Goal: Information Seeking & Learning: Learn about a topic

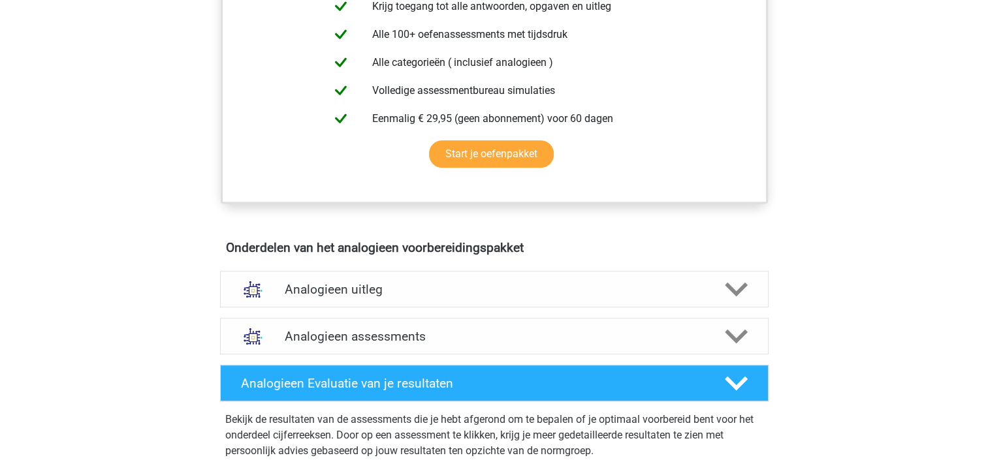
scroll to position [523, 0]
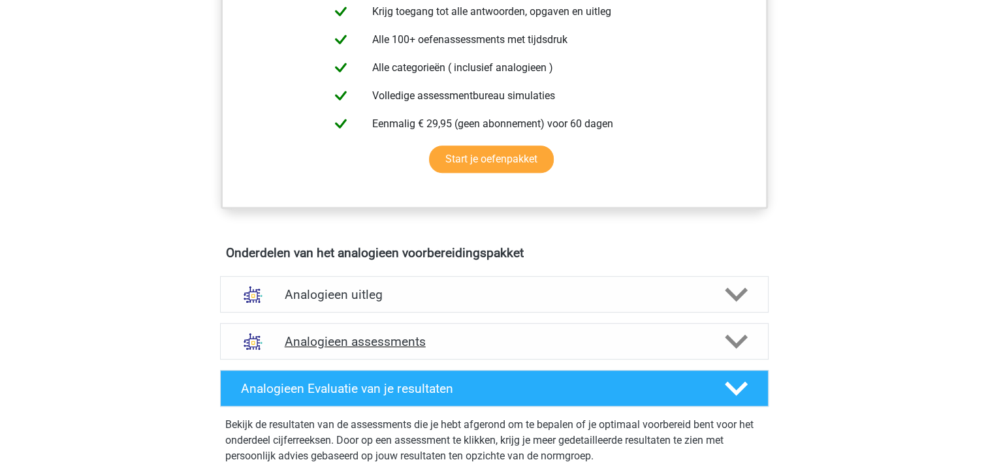
click at [734, 345] on icon at bounding box center [736, 342] width 23 height 23
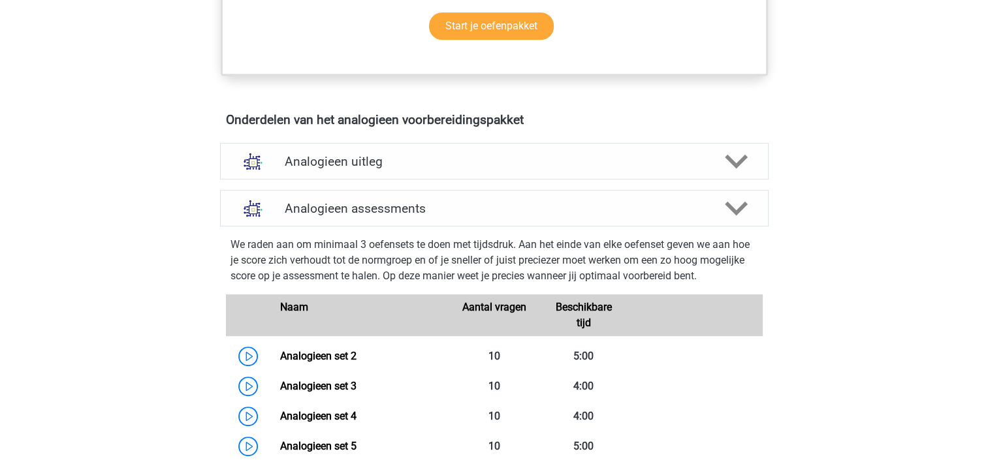
scroll to position [784, 0]
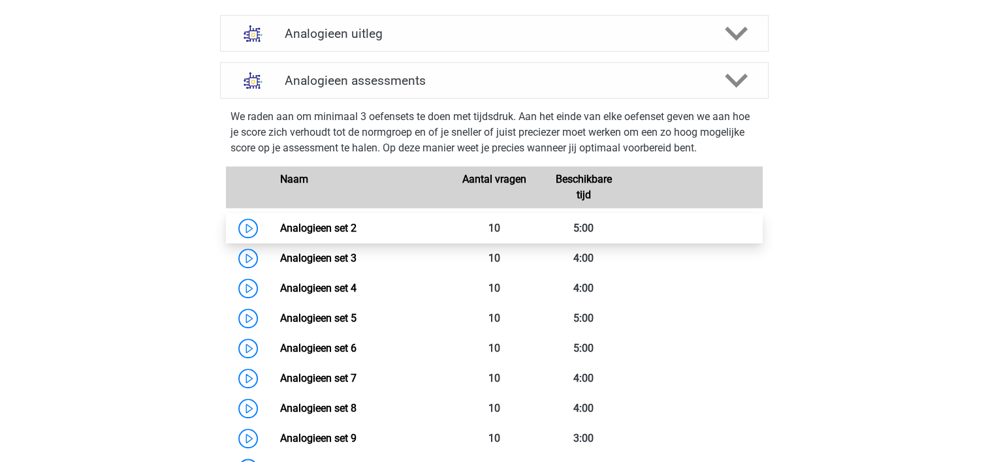
click at [280, 228] on link "Analogieen set 2" at bounding box center [318, 228] width 76 height 12
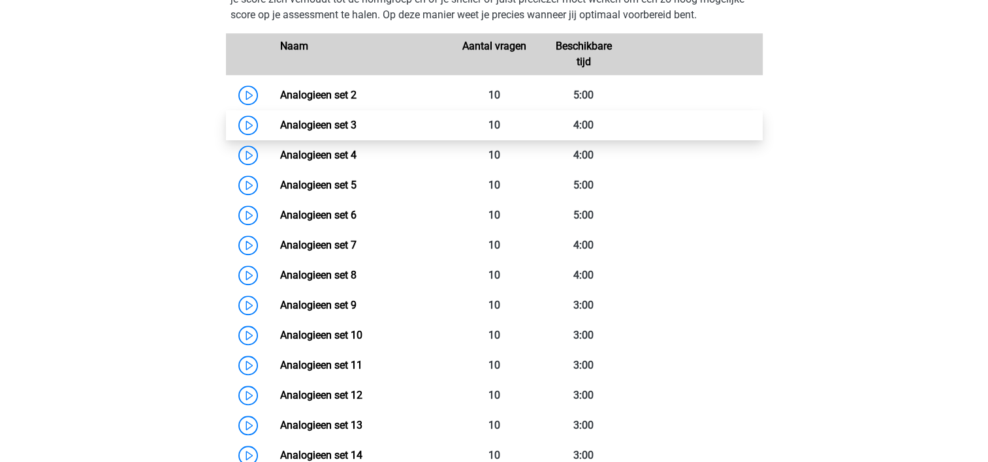
scroll to position [849, 0]
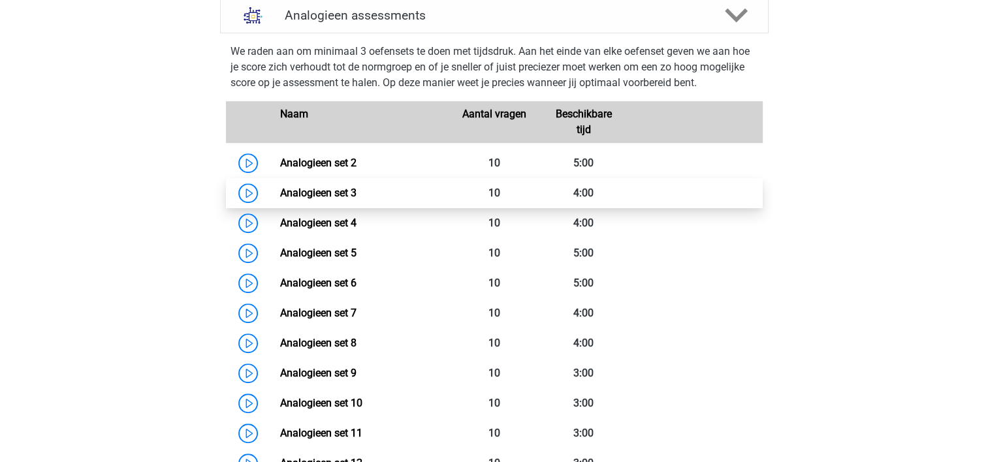
click at [280, 192] on link "Analogieen set 3" at bounding box center [318, 193] width 76 height 12
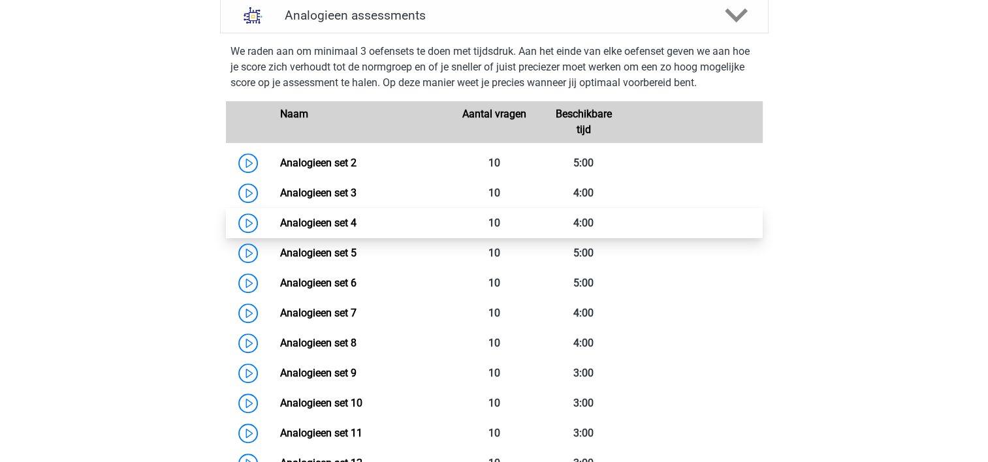
click at [280, 226] on link "Analogieen set 4" at bounding box center [318, 223] width 76 height 12
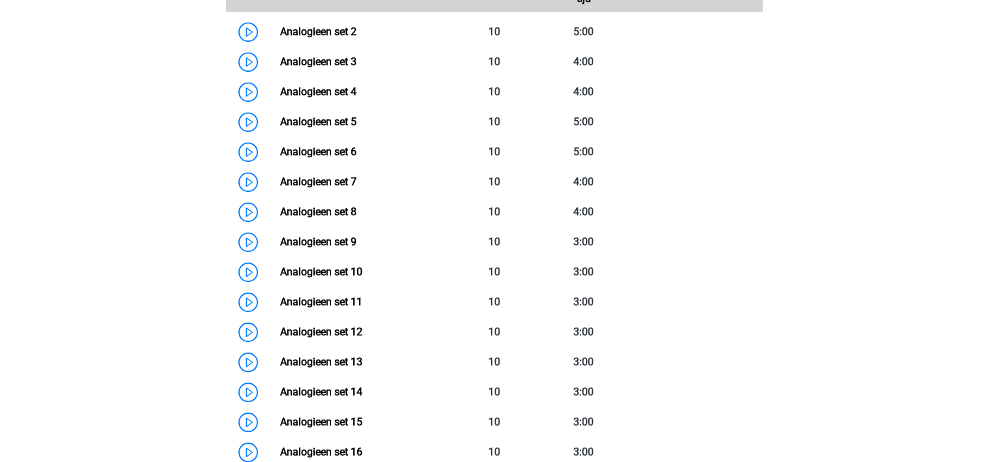
scroll to position [980, 0]
click at [280, 120] on link "Analogieen set 5" at bounding box center [318, 122] width 76 height 12
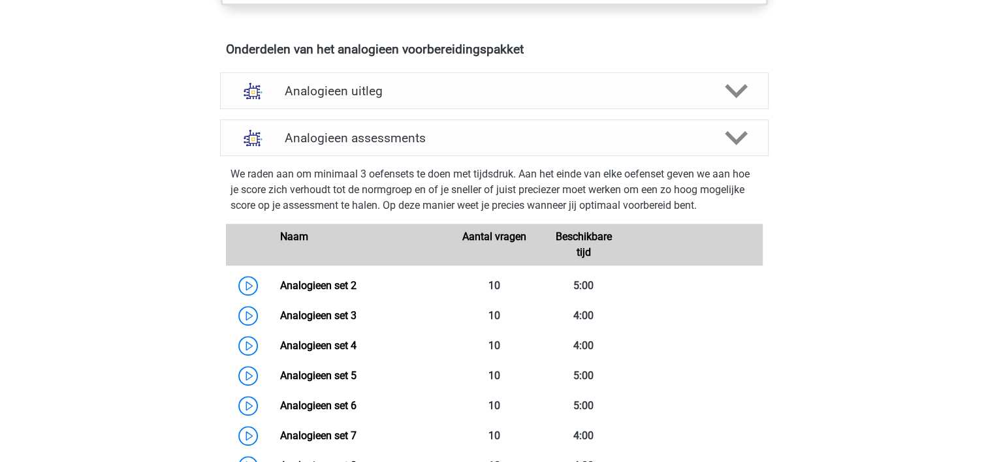
scroll to position [719, 0]
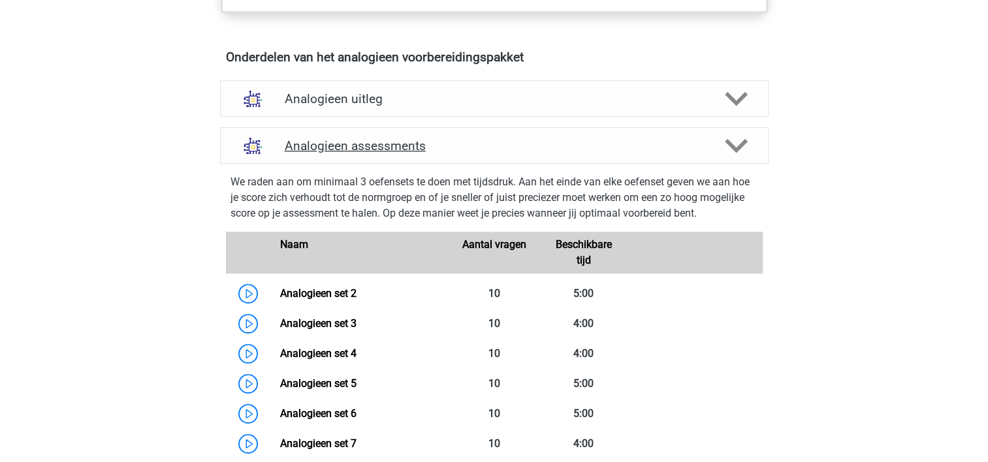
click at [736, 144] on icon at bounding box center [736, 146] width 23 height 23
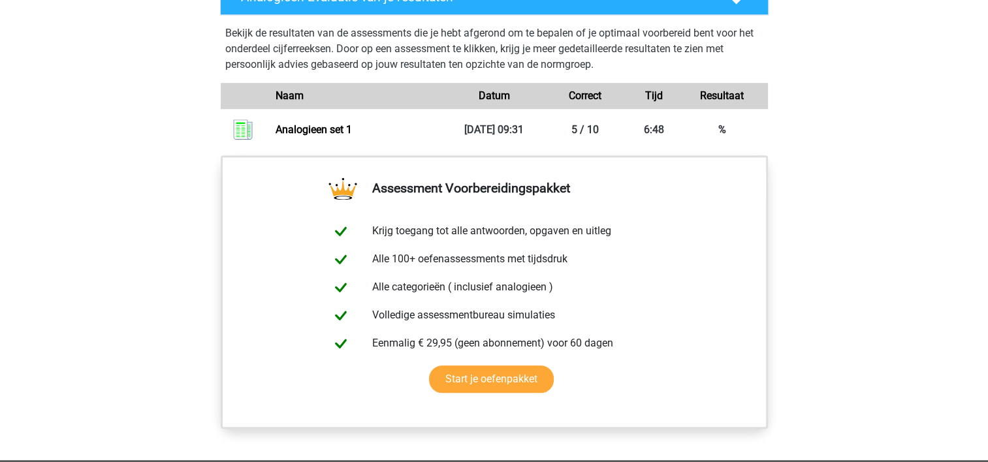
scroll to position [523, 0]
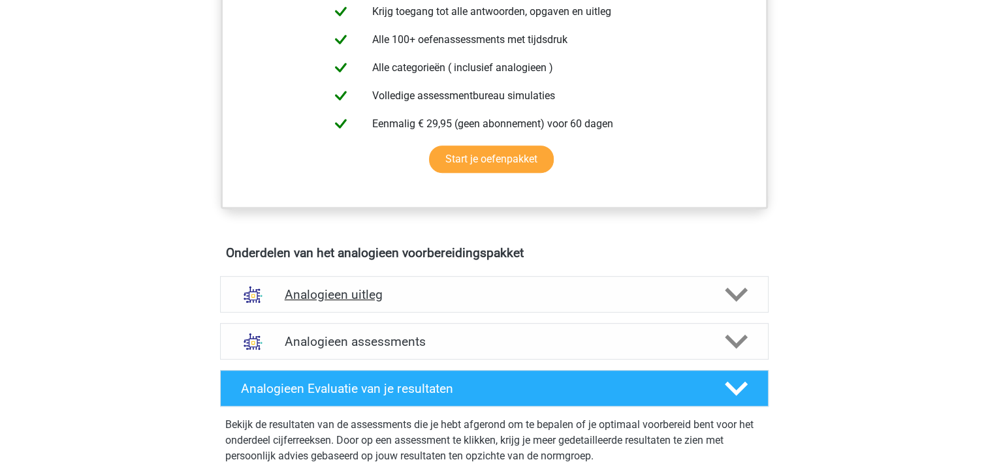
click at [734, 287] on icon at bounding box center [736, 295] width 23 height 23
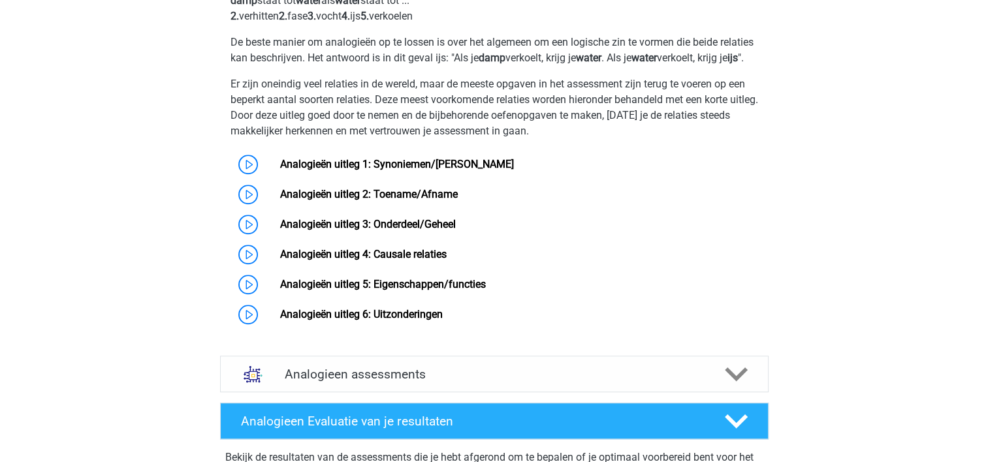
scroll to position [915, 0]
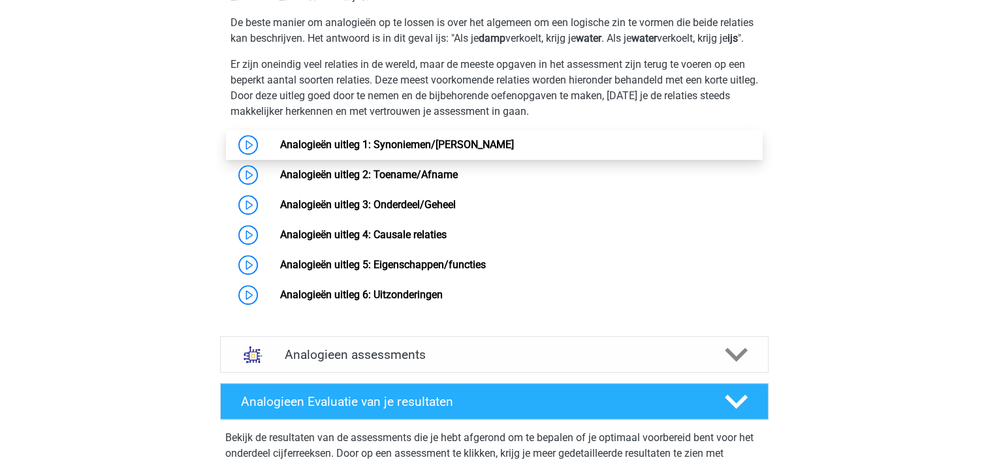
click at [280, 151] on link "Analogieën uitleg 1: Synoniemen/Antoniemen" at bounding box center [397, 144] width 234 height 12
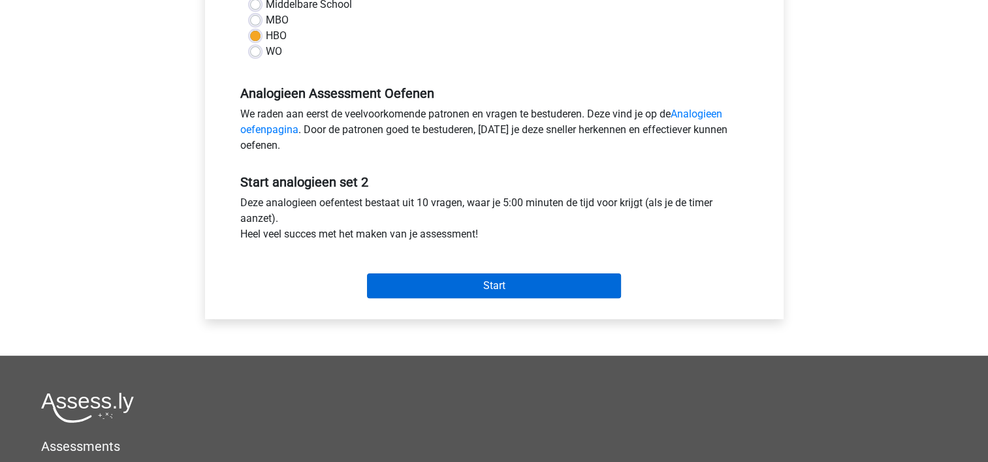
scroll to position [392, 0]
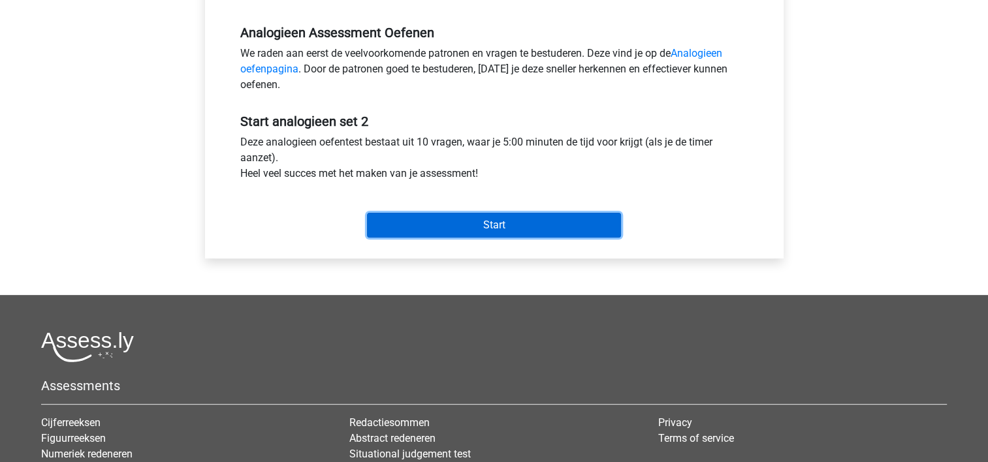
click at [511, 225] on input "Start" at bounding box center [494, 225] width 254 height 25
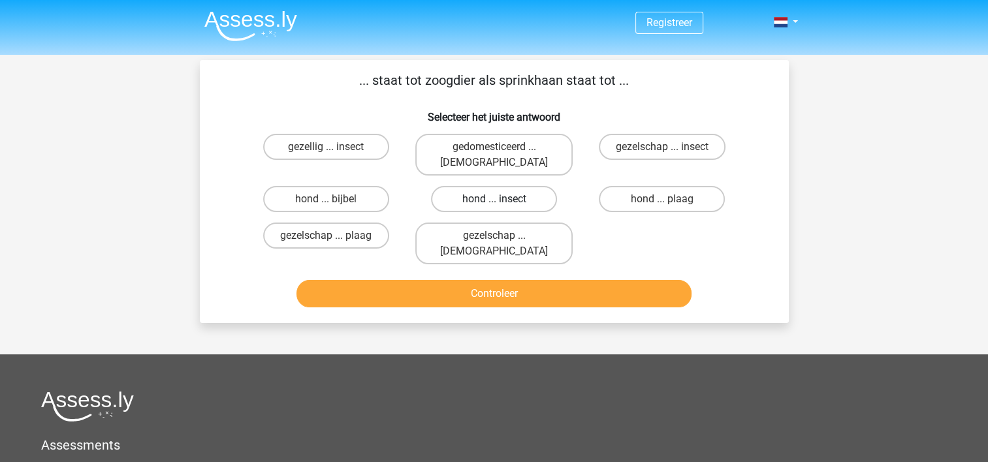
click at [504, 186] on label "hond ... insect" at bounding box center [494, 199] width 126 height 26
click at [502, 199] on input "hond ... insect" at bounding box center [498, 203] width 8 height 8
radio input "true"
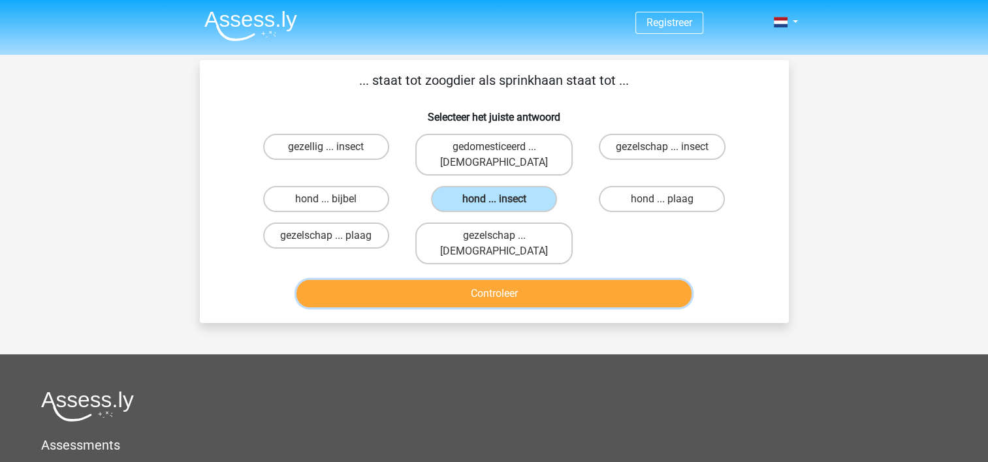
click at [510, 280] on button "Controleer" at bounding box center [494, 293] width 395 height 27
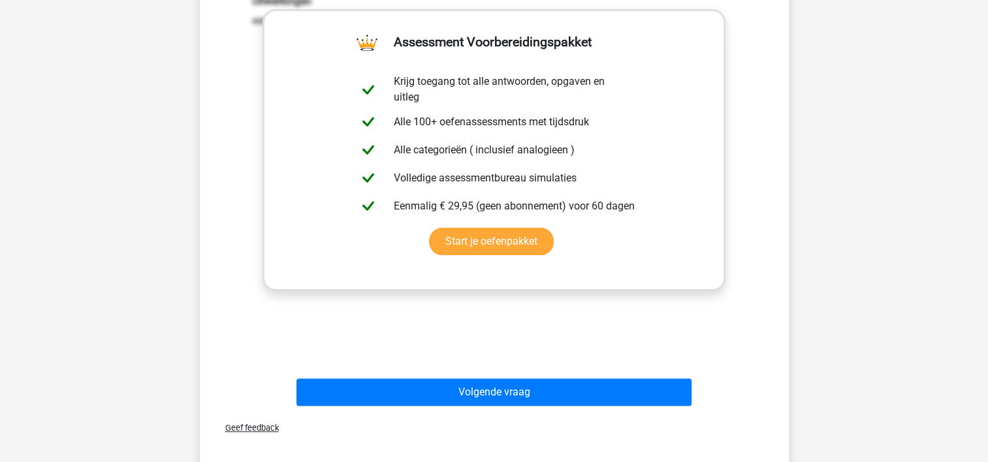
scroll to position [327, 0]
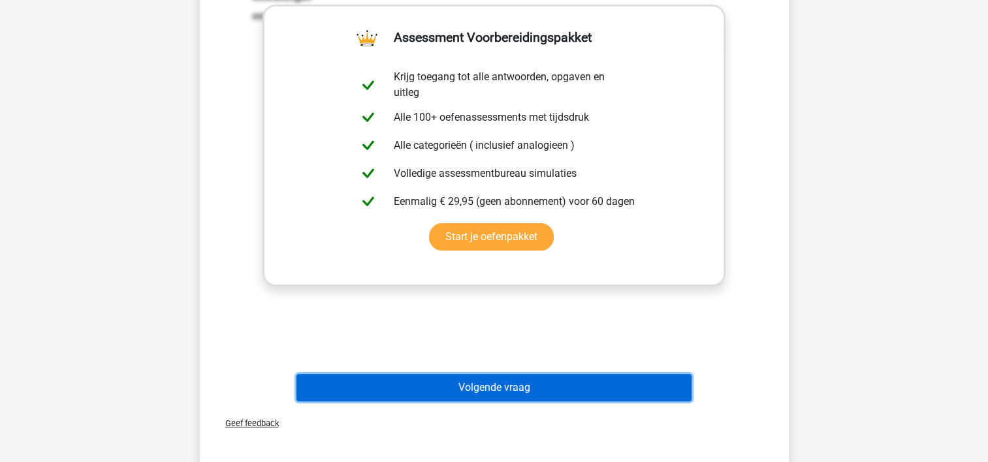
drag, startPoint x: 524, startPoint y: 357, endPoint x: 511, endPoint y: 342, distance: 20.0
click at [524, 374] on button "Volgende vraag" at bounding box center [494, 387] width 395 height 27
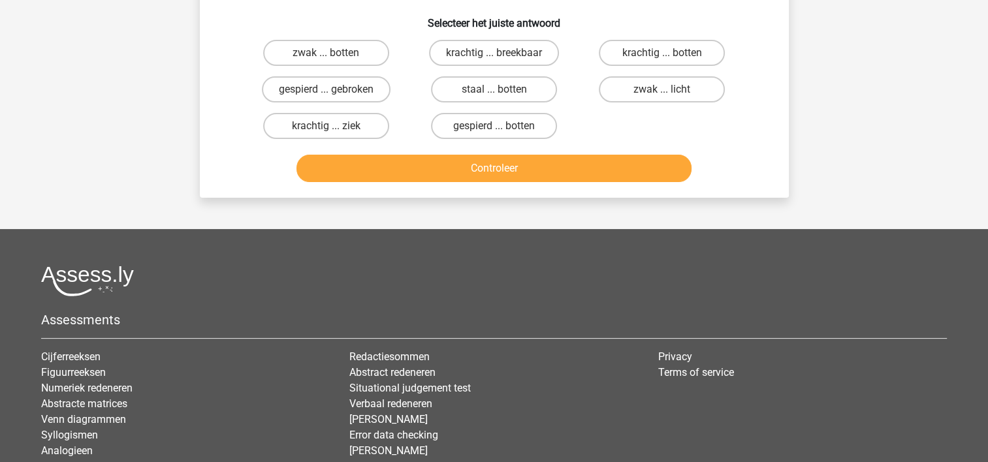
scroll to position [60, 0]
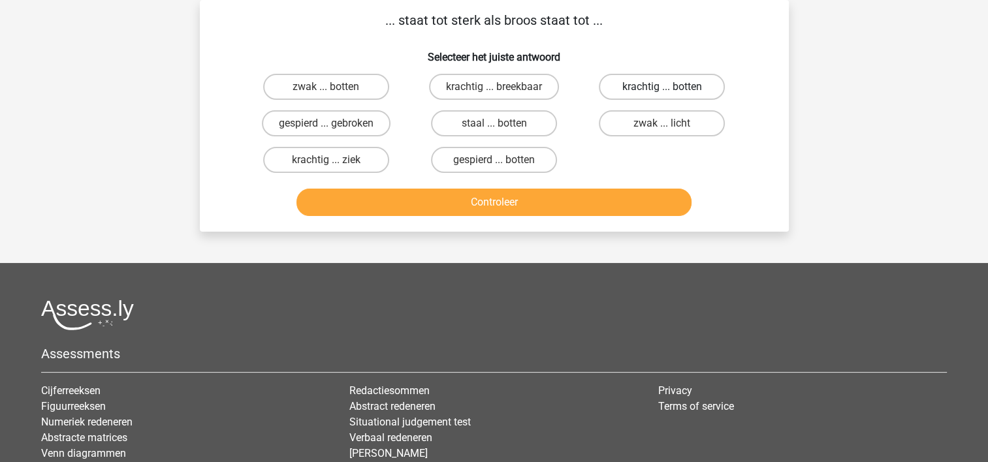
click at [672, 86] on label "krachtig ... botten" at bounding box center [662, 87] width 126 height 26
click at [671, 87] on input "krachtig ... botten" at bounding box center [666, 91] width 8 height 8
radio input "true"
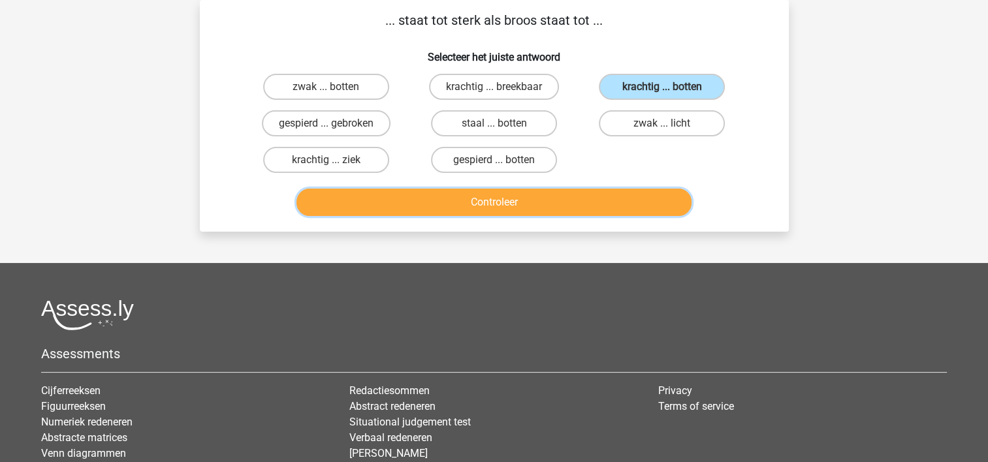
click at [568, 193] on button "Controleer" at bounding box center [494, 202] width 395 height 27
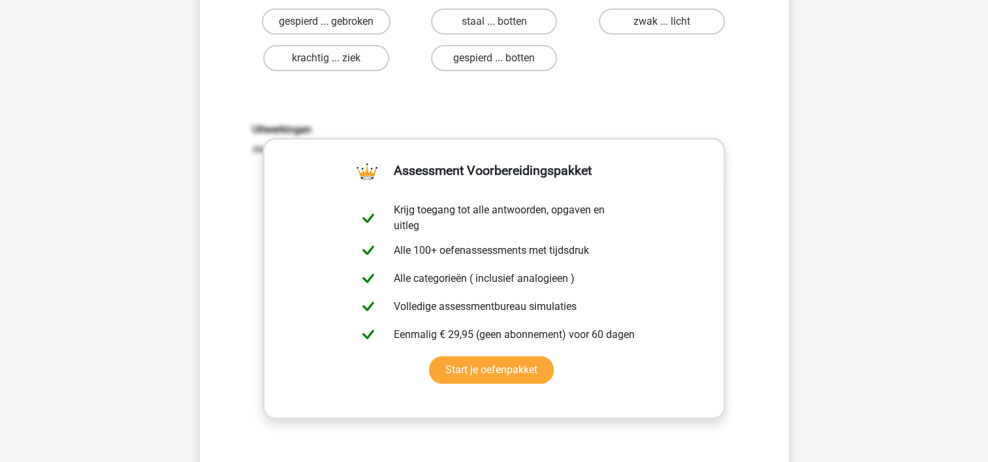
scroll to position [321, 0]
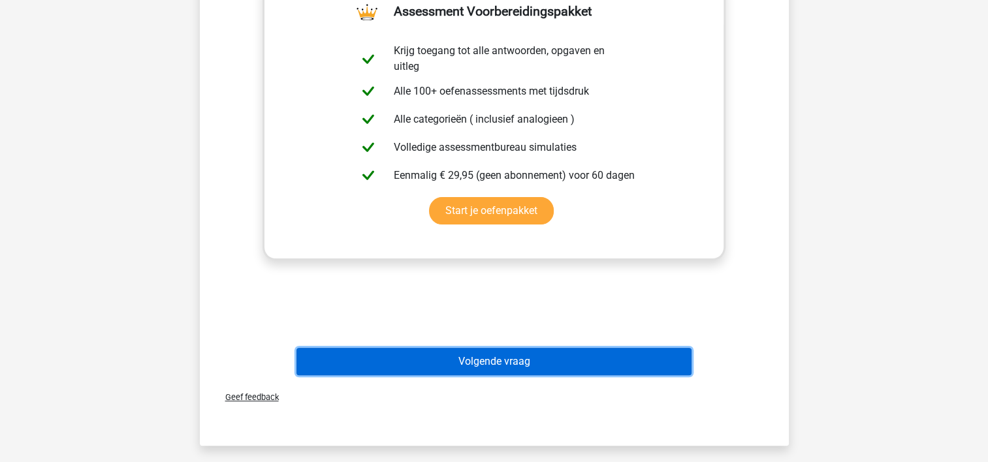
click at [514, 361] on button "Volgende vraag" at bounding box center [494, 361] width 395 height 27
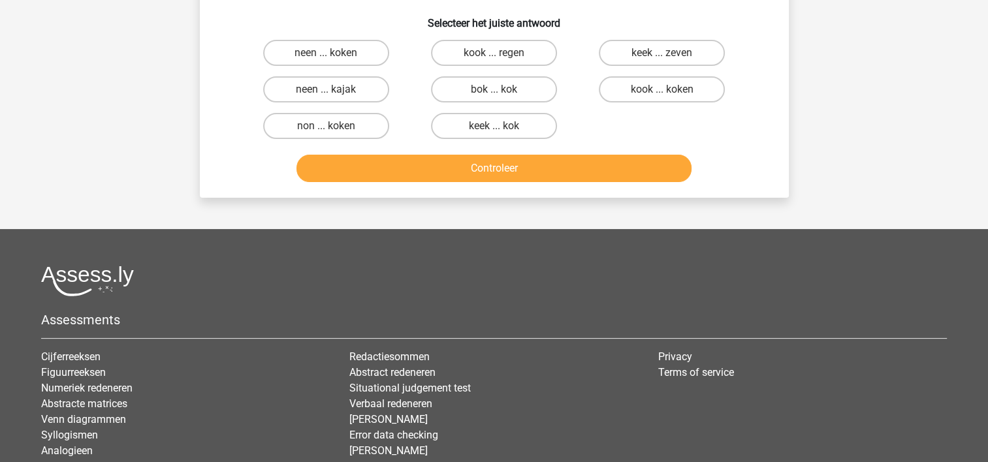
scroll to position [60, 0]
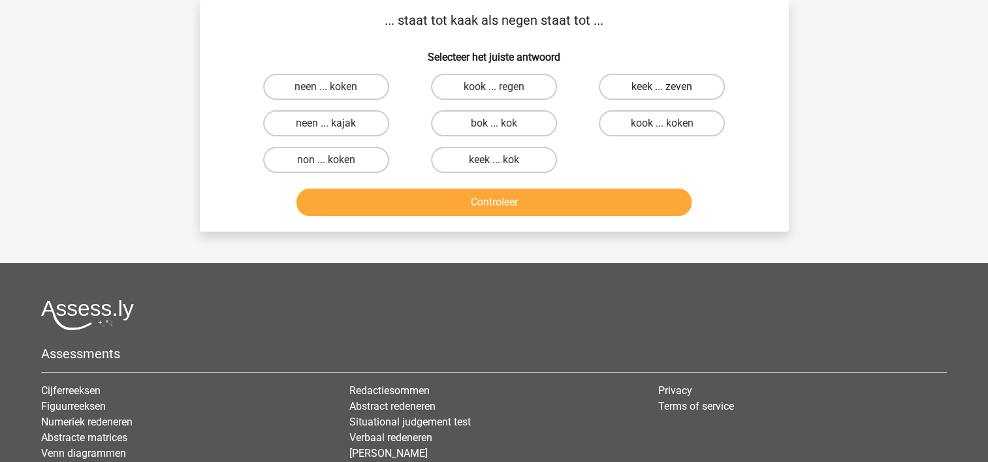
click at [700, 81] on label "keek ... zeven" at bounding box center [662, 87] width 126 height 26
click at [671, 87] on input "keek ... zeven" at bounding box center [666, 91] width 8 height 8
radio input "true"
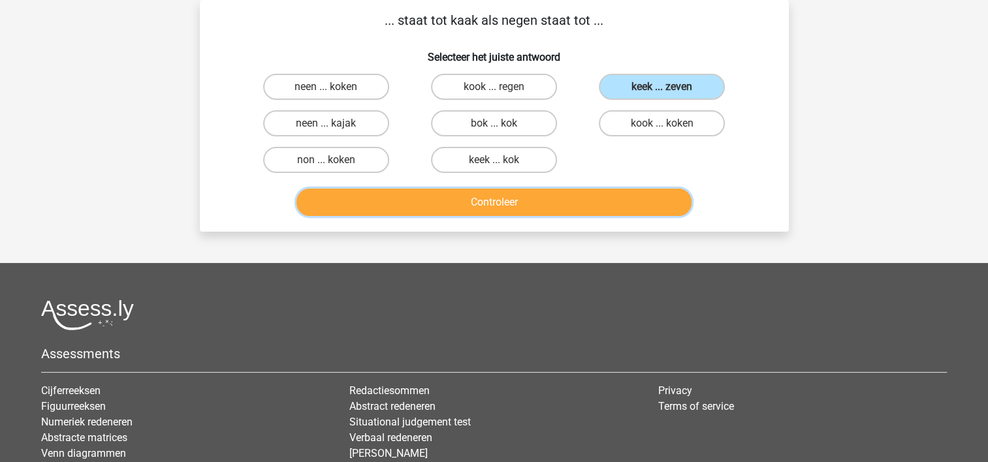
click at [581, 206] on button "Controleer" at bounding box center [494, 202] width 395 height 27
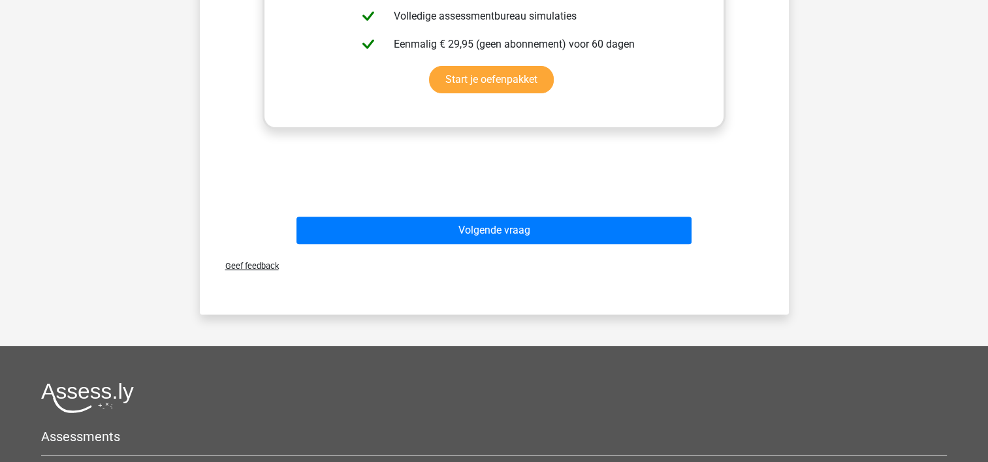
scroll to position [457, 0]
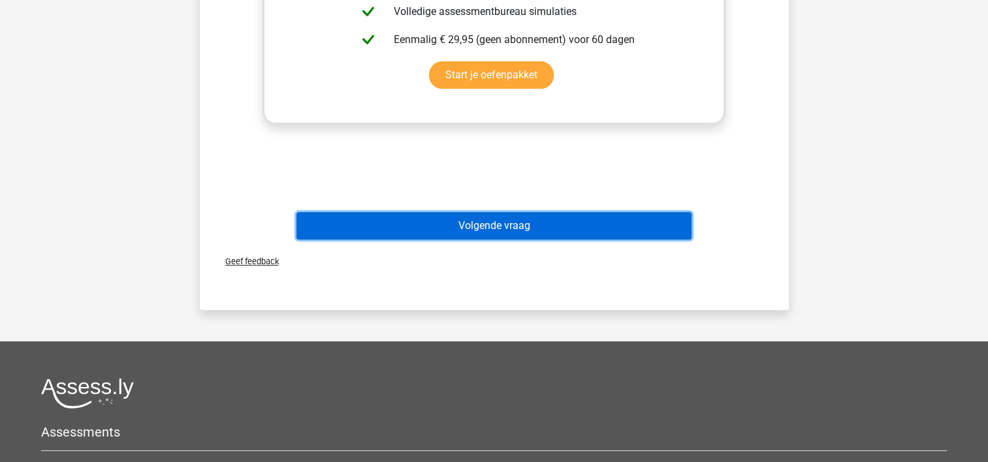
click at [543, 225] on button "Volgende vraag" at bounding box center [494, 225] width 395 height 27
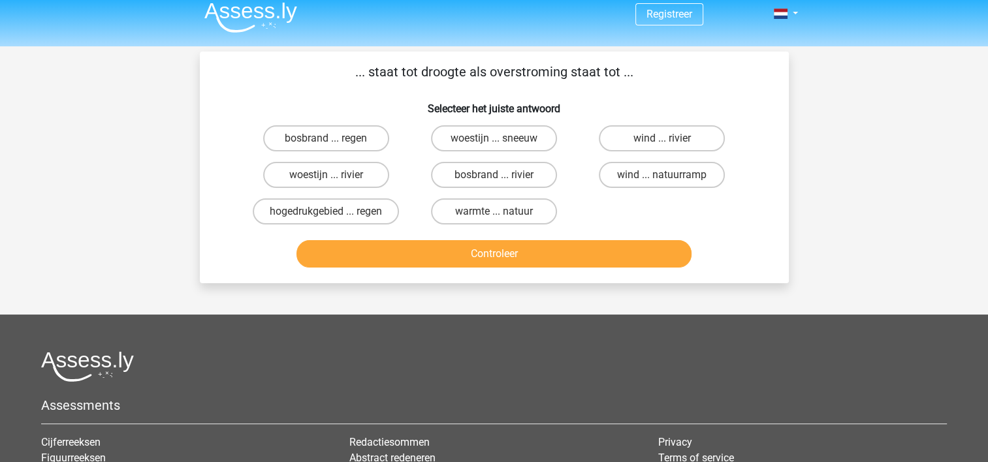
scroll to position [0, 0]
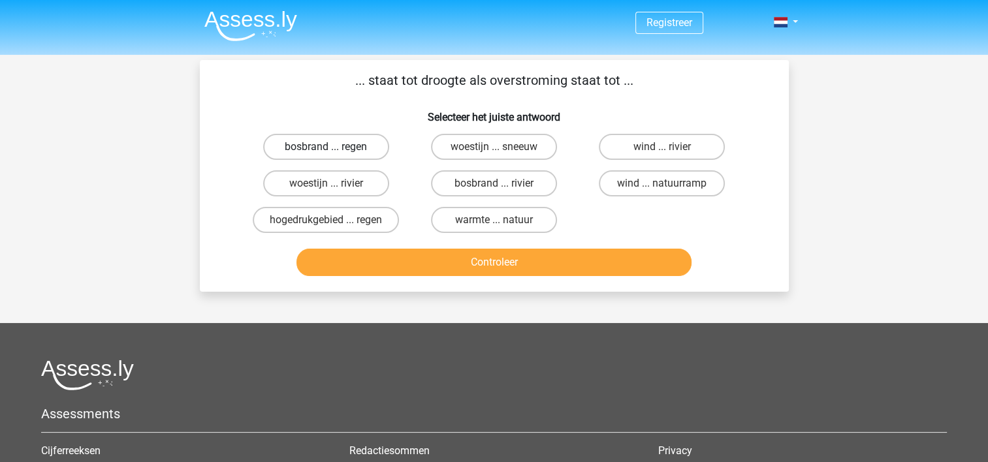
click at [361, 147] on label "bosbrand ... regen" at bounding box center [326, 147] width 126 height 26
click at [334, 147] on input "bosbrand ... regen" at bounding box center [330, 151] width 8 height 8
radio input "true"
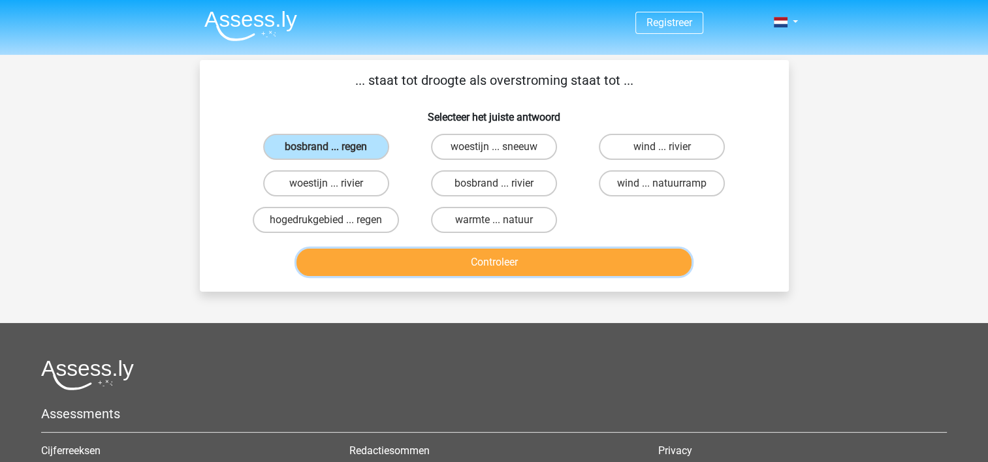
click at [453, 255] on button "Controleer" at bounding box center [494, 262] width 395 height 27
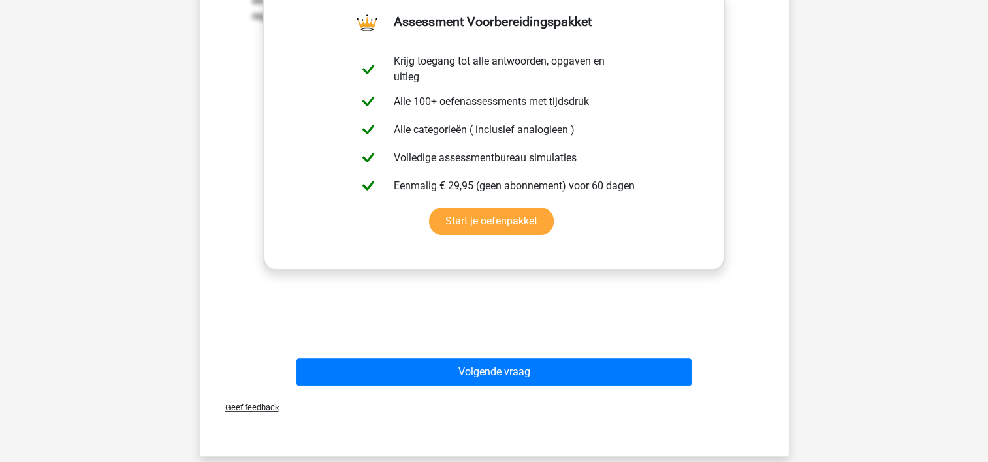
scroll to position [327, 0]
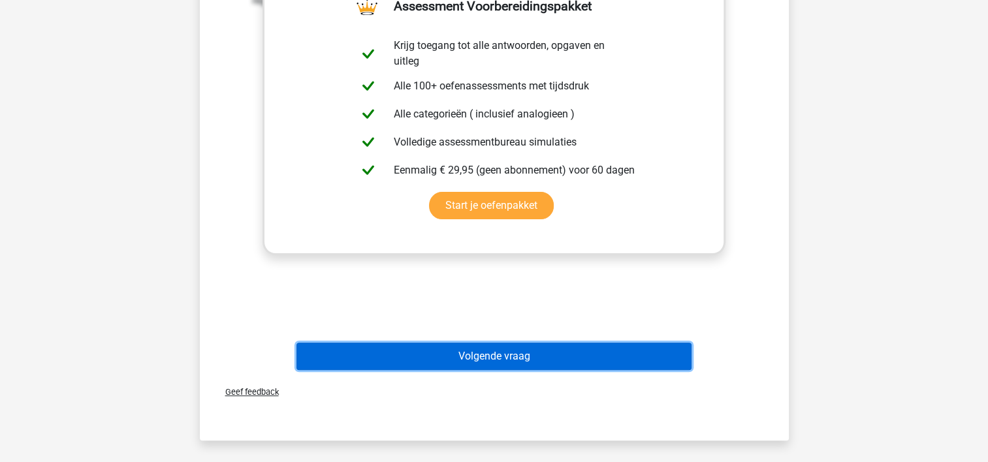
click at [492, 355] on button "Volgende vraag" at bounding box center [494, 356] width 395 height 27
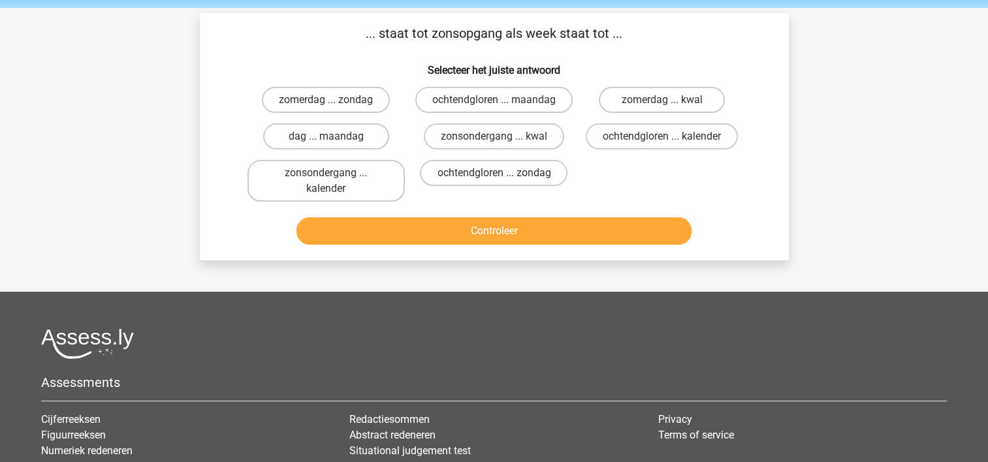
scroll to position [0, 0]
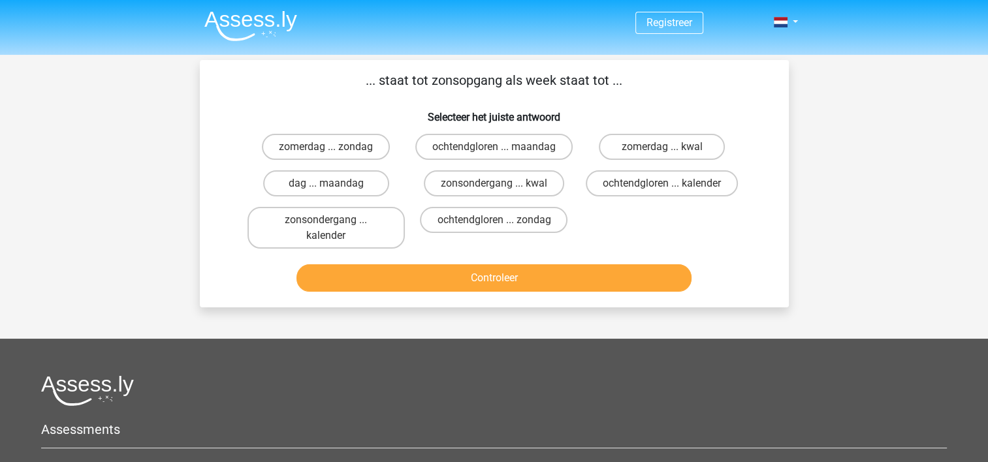
drag, startPoint x: 526, startPoint y: 212, endPoint x: 520, endPoint y: 245, distance: 33.2
click at [525, 216] on label "ochtendgloren ... zondag" at bounding box center [494, 220] width 148 height 26
click at [502, 220] on input "ochtendgloren ... zondag" at bounding box center [498, 224] width 8 height 8
radio input "true"
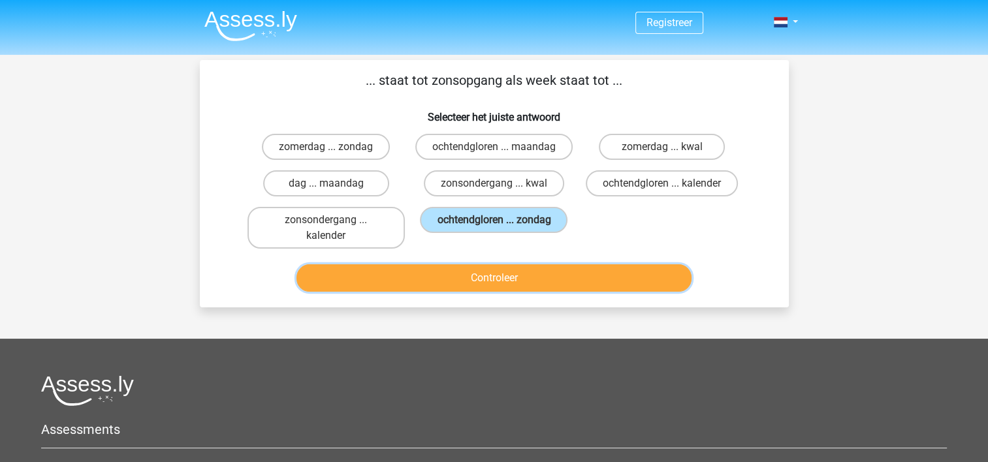
click at [522, 280] on button "Controleer" at bounding box center [494, 278] width 395 height 27
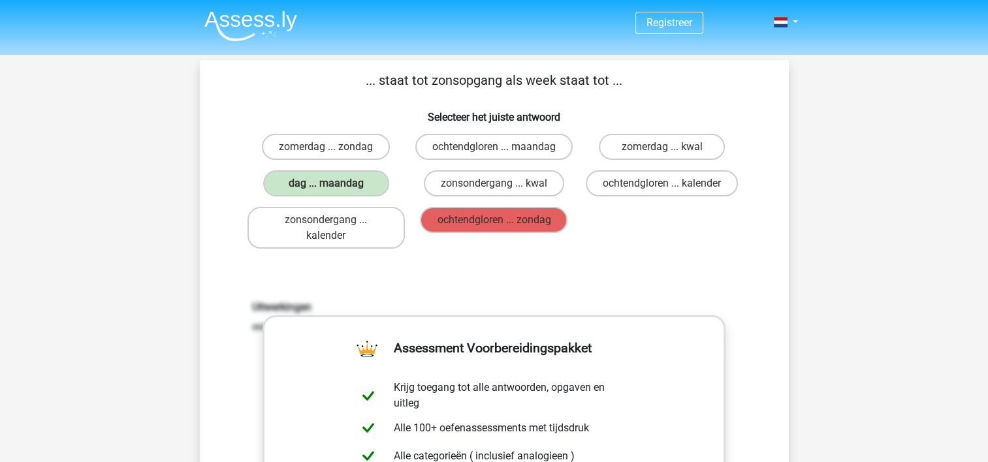
scroll to position [457, 0]
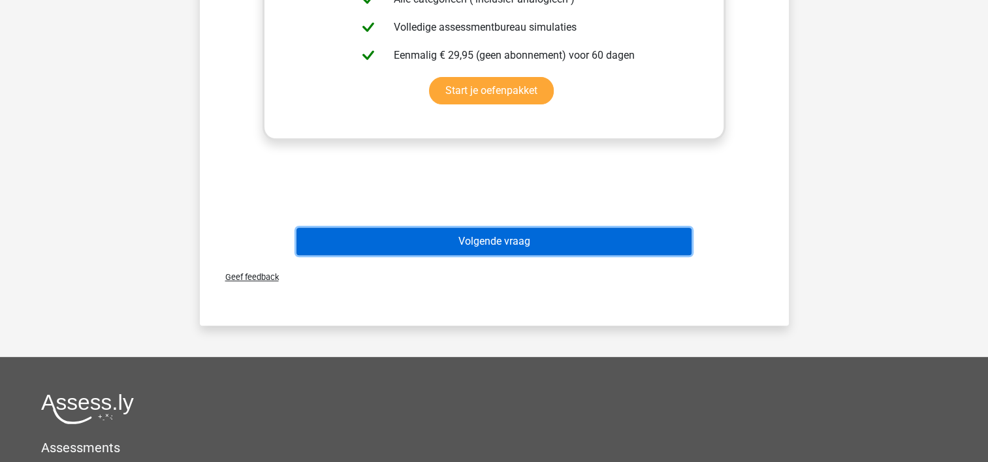
click at [507, 247] on button "Volgende vraag" at bounding box center [494, 241] width 395 height 27
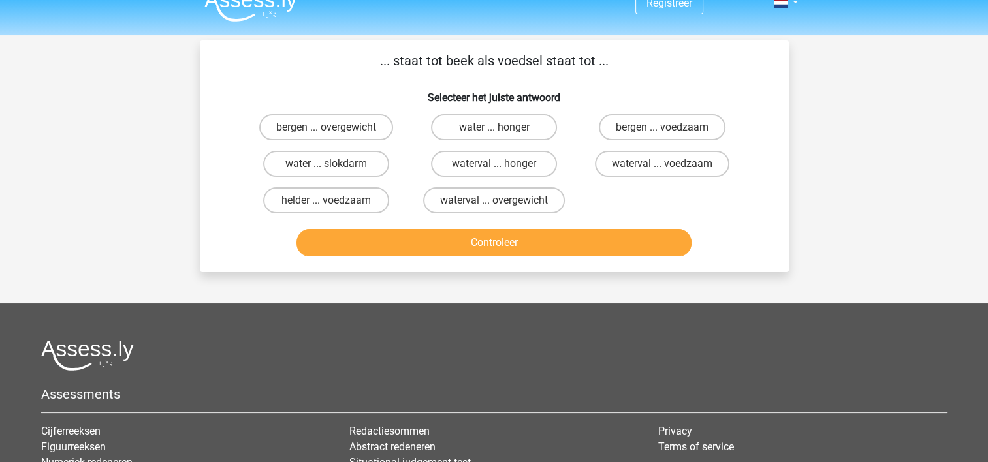
scroll to position [0, 0]
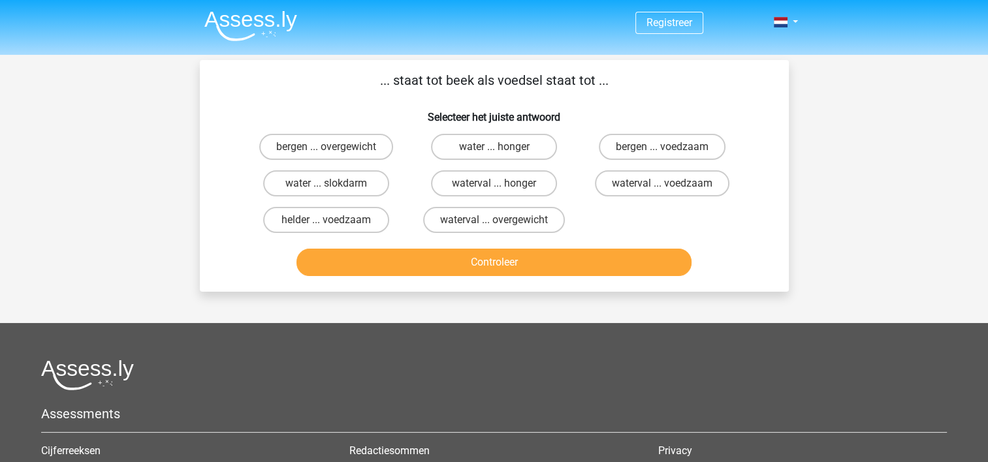
drag, startPoint x: 346, startPoint y: 184, endPoint x: 376, endPoint y: 248, distance: 70.7
click at [346, 189] on label "water ... slokdarm" at bounding box center [326, 183] width 126 height 26
click at [334, 189] on input "water ... slokdarm" at bounding box center [330, 188] width 8 height 8
radio input "true"
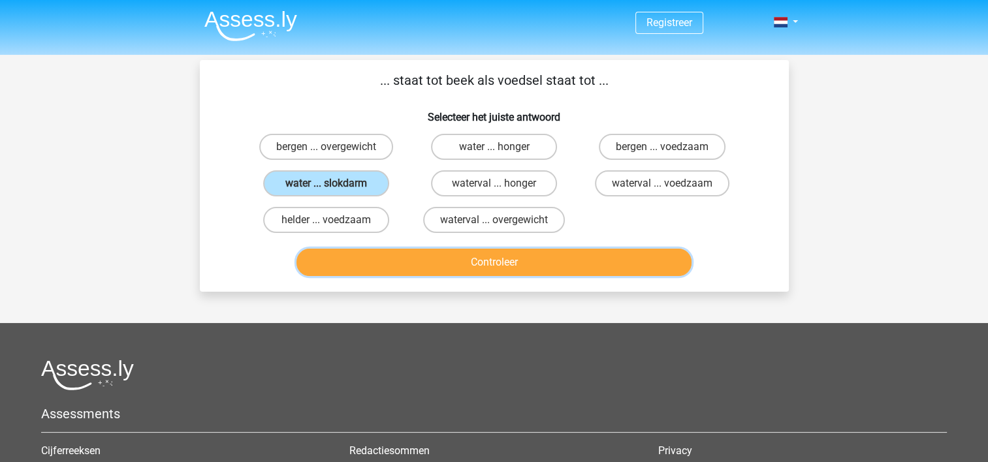
click at [406, 259] on button "Controleer" at bounding box center [494, 262] width 395 height 27
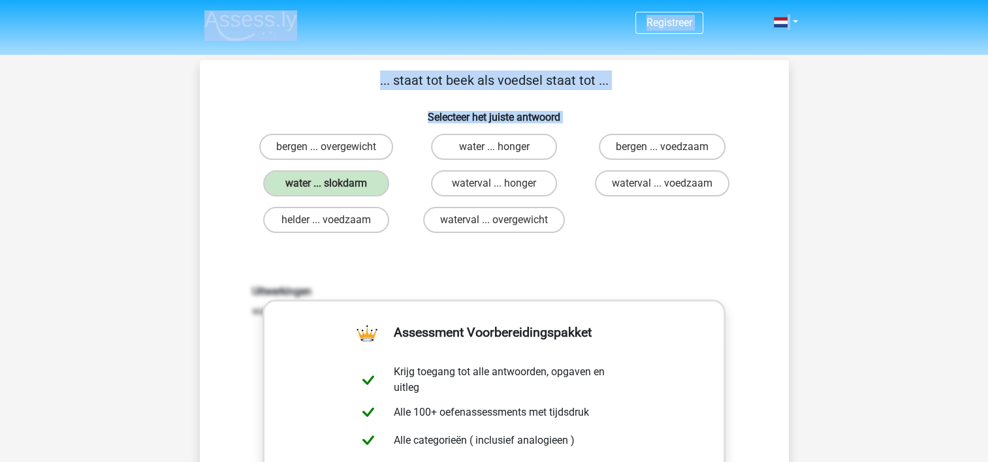
drag, startPoint x: 317, startPoint y: 43, endPoint x: 728, endPoint y: 175, distance: 431.6
copy div "Registreer Nederlands English Login Vraag 6 van de 10 Categorie: analogieen set…"
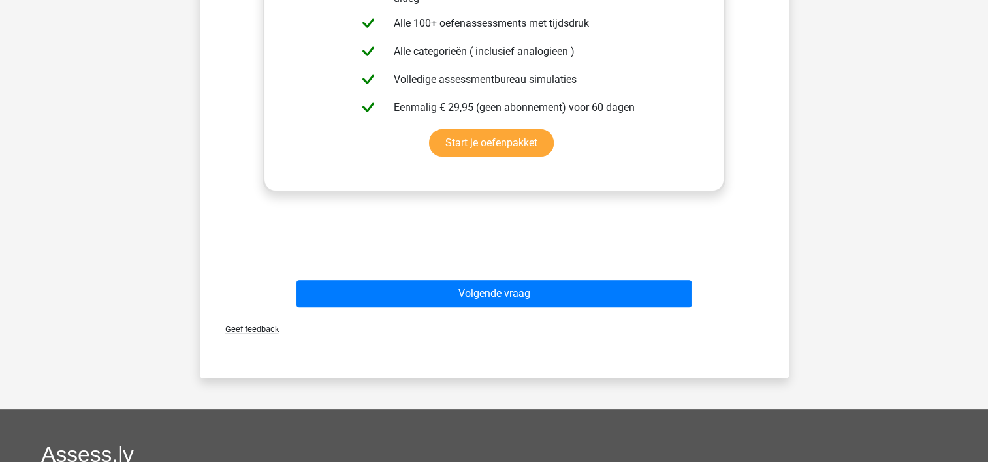
scroll to position [392, 0]
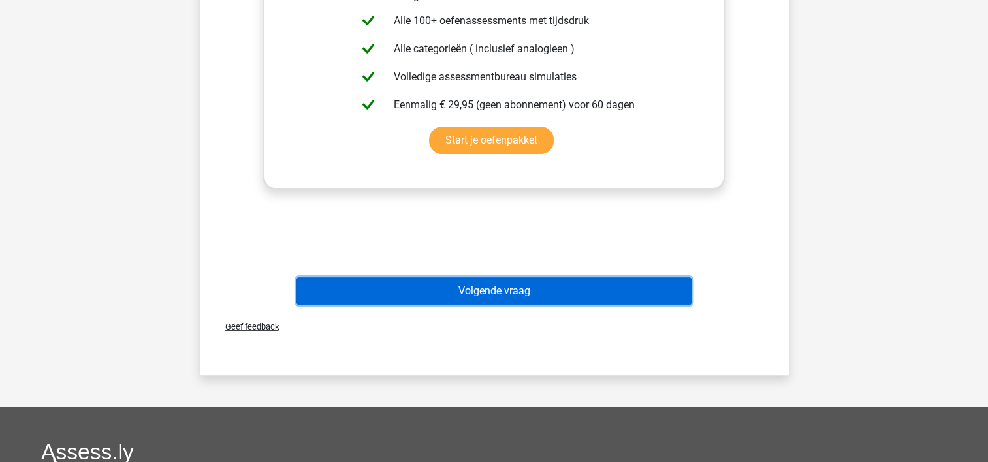
drag, startPoint x: 559, startPoint y: 292, endPoint x: 543, endPoint y: 290, distance: 15.8
click at [554, 291] on button "Volgende vraag" at bounding box center [494, 291] width 395 height 27
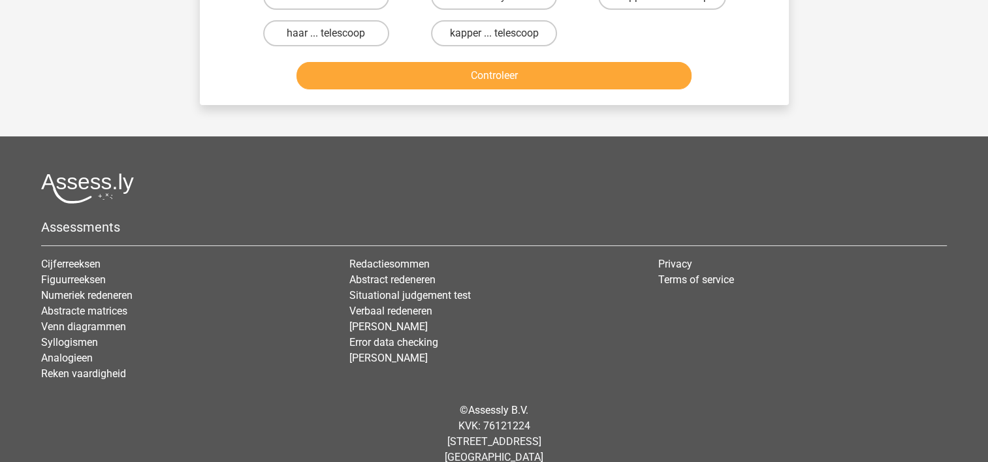
scroll to position [60, 0]
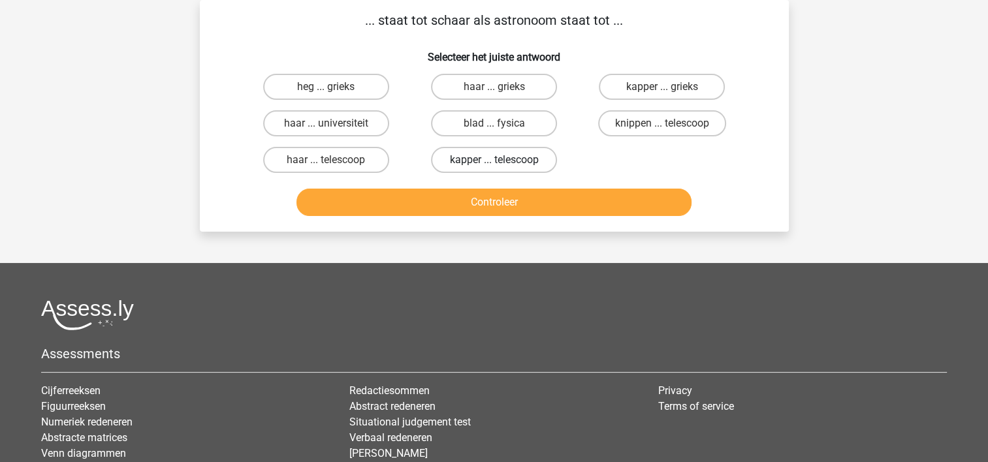
click at [513, 161] on label "kapper ... telescoop" at bounding box center [494, 160] width 126 height 26
click at [502, 161] on input "kapper ... telescoop" at bounding box center [498, 164] width 8 height 8
radio input "true"
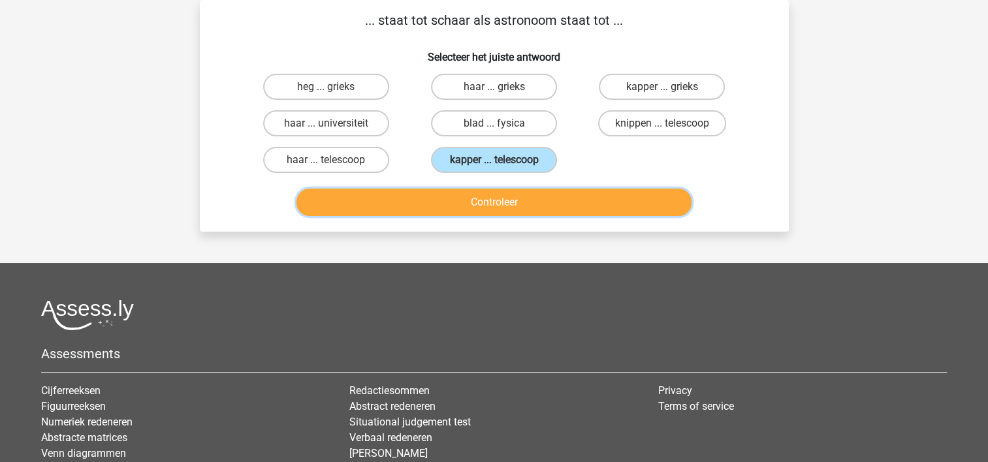
click at [511, 203] on button "Controleer" at bounding box center [494, 202] width 395 height 27
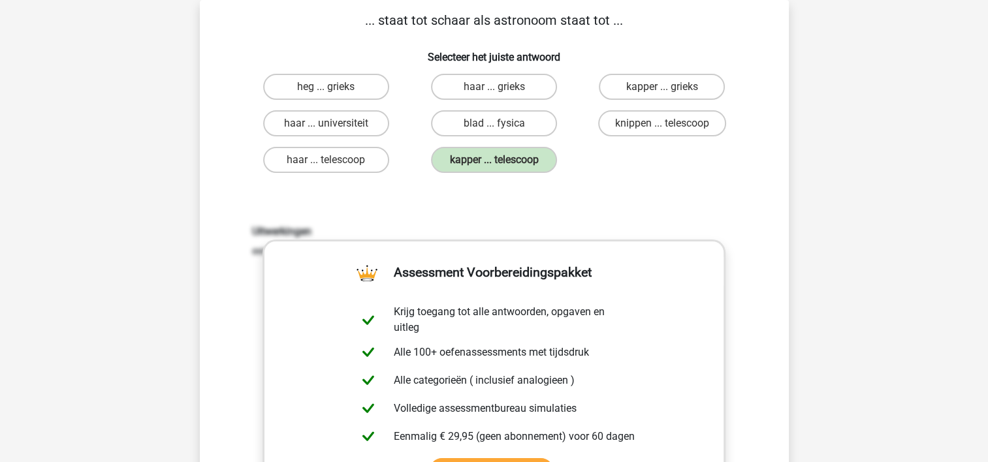
copy div "Registreer Nederlands English Login Vraag 6 van de 10 Categorie: analogieen set…"
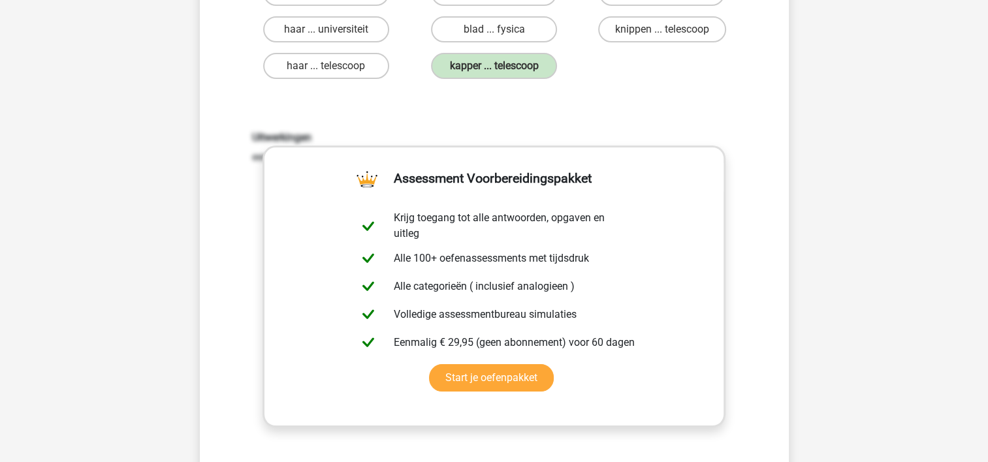
scroll to position [321, 0]
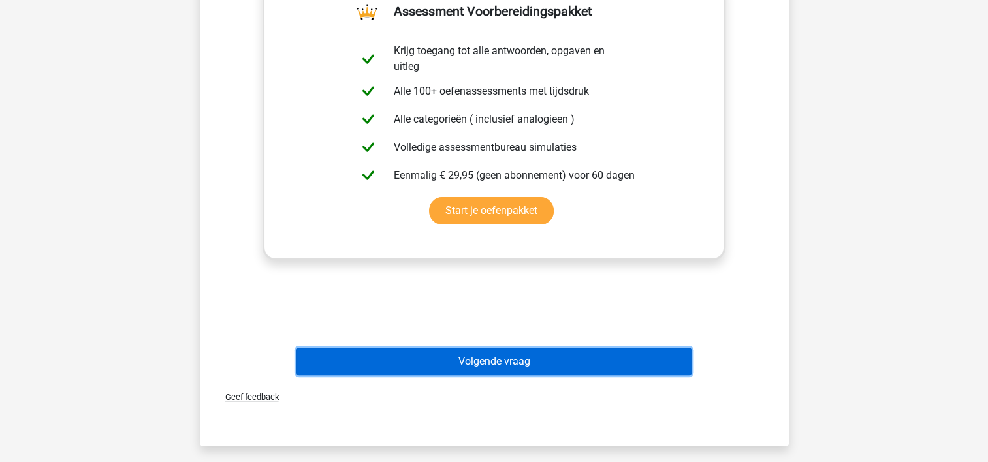
click at [551, 360] on button "Volgende vraag" at bounding box center [494, 361] width 395 height 27
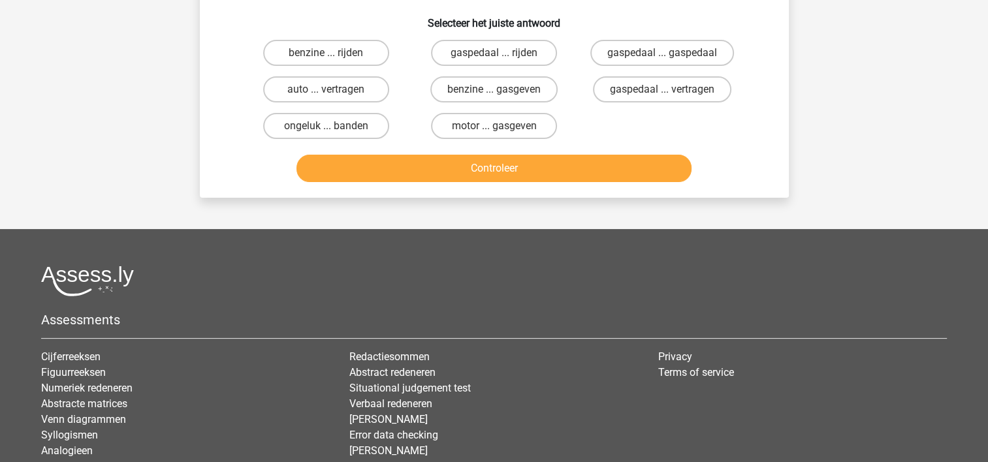
scroll to position [60, 0]
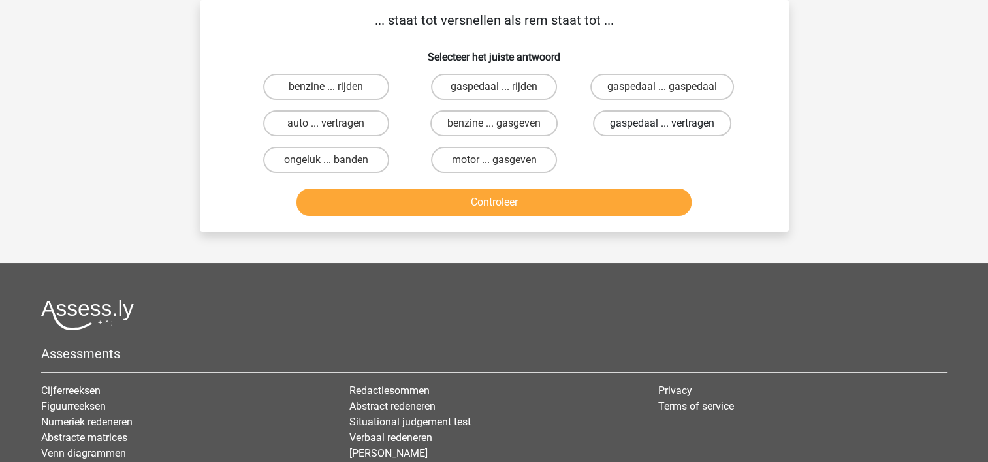
click at [638, 120] on label "gaspedaal ... vertragen" at bounding box center [662, 123] width 138 height 26
click at [662, 123] on input "gaspedaal ... vertragen" at bounding box center [666, 127] width 8 height 8
radio input "true"
click at [546, 186] on div "Controleer" at bounding box center [494, 199] width 547 height 43
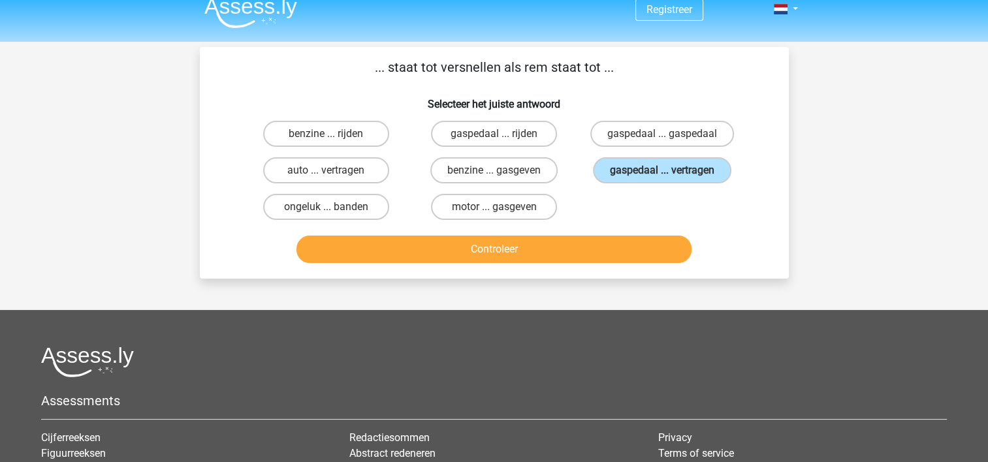
scroll to position [0, 0]
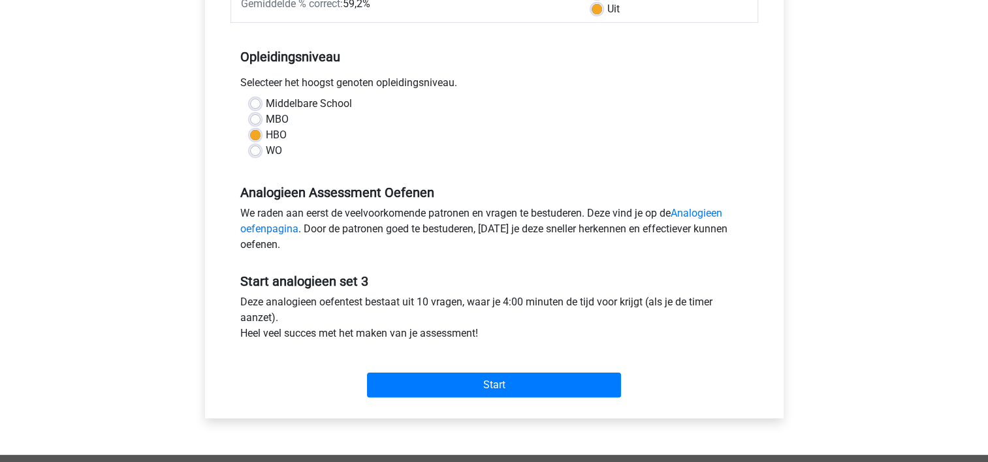
scroll to position [327, 0]
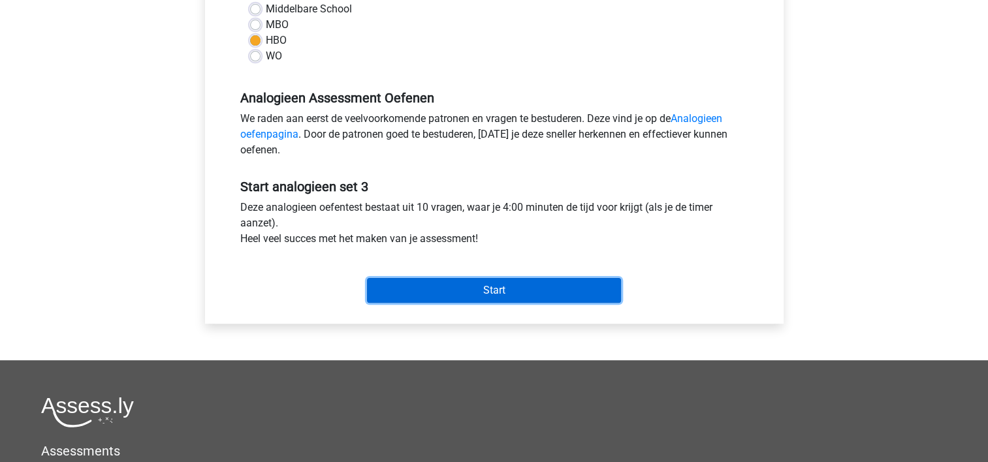
click at [525, 291] on input "Start" at bounding box center [494, 290] width 254 height 25
click at [496, 290] on input "Start" at bounding box center [494, 290] width 254 height 25
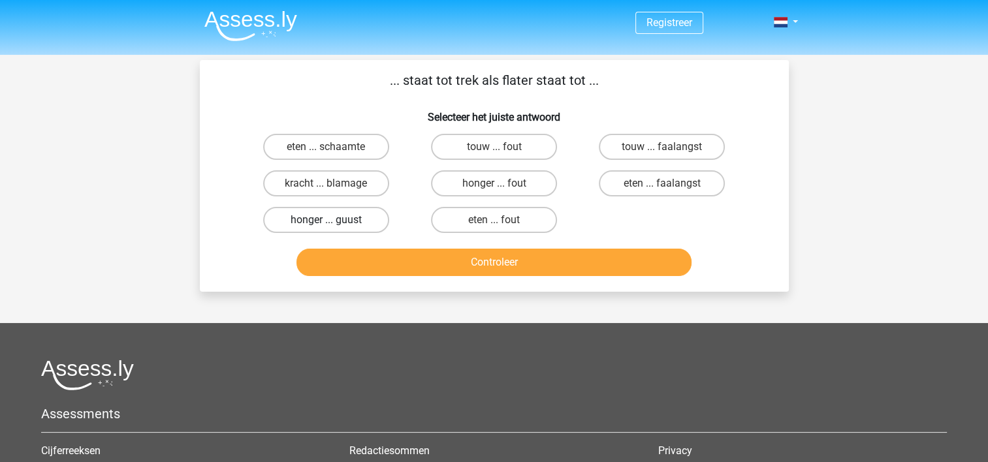
click at [364, 224] on label "honger ... guust" at bounding box center [326, 220] width 126 height 26
click at [334, 224] on input "honger ... guust" at bounding box center [330, 224] width 8 height 8
radio input "true"
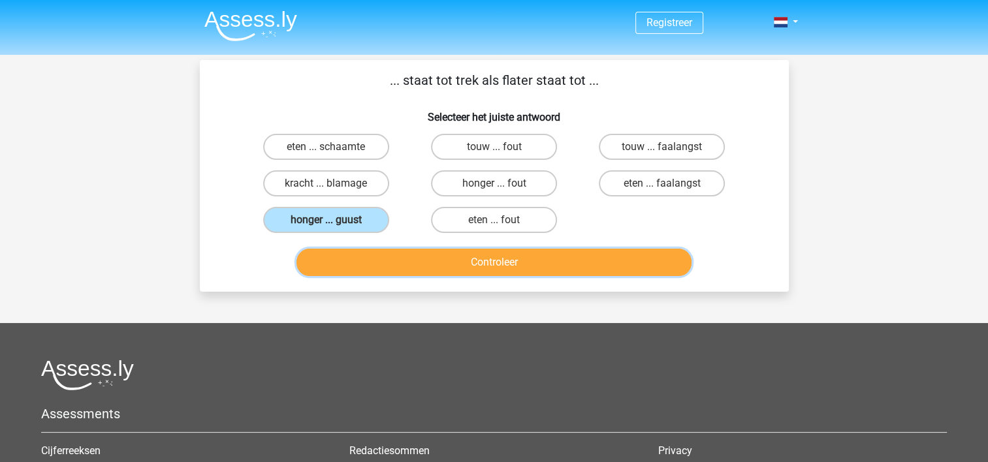
click at [419, 267] on button "Controleer" at bounding box center [494, 262] width 395 height 27
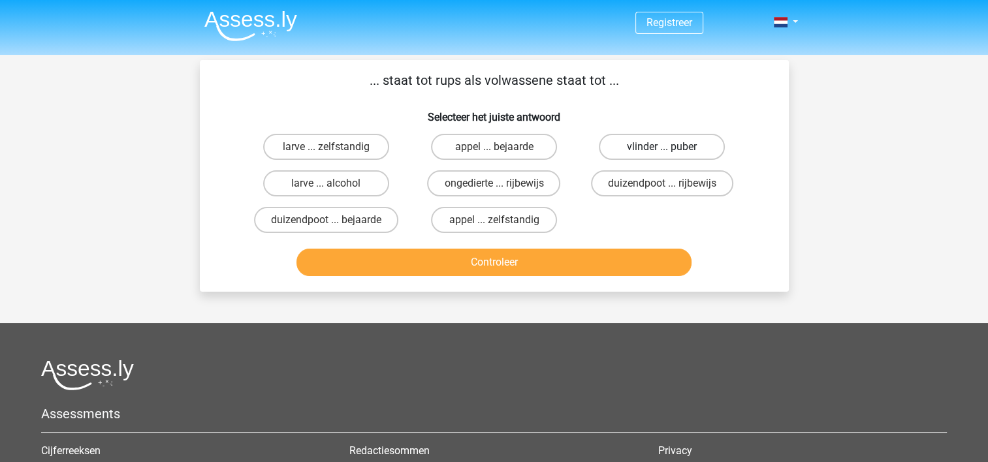
click at [671, 147] on label "vlinder ... puber" at bounding box center [662, 147] width 126 height 26
click at [671, 147] on input "vlinder ... puber" at bounding box center [666, 151] width 8 height 8
radio input "true"
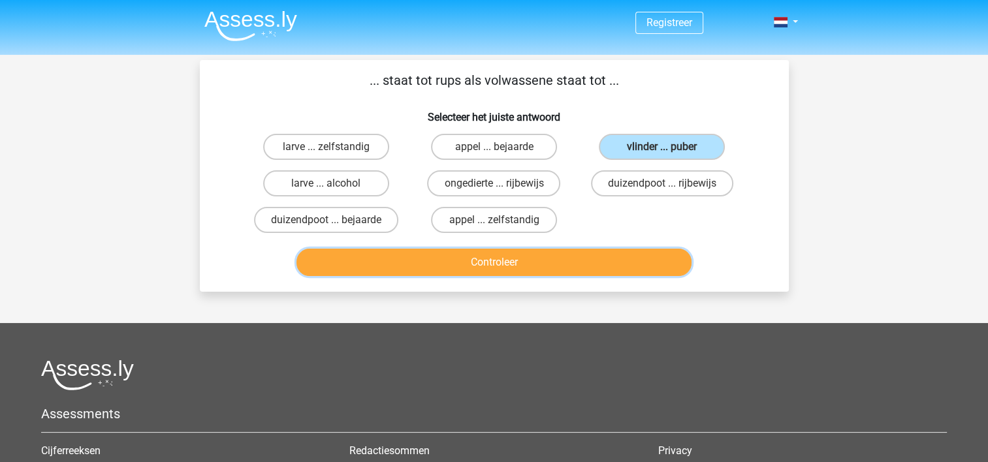
click at [612, 255] on button "Controleer" at bounding box center [494, 262] width 395 height 27
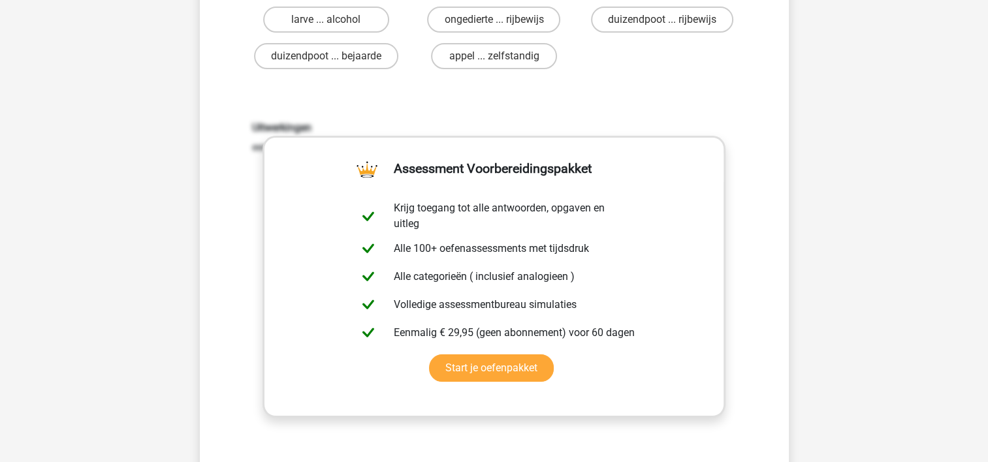
scroll to position [261, 0]
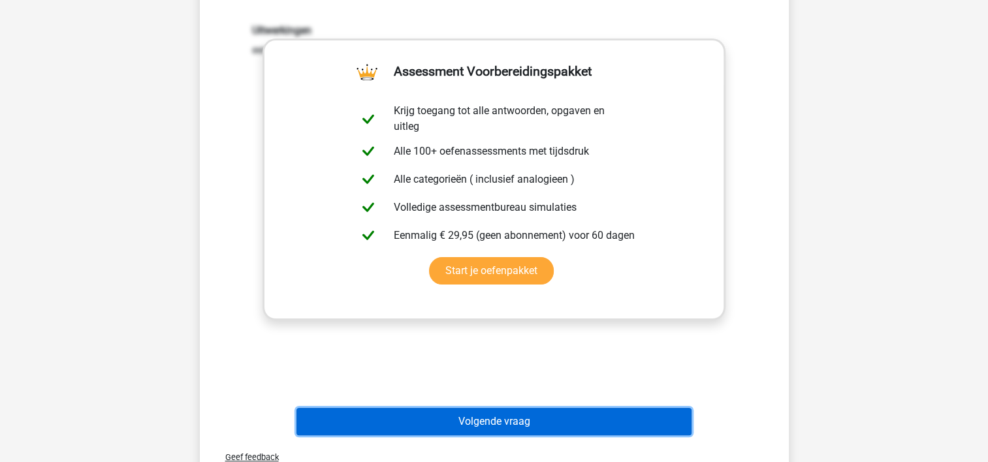
click at [523, 423] on button "Volgende vraag" at bounding box center [494, 421] width 395 height 27
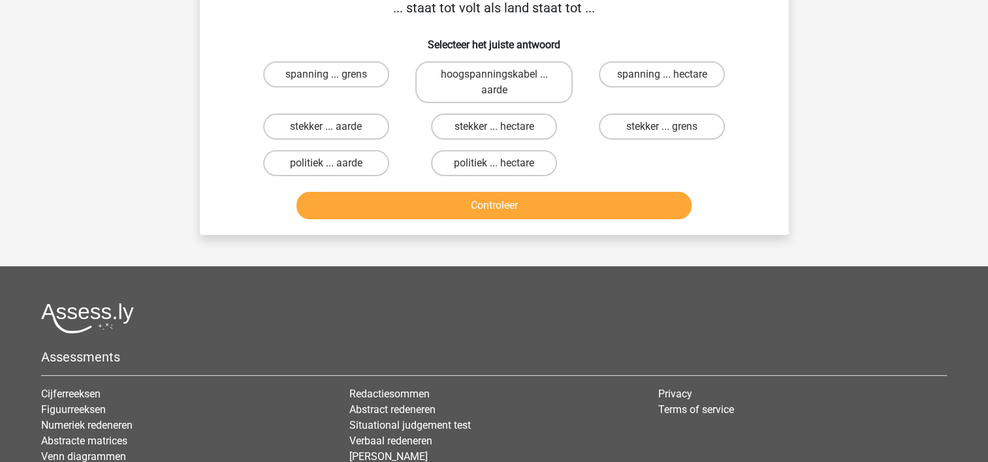
scroll to position [60, 0]
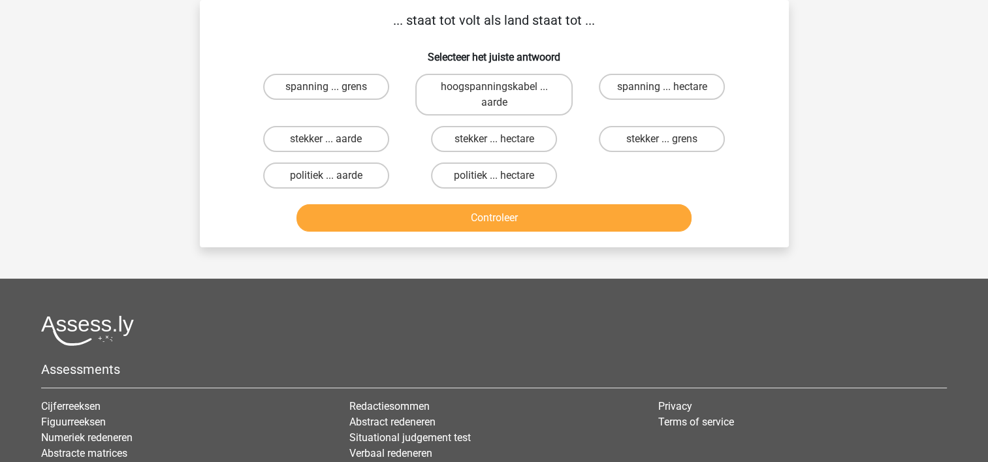
drag, startPoint x: 499, startPoint y: 84, endPoint x: 491, endPoint y: 123, distance: 40.0
click at [499, 84] on label "hoogspanningskabel ... aarde" at bounding box center [493, 95] width 157 height 42
click at [499, 87] on input "hoogspanningskabel ... aarde" at bounding box center [498, 91] width 8 height 8
radio input "true"
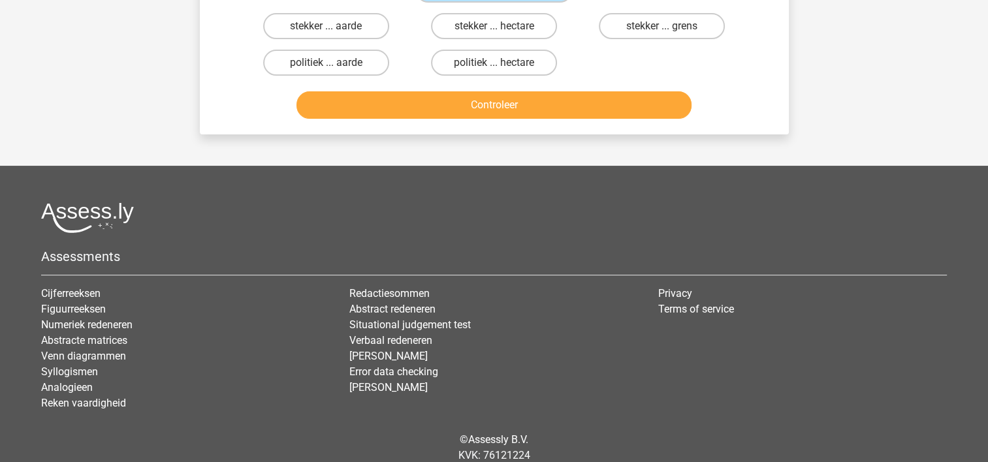
scroll to position [191, 0]
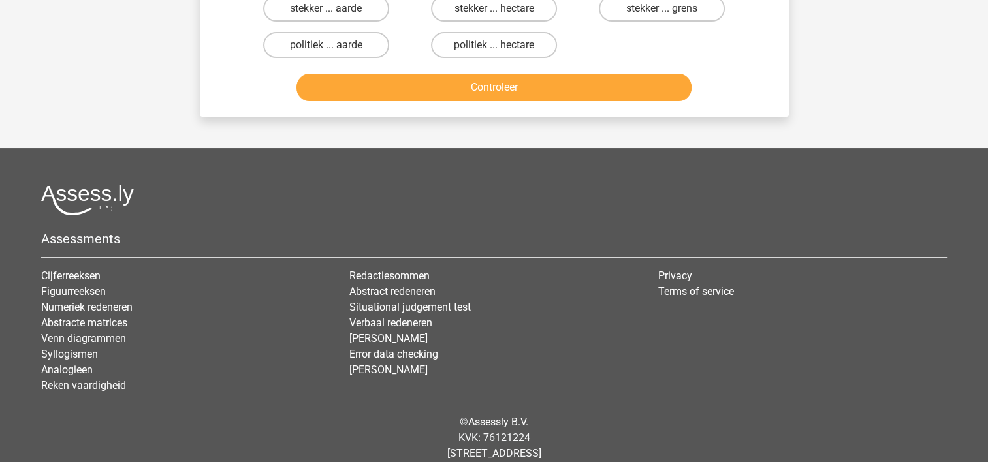
drag, startPoint x: 887, startPoint y: 65, endPoint x: 888, endPoint y: 127, distance: 62.7
click at [887, 65] on div "Registreer Nederlands English" at bounding box center [494, 151] width 988 height 684
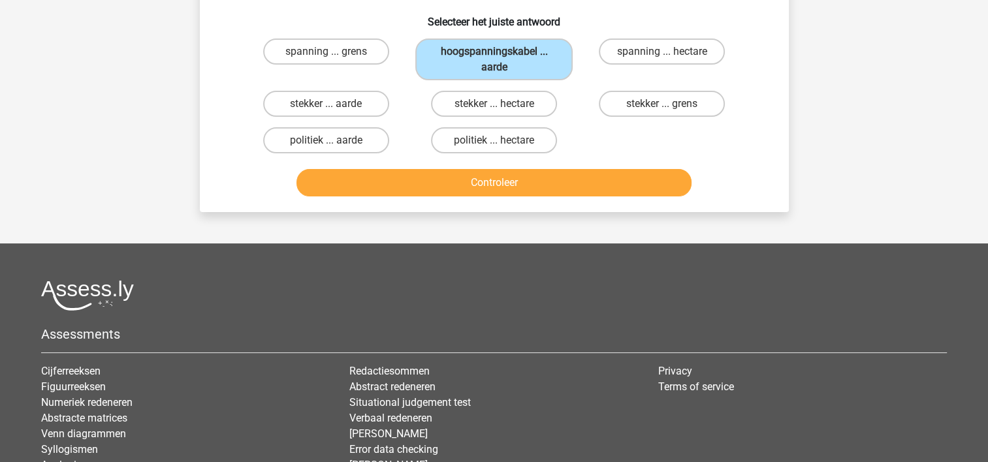
scroll to position [0, 0]
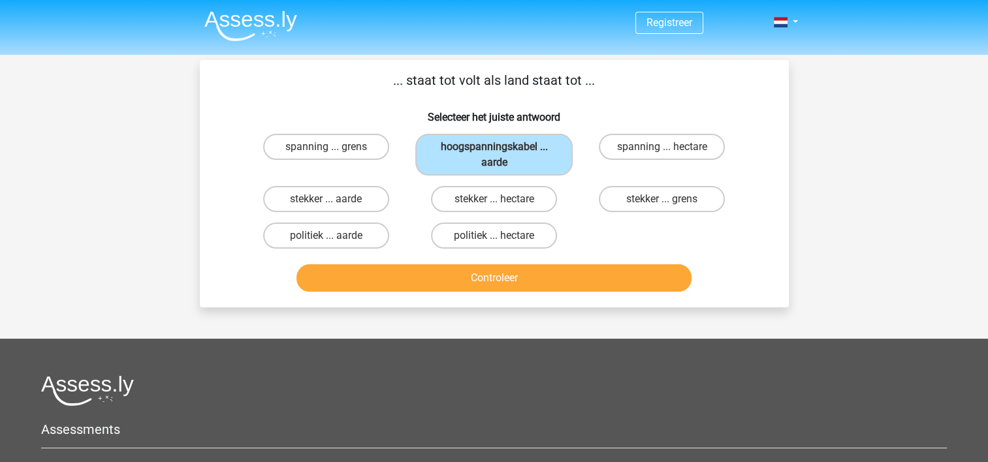
drag, startPoint x: 804, startPoint y: 253, endPoint x: 602, endPoint y: 316, distance: 211.4
click at [798, 257] on div "Vraag 3 van de 10 Categorie: analogieen set 3 ... staat tot volt als land staat…" at bounding box center [494, 184] width 621 height 248
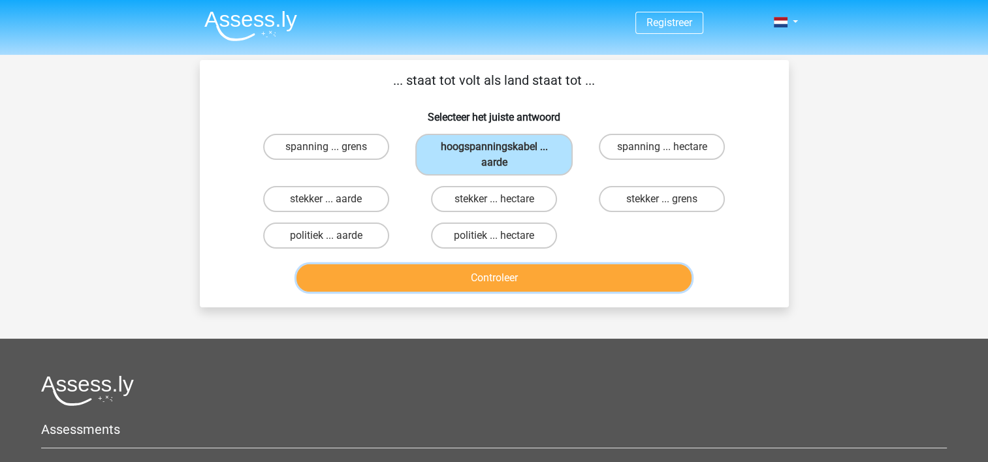
click at [555, 282] on button "Controleer" at bounding box center [494, 278] width 395 height 27
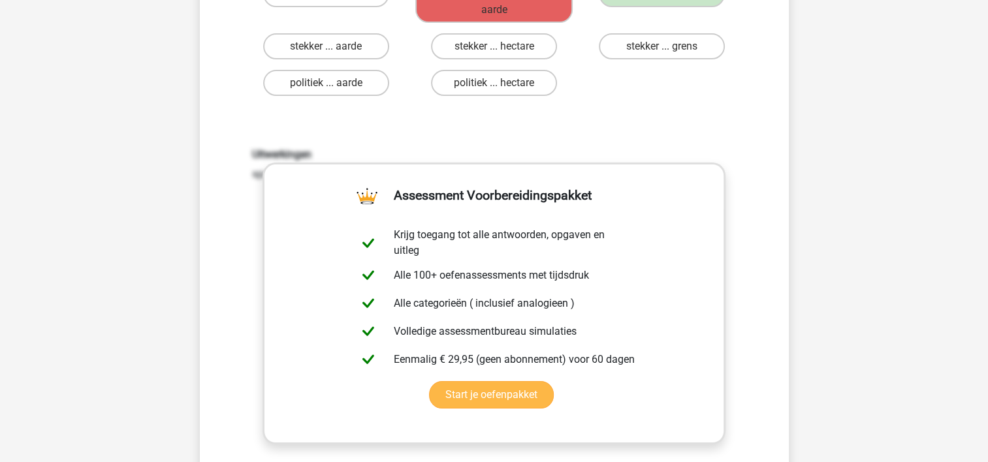
scroll to position [392, 0]
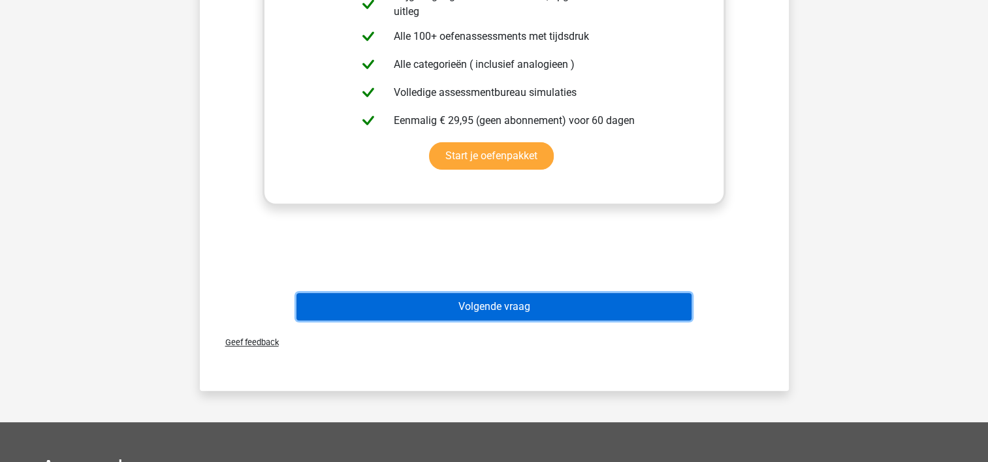
click at [549, 304] on button "Volgende vraag" at bounding box center [494, 306] width 395 height 27
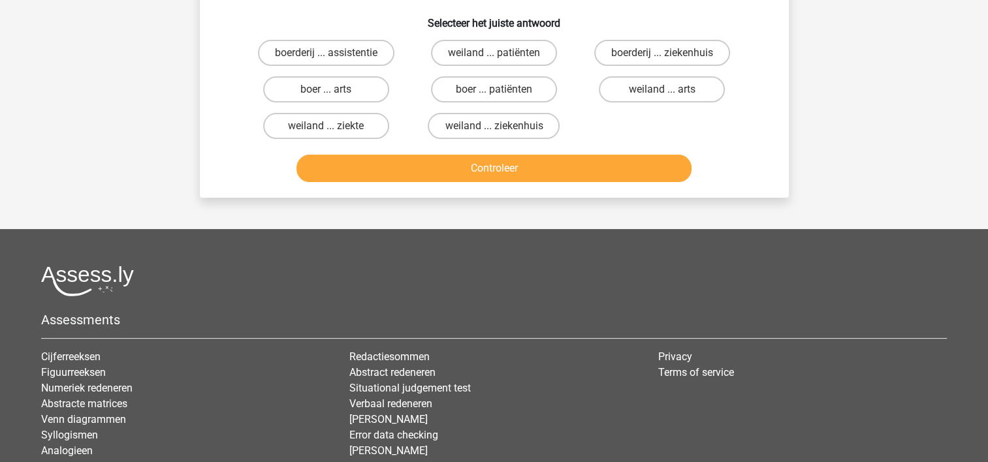
scroll to position [60, 0]
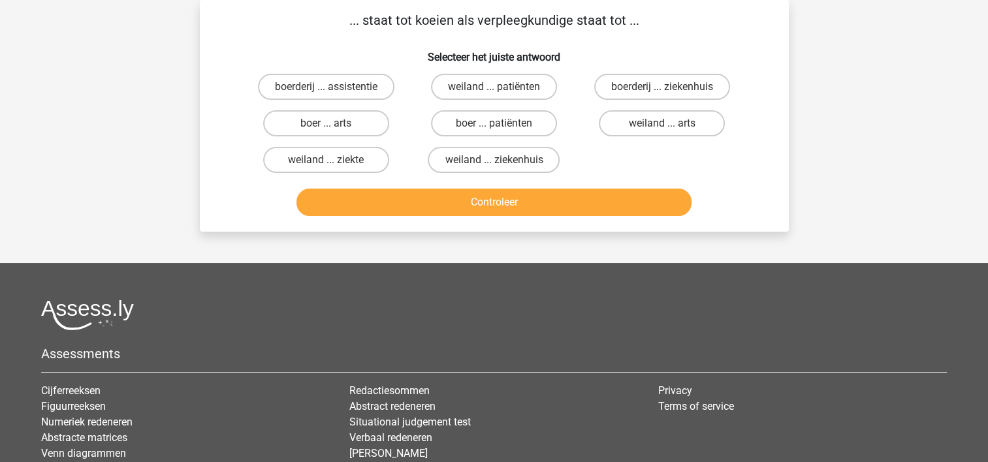
click at [668, 86] on label "boerderij ... ziekenhuis" at bounding box center [662, 87] width 136 height 26
click at [668, 87] on input "boerderij ... ziekenhuis" at bounding box center [666, 91] width 8 height 8
radio input "true"
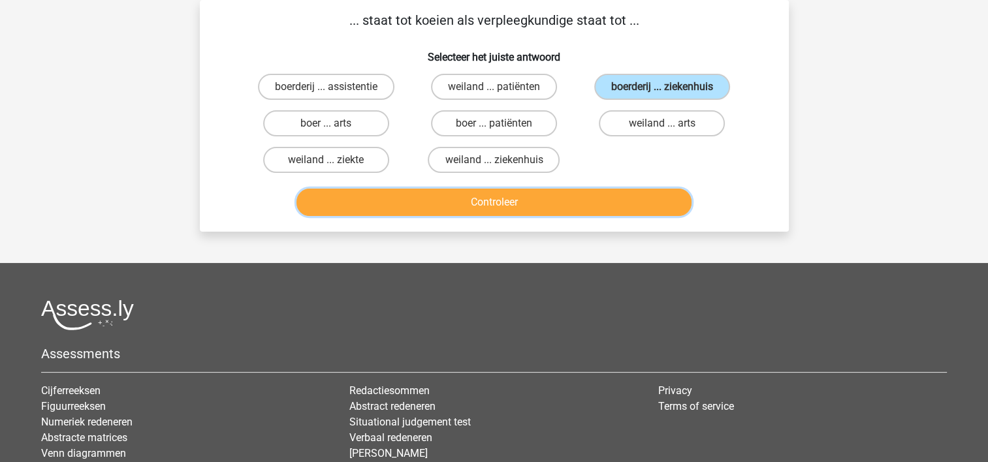
click at [592, 198] on button "Controleer" at bounding box center [494, 202] width 395 height 27
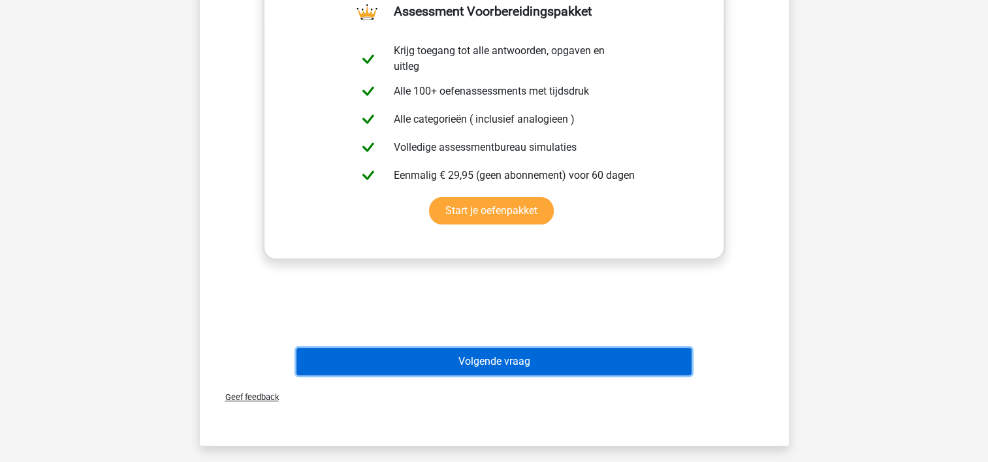
drag, startPoint x: 536, startPoint y: 363, endPoint x: 496, endPoint y: 349, distance: 42.1
click at [534, 363] on button "Volgende vraag" at bounding box center [494, 361] width 395 height 27
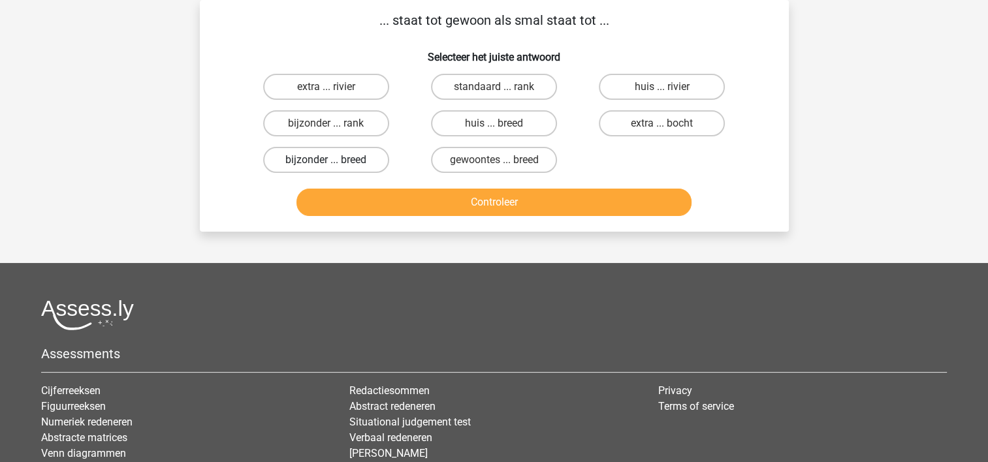
click at [320, 159] on label "bijzonder ... breed" at bounding box center [326, 160] width 126 height 26
click at [326, 160] on input "bijzonder ... breed" at bounding box center [330, 164] width 8 height 8
radio input "true"
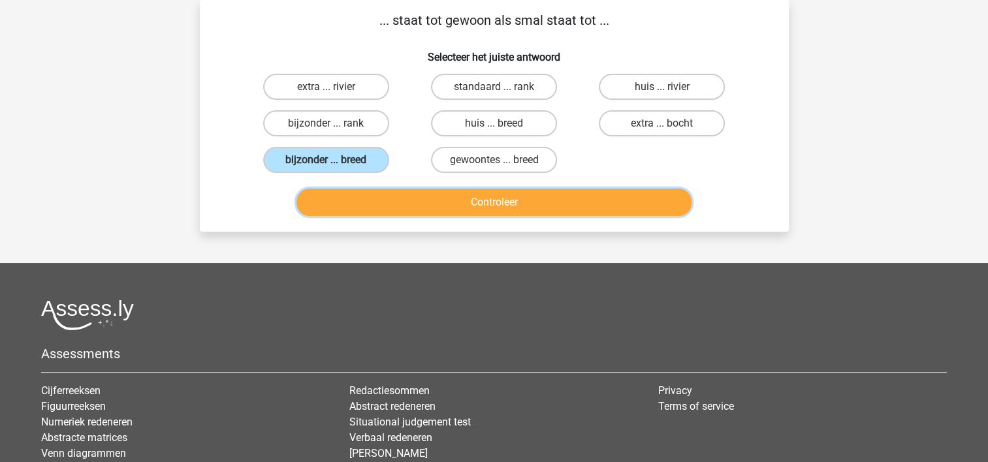
click at [374, 195] on button "Controleer" at bounding box center [494, 202] width 395 height 27
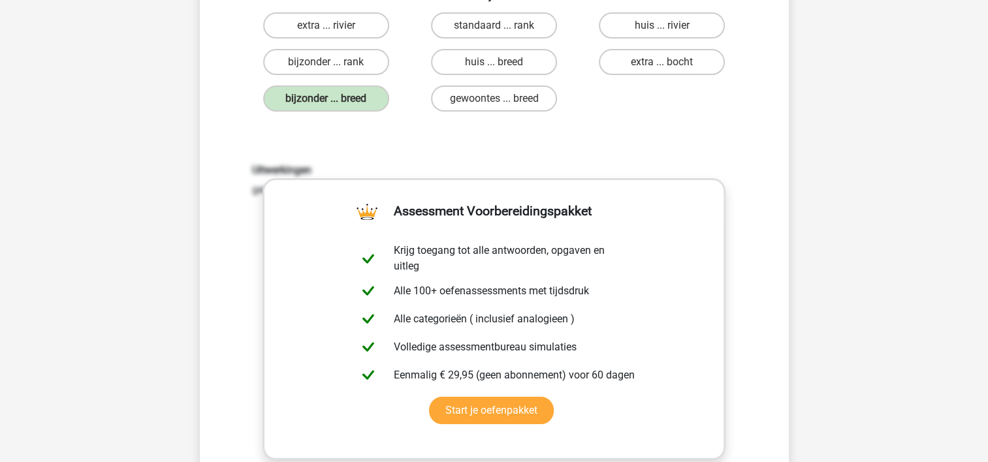
scroll to position [387, 0]
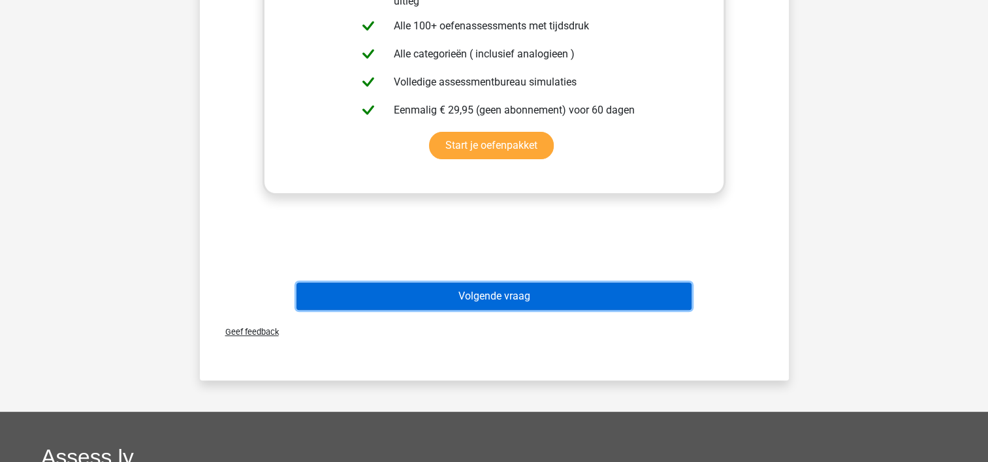
click at [588, 294] on button "Volgende vraag" at bounding box center [494, 296] width 395 height 27
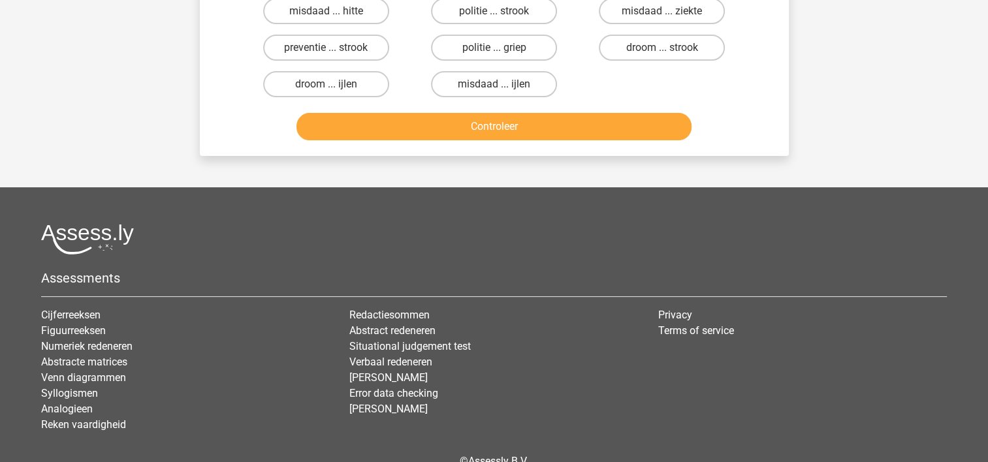
scroll to position [60, 0]
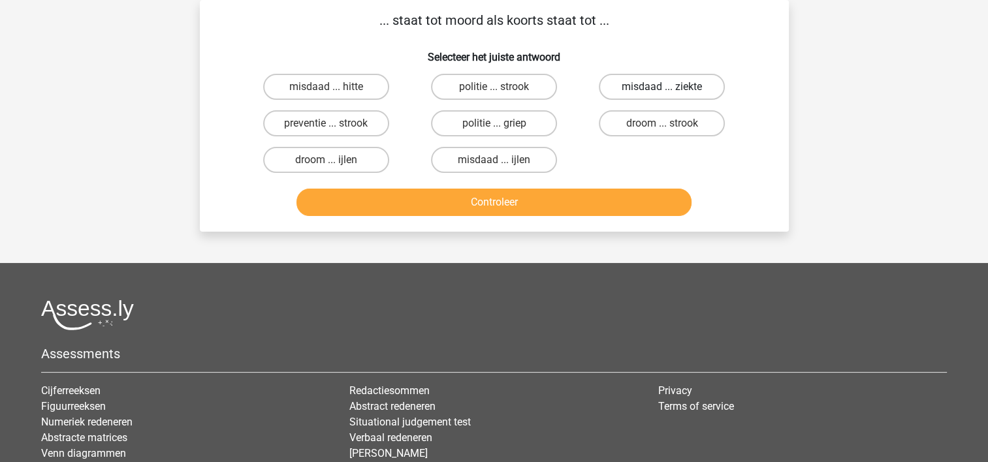
click at [690, 94] on label "misdaad ... ziekte" at bounding box center [662, 87] width 126 height 26
click at [671, 94] on input "misdaad ... ziekte" at bounding box center [666, 91] width 8 height 8
radio input "true"
click at [603, 219] on div "Controleer" at bounding box center [494, 205] width 504 height 33
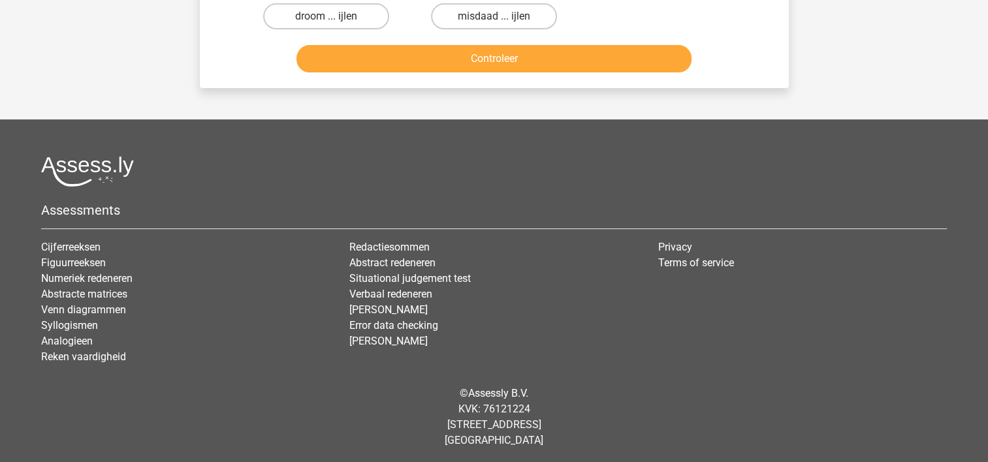
scroll to position [65, 0]
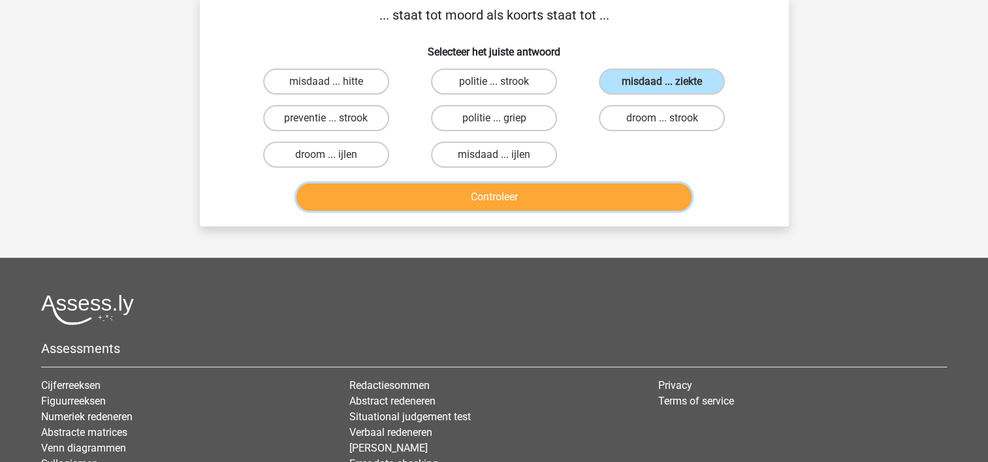
click at [636, 199] on button "Controleer" at bounding box center [494, 197] width 395 height 27
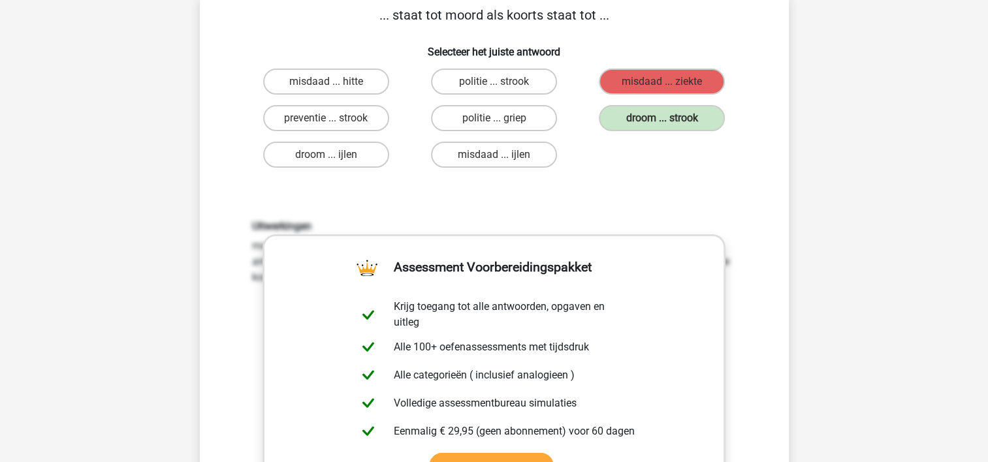
click at [679, 216] on div "Uitwerkingen moord is omgekeerd geschreven droom, koorts is omgekeerd geschreve…" at bounding box center [494, 391] width 547 height 405
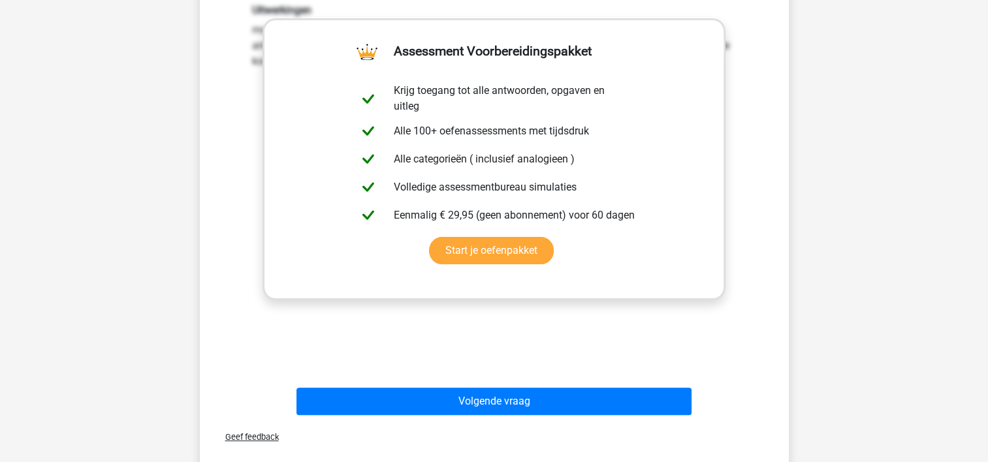
scroll to position [327, 0]
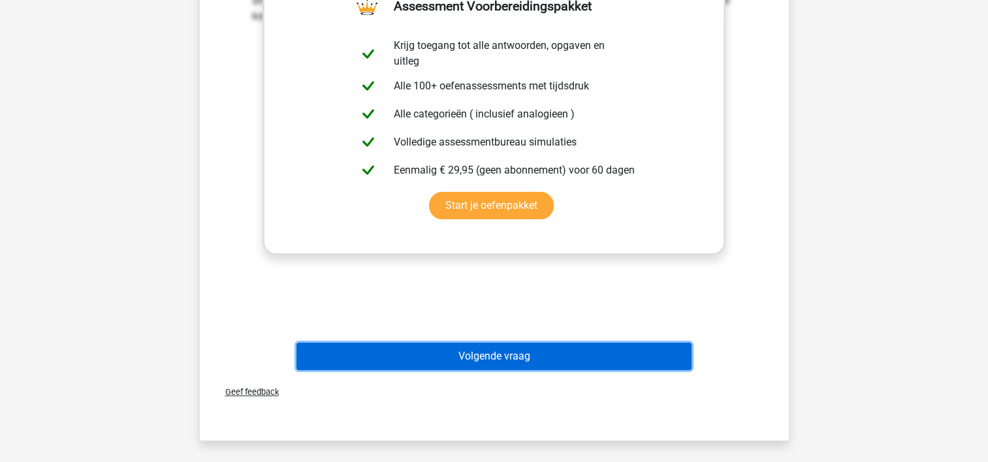
click at [496, 357] on button "Volgende vraag" at bounding box center [494, 356] width 395 height 27
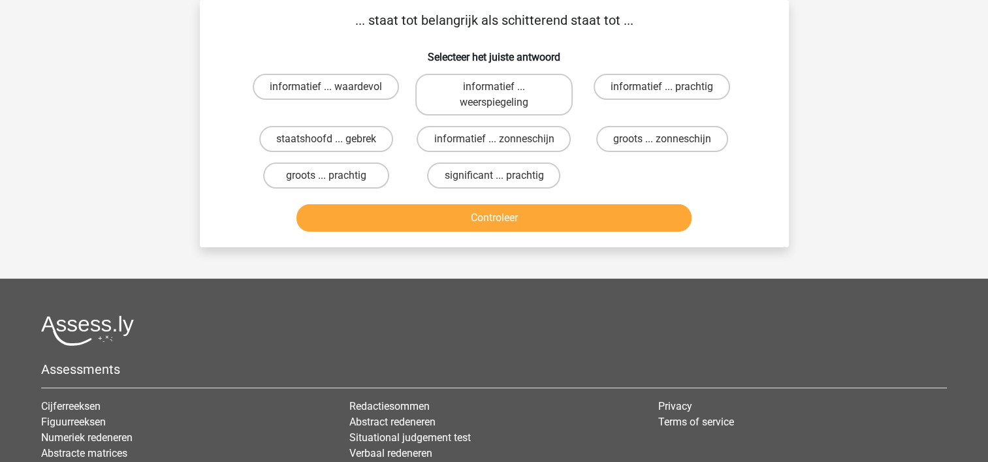
scroll to position [60, 0]
drag, startPoint x: 523, startPoint y: 173, endPoint x: 510, endPoint y: 218, distance: 46.3
click at [522, 174] on label "significant ... prachtig" at bounding box center [493, 176] width 133 height 26
click at [502, 176] on input "significant ... prachtig" at bounding box center [498, 180] width 8 height 8
radio input "true"
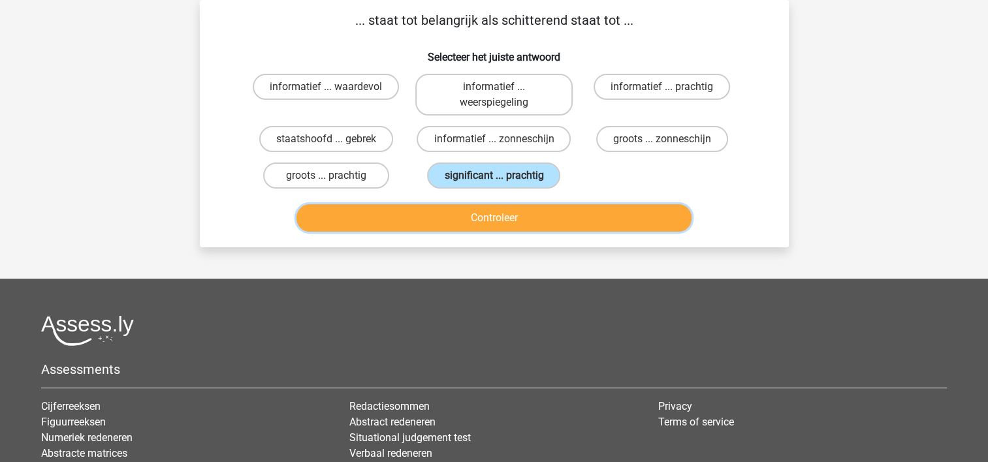
click at [510, 218] on button "Controleer" at bounding box center [494, 217] width 395 height 27
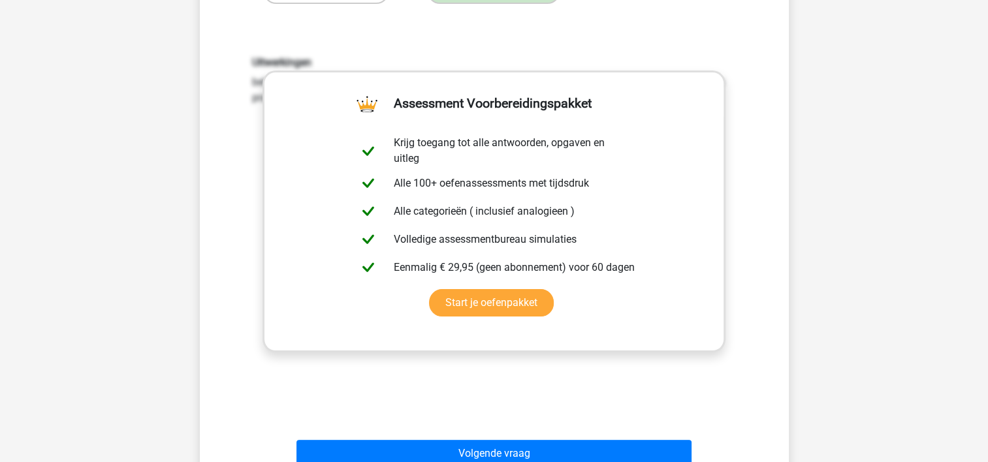
scroll to position [256, 0]
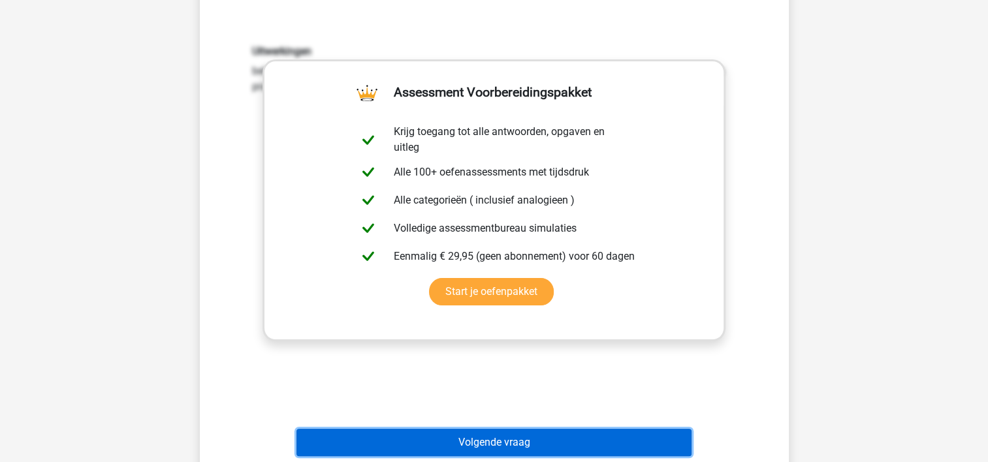
drag, startPoint x: 515, startPoint y: 445, endPoint x: 481, endPoint y: 421, distance: 41.7
click at [513, 445] on button "Volgende vraag" at bounding box center [494, 442] width 395 height 27
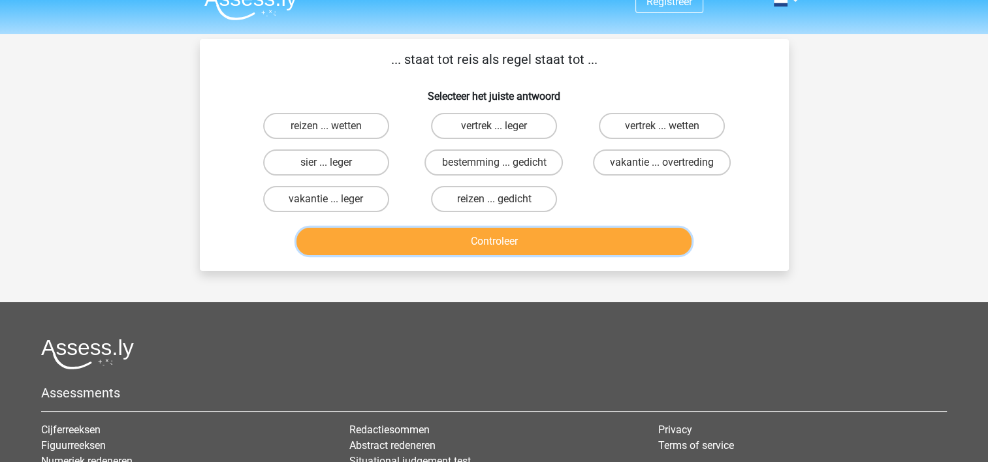
scroll to position [0, 0]
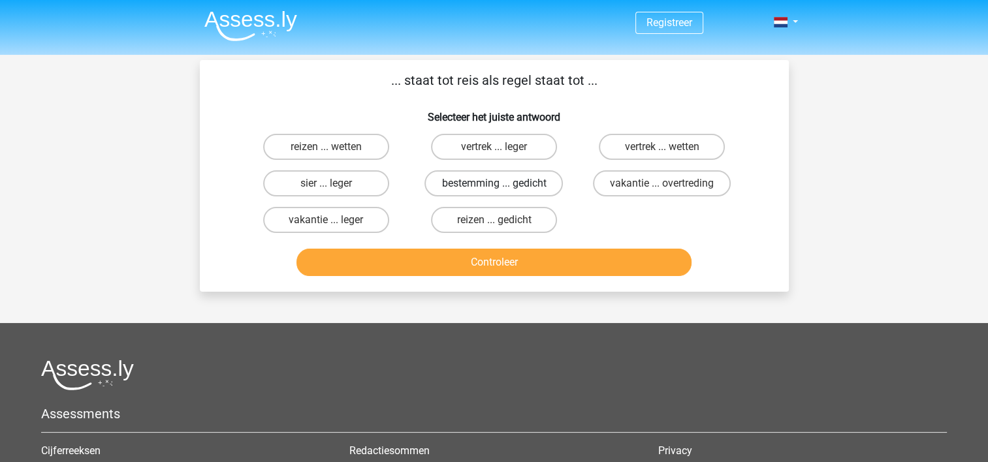
drag, startPoint x: 524, startPoint y: 180, endPoint x: 510, endPoint y: 212, distance: 34.2
click at [524, 181] on label "bestemming ... gedicht" at bounding box center [494, 183] width 138 height 26
click at [502, 184] on input "bestemming ... gedicht" at bounding box center [498, 188] width 8 height 8
radio input "true"
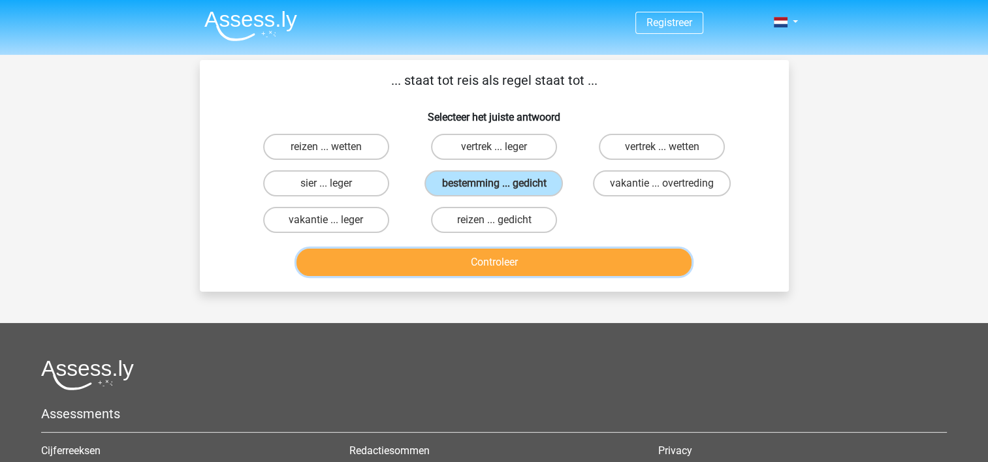
click at [472, 259] on button "Controleer" at bounding box center [494, 262] width 395 height 27
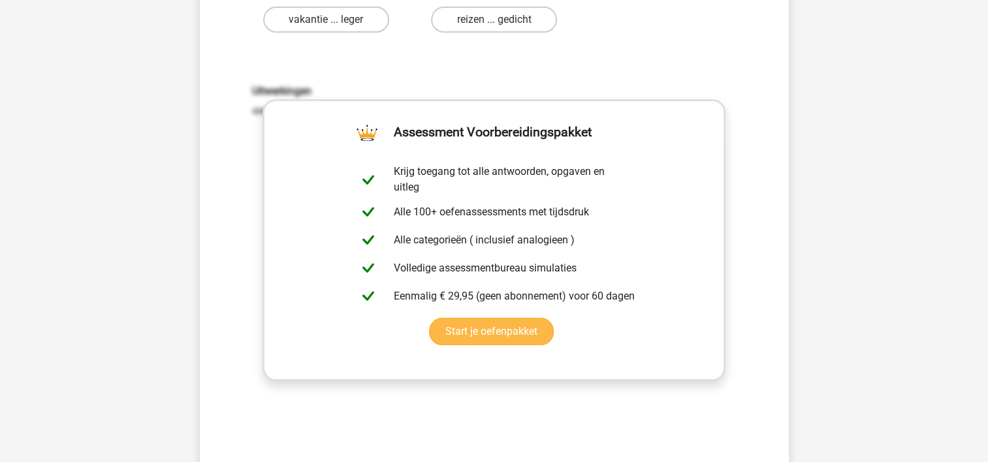
scroll to position [261, 0]
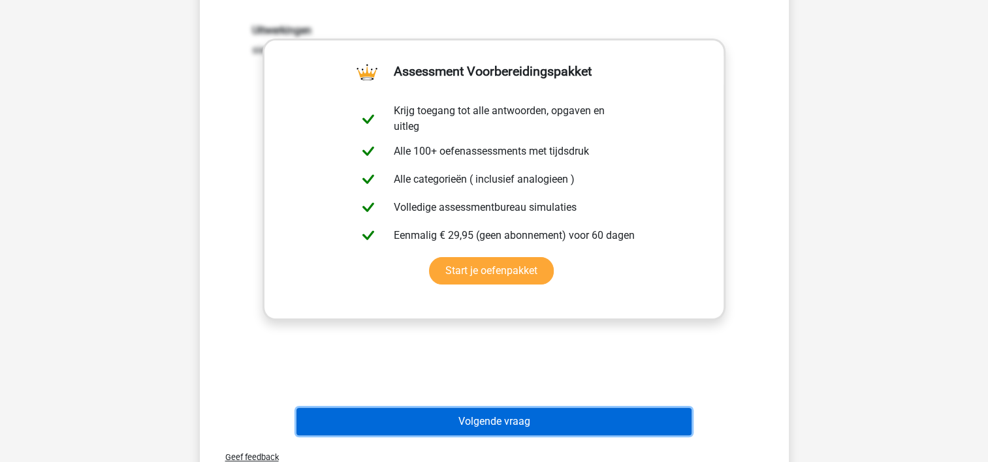
click at [609, 416] on button "Volgende vraag" at bounding box center [494, 421] width 395 height 27
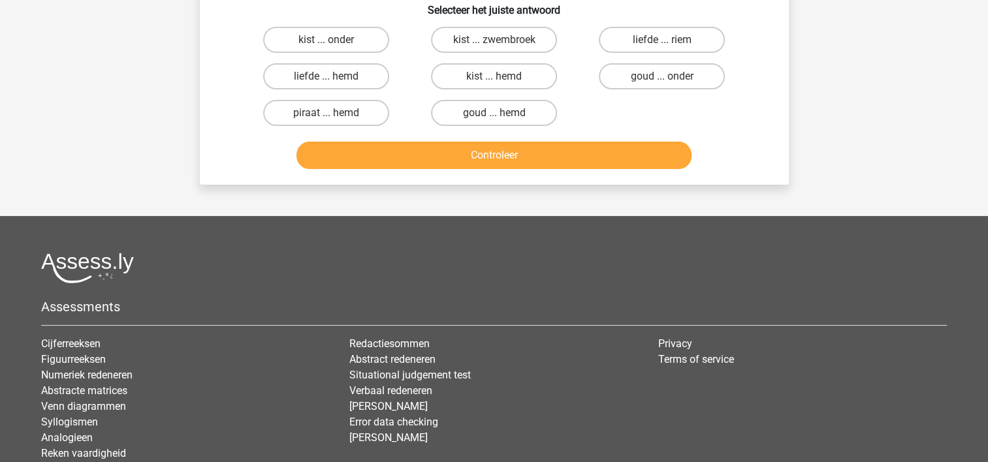
scroll to position [60, 0]
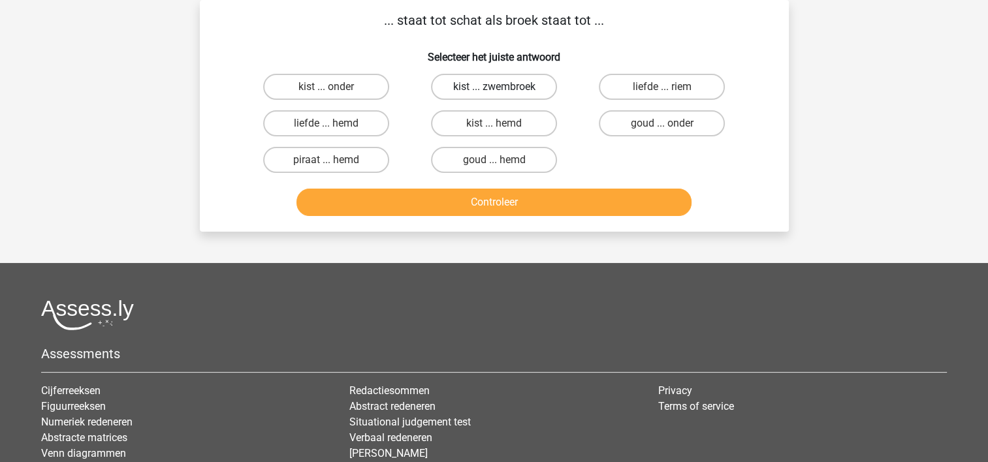
click at [503, 84] on label "kist ... zwembroek" at bounding box center [494, 87] width 126 height 26
click at [502, 87] on input "kist ... zwembroek" at bounding box center [498, 91] width 8 height 8
radio input "true"
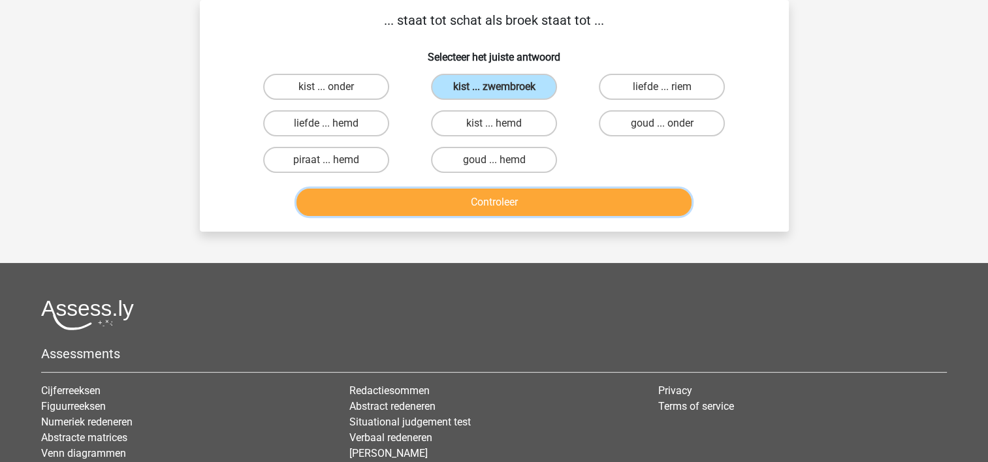
click at [500, 203] on button "Controleer" at bounding box center [494, 202] width 395 height 27
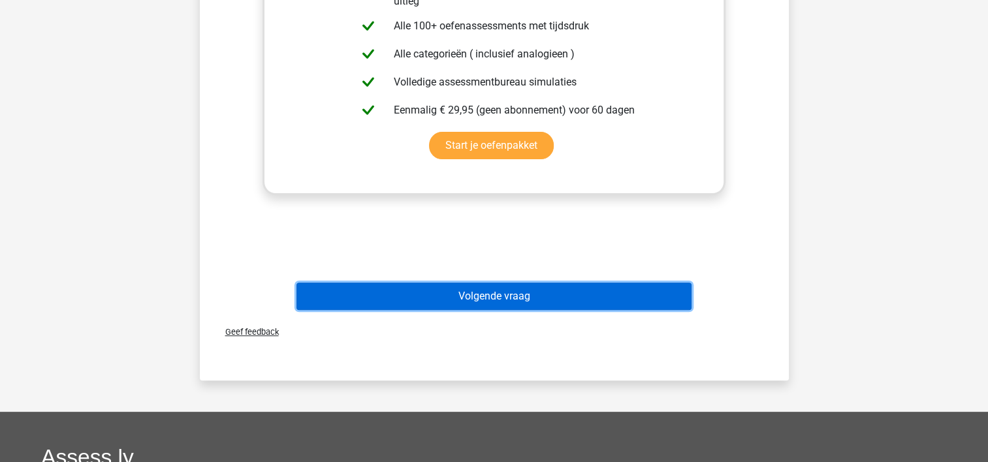
click at [530, 297] on button "Volgende vraag" at bounding box center [494, 296] width 395 height 27
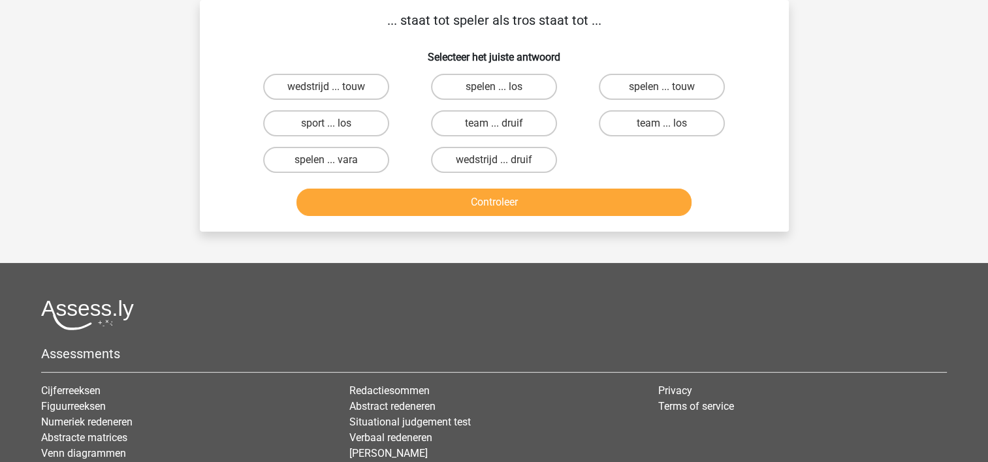
drag, startPoint x: 541, startPoint y: 122, endPoint x: 534, endPoint y: 199, distance: 76.7
click at [541, 123] on label "team ... druif" at bounding box center [494, 123] width 126 height 26
click at [502, 123] on input "team ... druif" at bounding box center [498, 127] width 8 height 8
radio input "true"
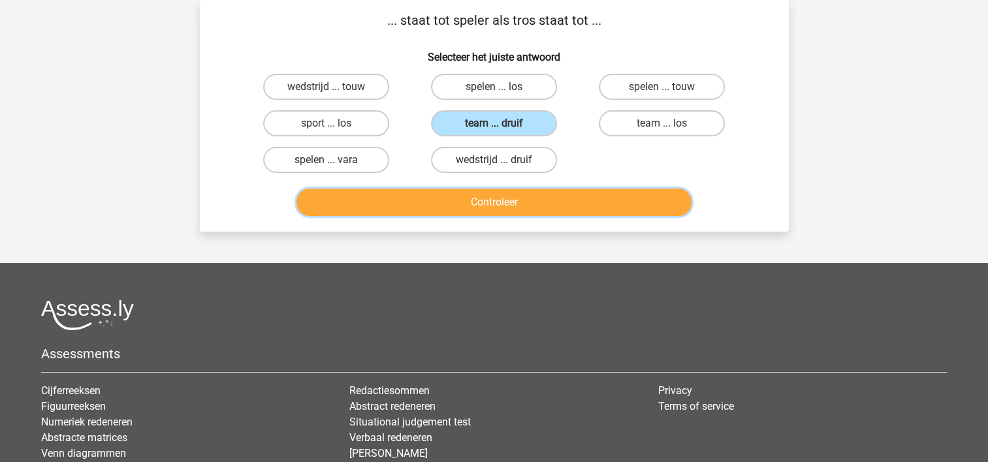
click at [533, 206] on button "Controleer" at bounding box center [494, 202] width 395 height 27
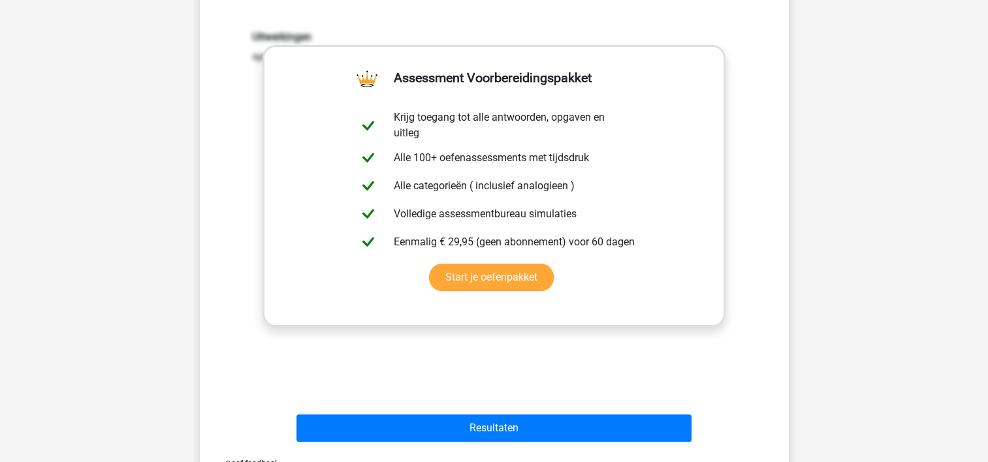
scroll to position [256, 0]
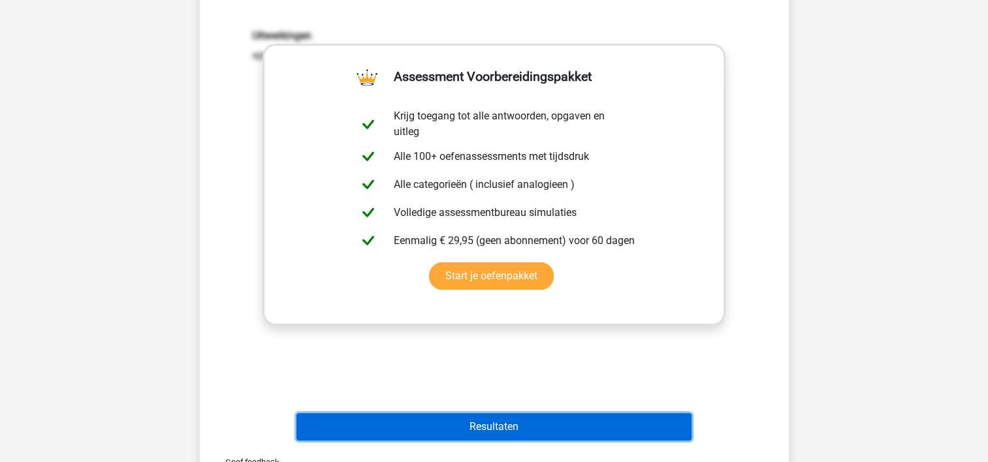
click at [539, 425] on button "Resultaten" at bounding box center [494, 426] width 395 height 27
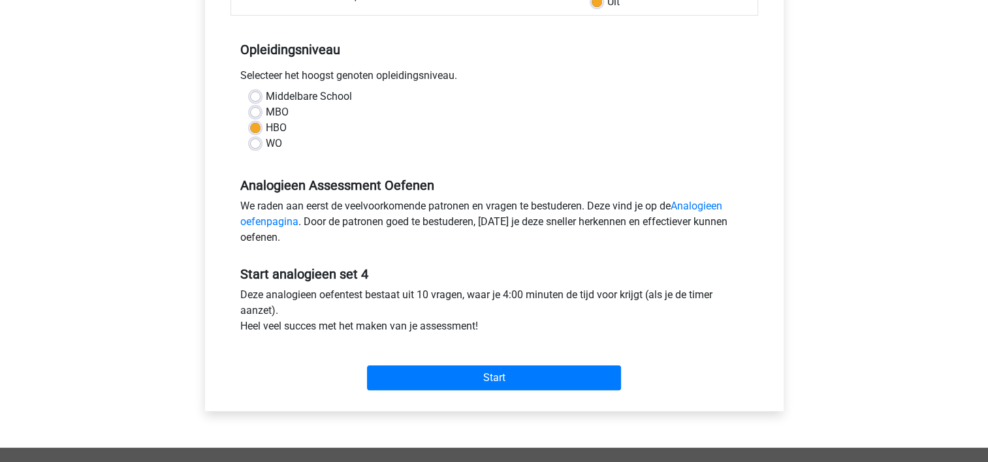
scroll to position [261, 0]
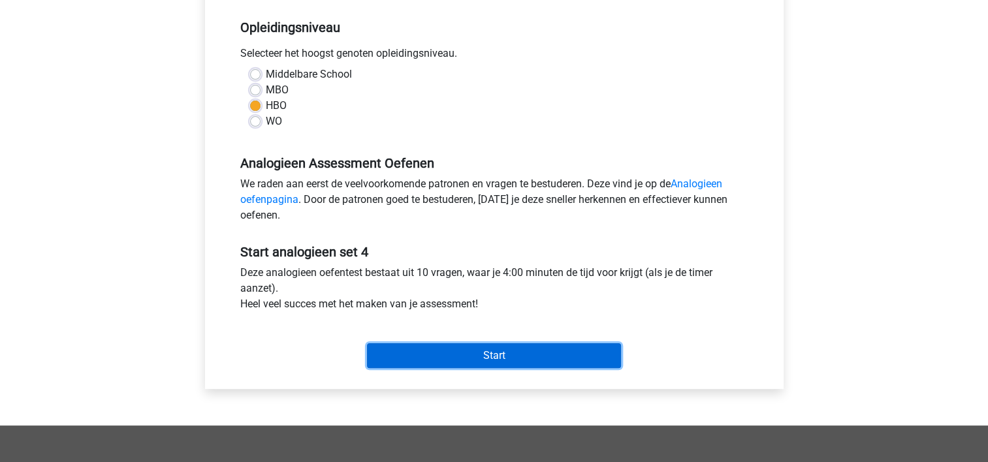
click at [560, 361] on input "Start" at bounding box center [494, 356] width 254 height 25
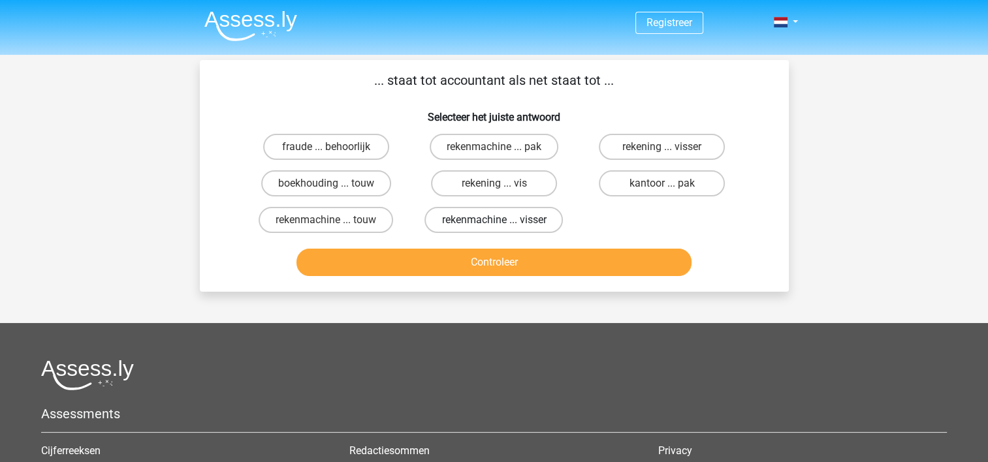
click at [551, 212] on label "rekenmachine ... visser" at bounding box center [494, 220] width 138 height 26
click at [502, 220] on input "rekenmachine ... visser" at bounding box center [498, 224] width 8 height 8
radio input "true"
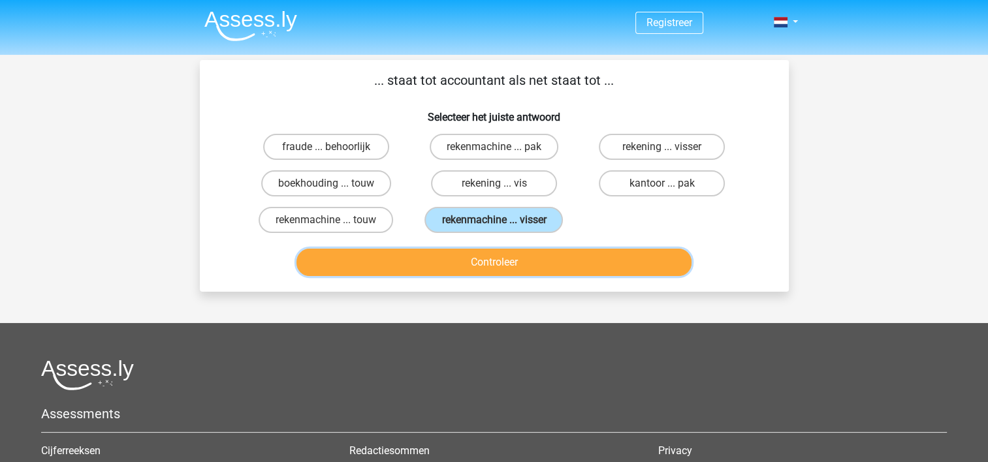
click at [474, 267] on button "Controleer" at bounding box center [494, 262] width 395 height 27
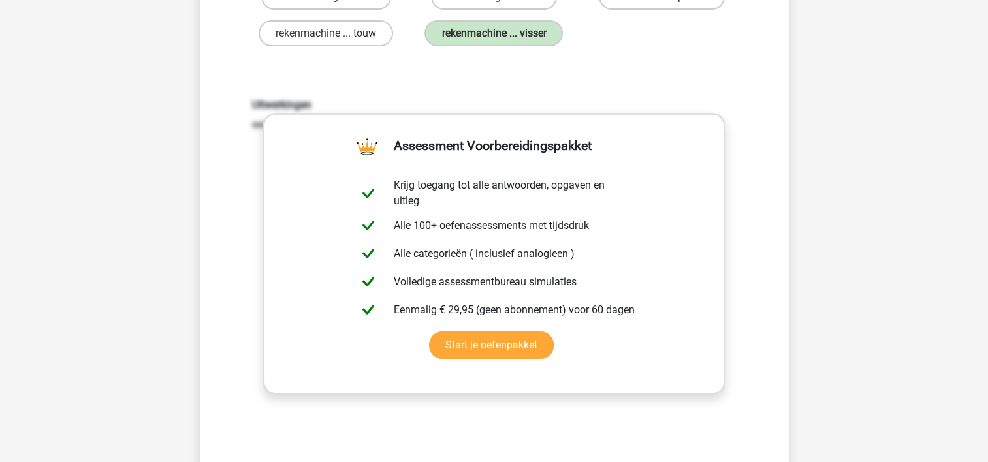
scroll to position [196, 0]
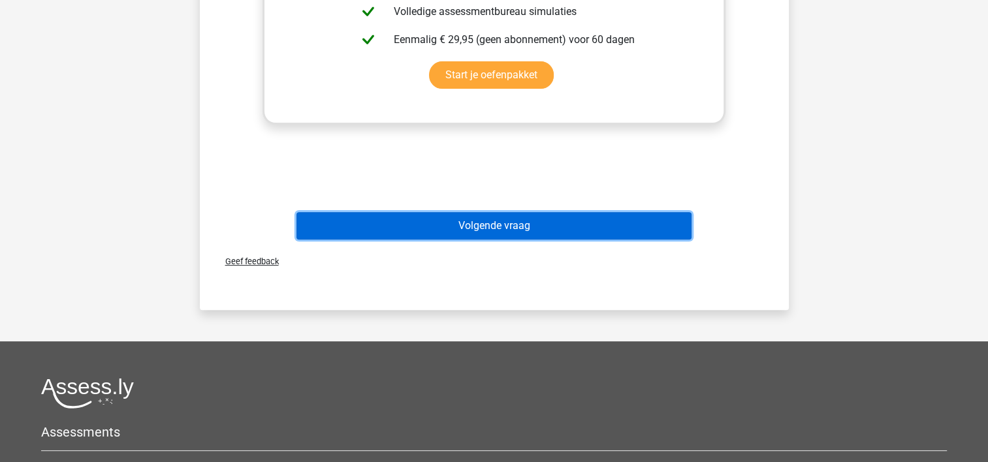
drag, startPoint x: 630, startPoint y: 233, endPoint x: 595, endPoint y: 221, distance: 36.6
click at [628, 233] on button "Volgende vraag" at bounding box center [494, 225] width 395 height 27
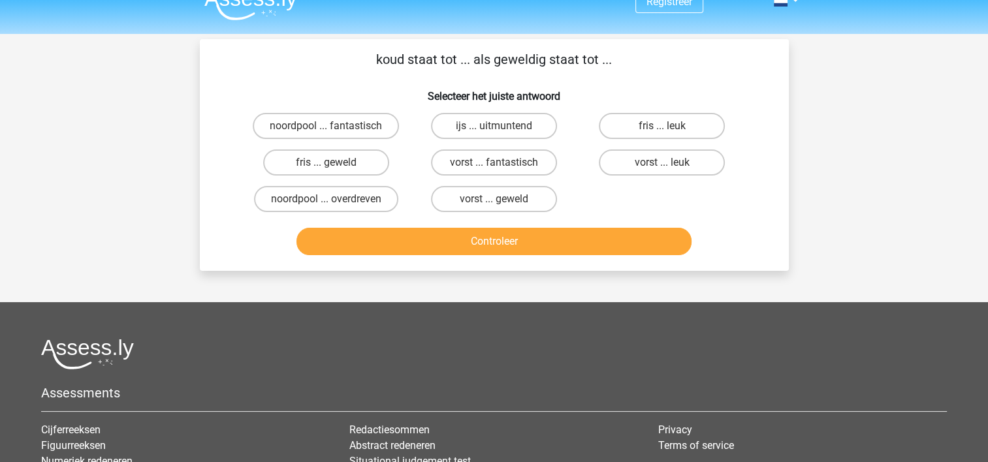
scroll to position [0, 0]
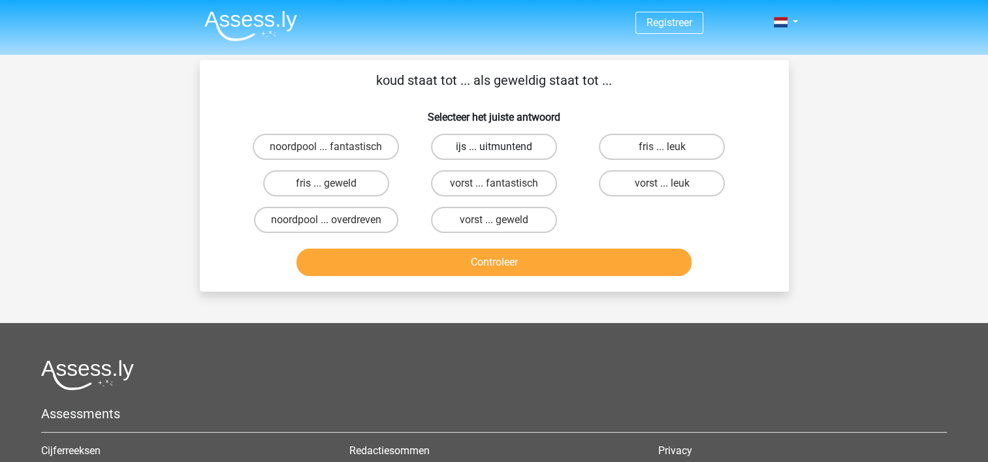
click at [534, 144] on label "ijs ... uitmuntend" at bounding box center [494, 147] width 126 height 26
click at [502, 147] on input "ijs ... uitmuntend" at bounding box center [498, 151] width 8 height 8
radio input "true"
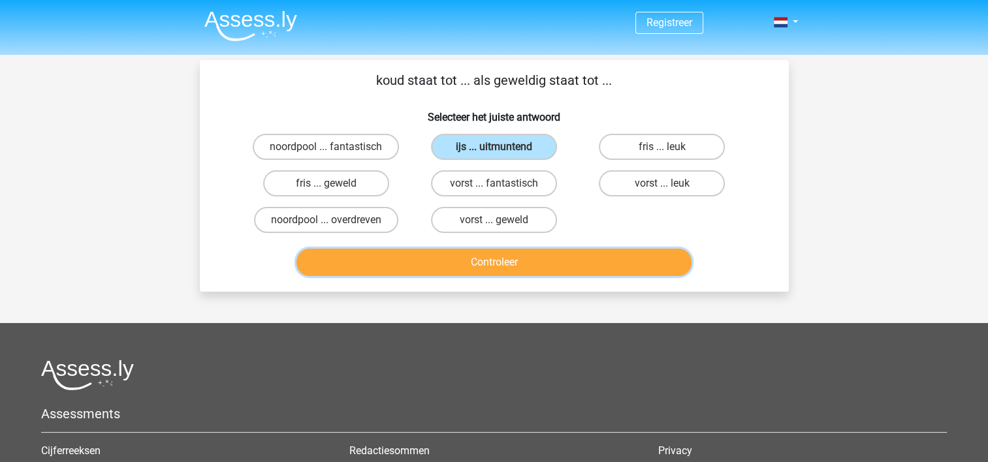
click at [512, 261] on button "Controleer" at bounding box center [494, 262] width 395 height 27
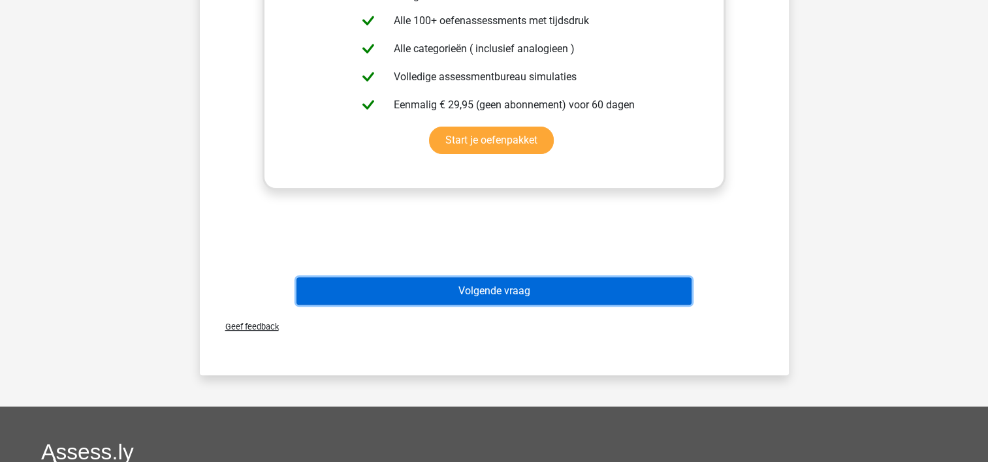
click at [475, 288] on button "Volgende vraag" at bounding box center [494, 291] width 395 height 27
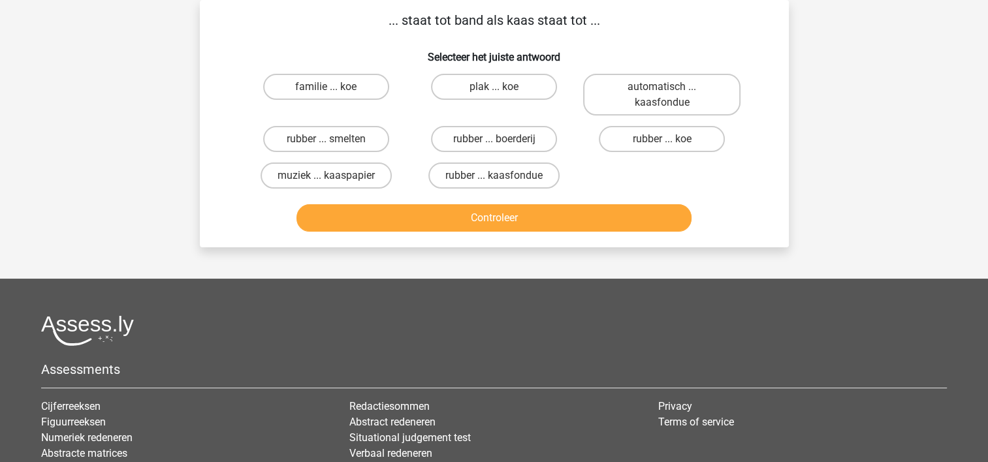
scroll to position [60, 0]
click at [672, 144] on label "rubber ... koe" at bounding box center [662, 139] width 126 height 26
click at [671, 144] on input "rubber ... koe" at bounding box center [666, 143] width 8 height 8
radio input "true"
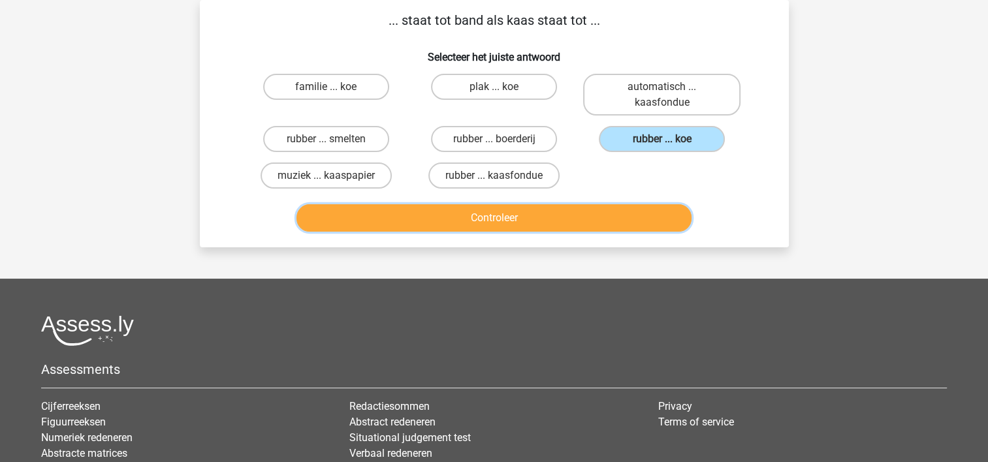
click at [581, 224] on button "Controleer" at bounding box center [494, 217] width 395 height 27
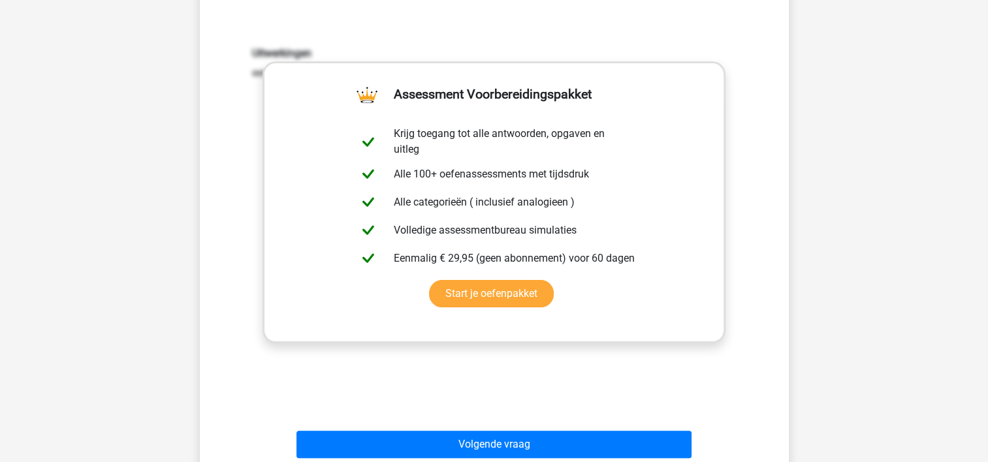
scroll to position [256, 0]
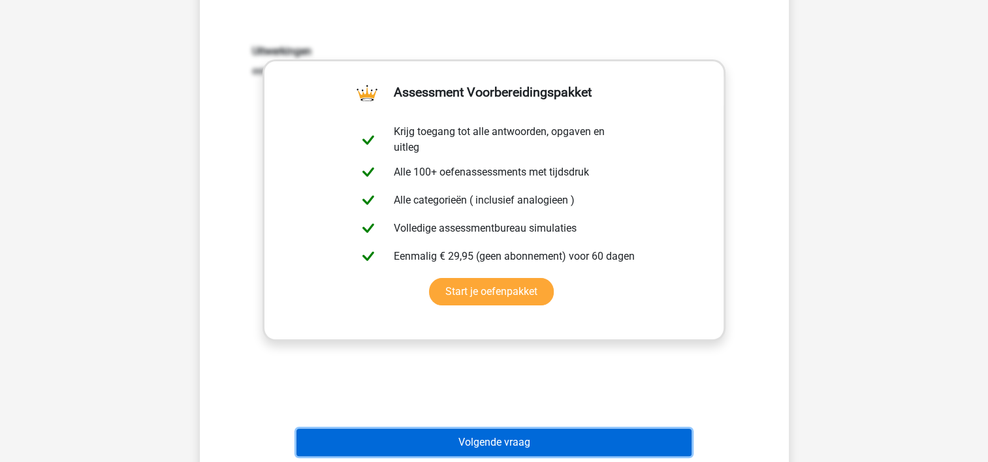
drag, startPoint x: 613, startPoint y: 452, endPoint x: 585, endPoint y: 437, distance: 31.3
click at [599, 445] on button "Volgende vraag" at bounding box center [494, 442] width 395 height 27
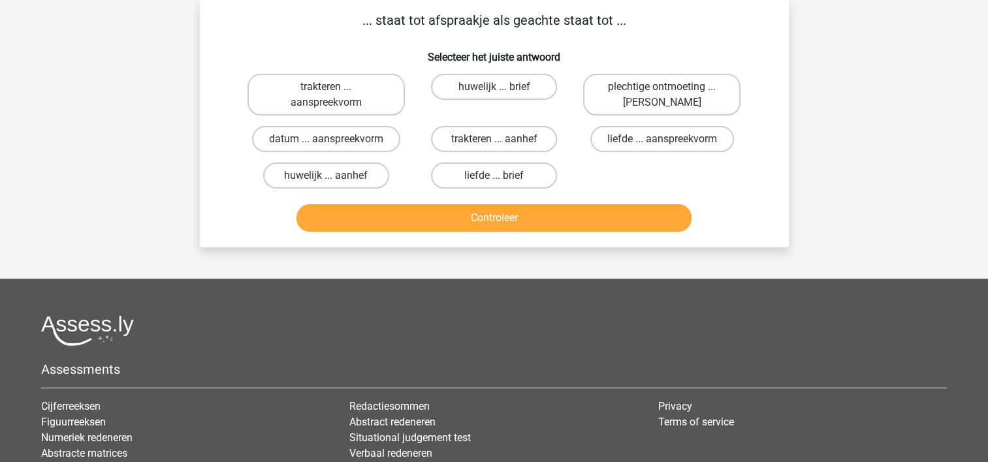
scroll to position [60, 0]
click at [380, 140] on label "datum ... aanspreekvorm" at bounding box center [326, 139] width 148 height 26
click at [334, 140] on input "datum ... aanspreekvorm" at bounding box center [330, 143] width 8 height 8
radio input "true"
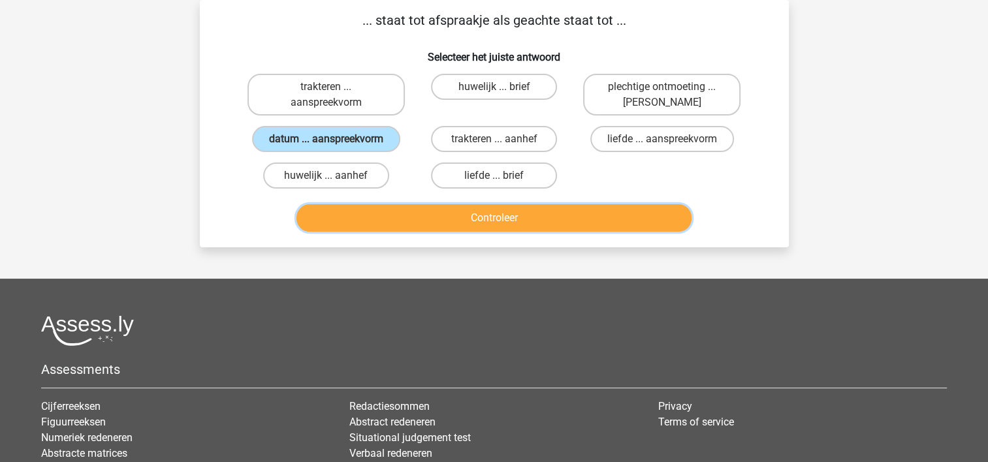
click at [410, 211] on button "Controleer" at bounding box center [494, 217] width 395 height 27
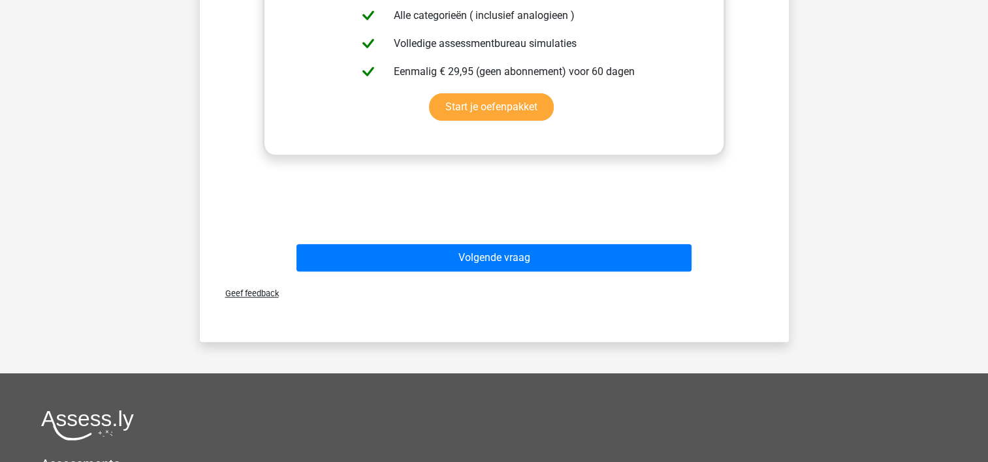
scroll to position [452, 0]
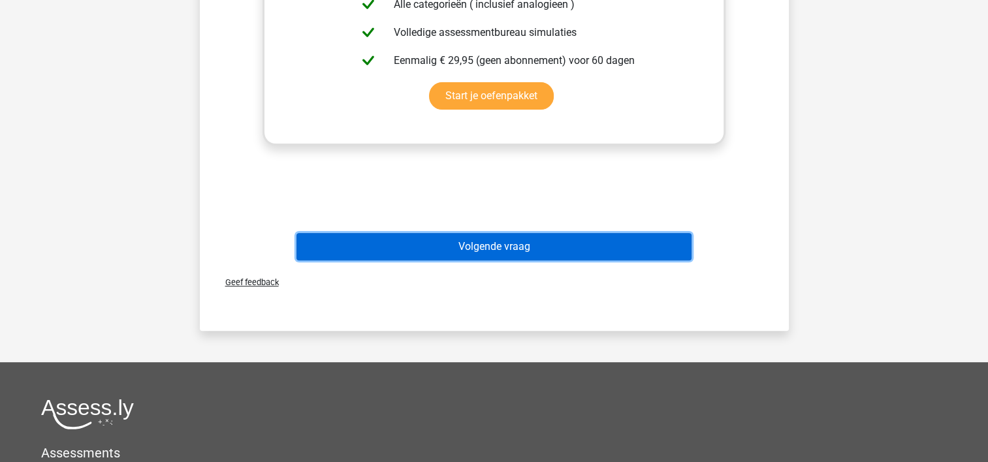
click at [571, 243] on button "Volgende vraag" at bounding box center [494, 246] width 395 height 27
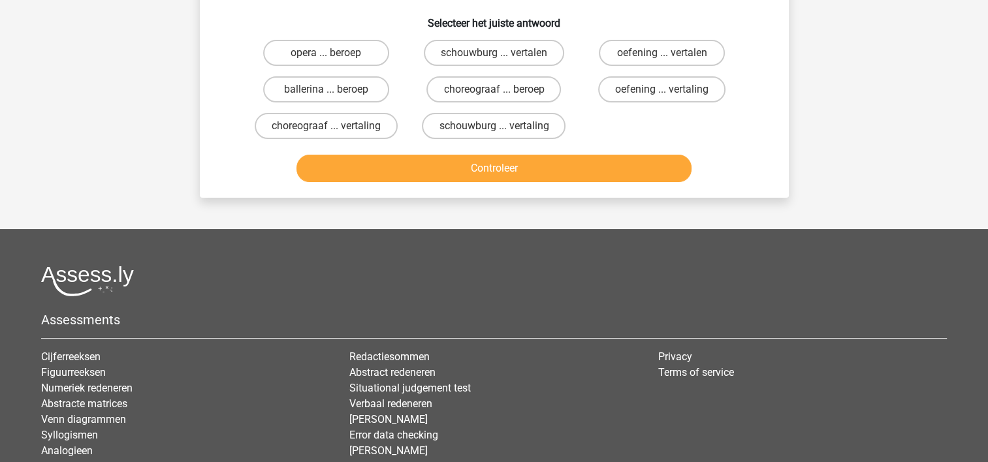
scroll to position [60, 0]
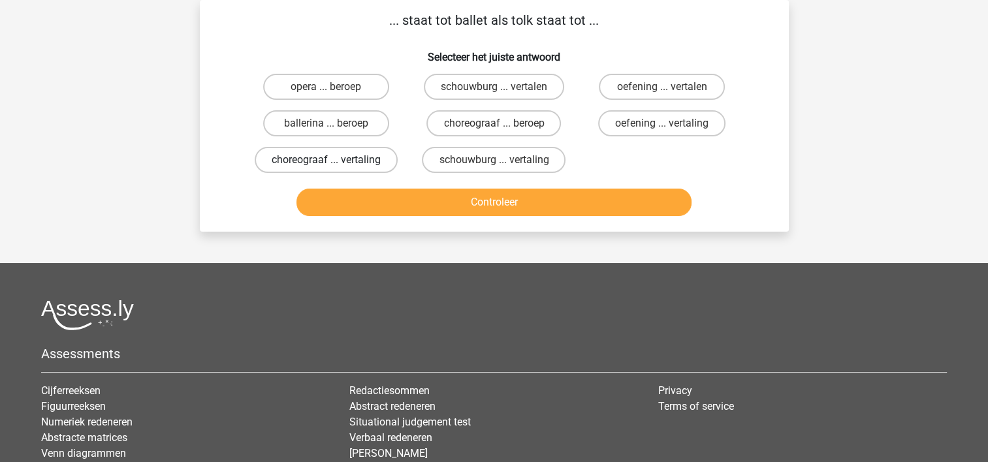
click at [357, 158] on label "choreograaf ... vertaling" at bounding box center [326, 160] width 143 height 26
click at [334, 160] on input "choreograaf ... vertaling" at bounding box center [330, 164] width 8 height 8
radio input "true"
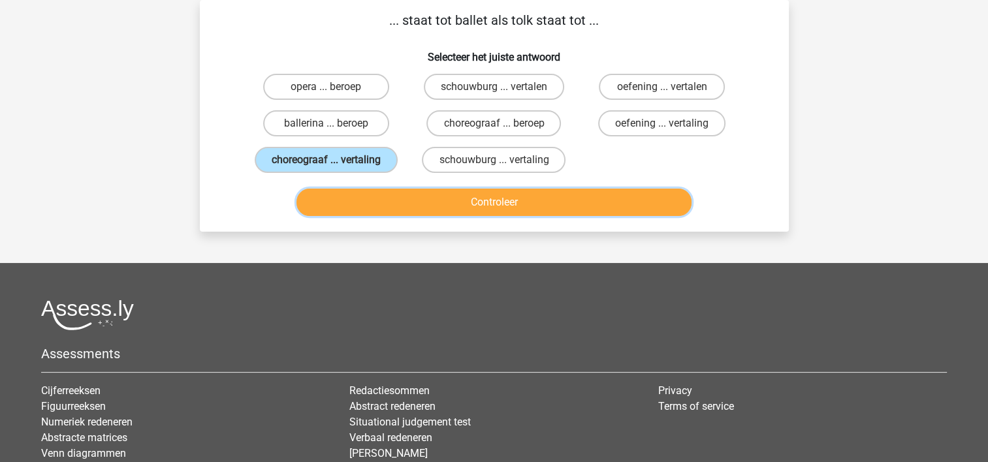
click at [383, 204] on button "Controleer" at bounding box center [494, 202] width 395 height 27
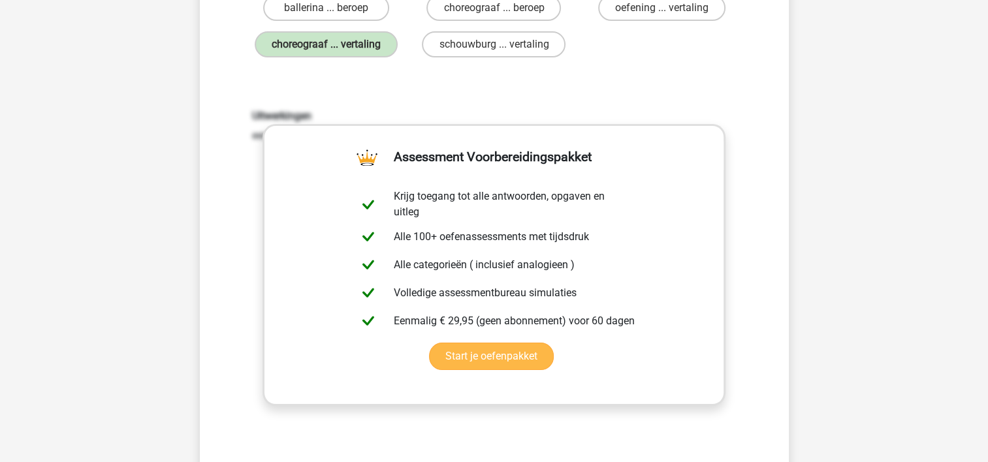
scroll to position [321, 0]
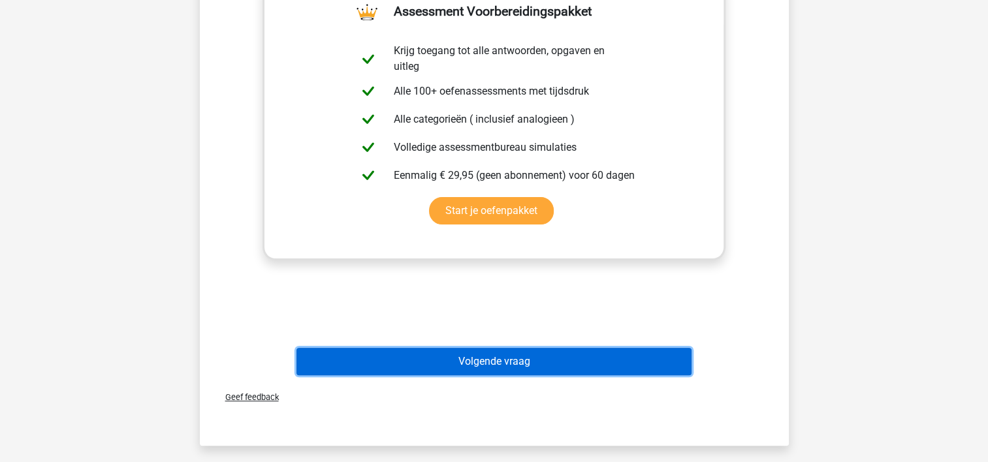
click at [502, 358] on button "Volgende vraag" at bounding box center [494, 361] width 395 height 27
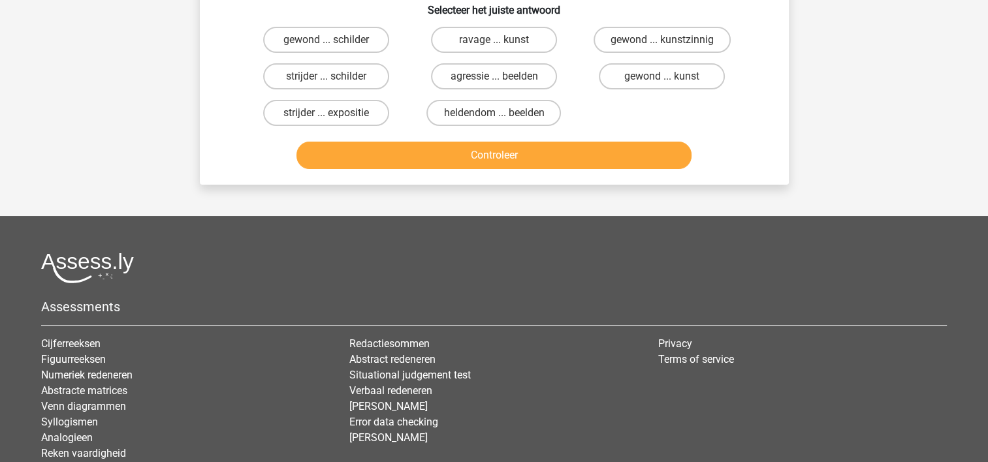
scroll to position [60, 0]
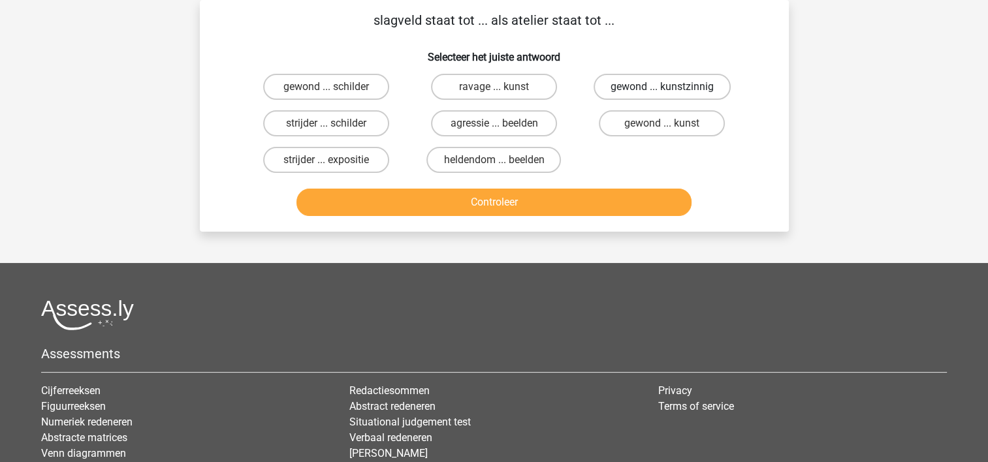
click at [684, 84] on label "gewond ... kunstzinnig" at bounding box center [662, 87] width 137 height 26
click at [671, 87] on input "gewond ... kunstzinnig" at bounding box center [666, 91] width 8 height 8
radio input "true"
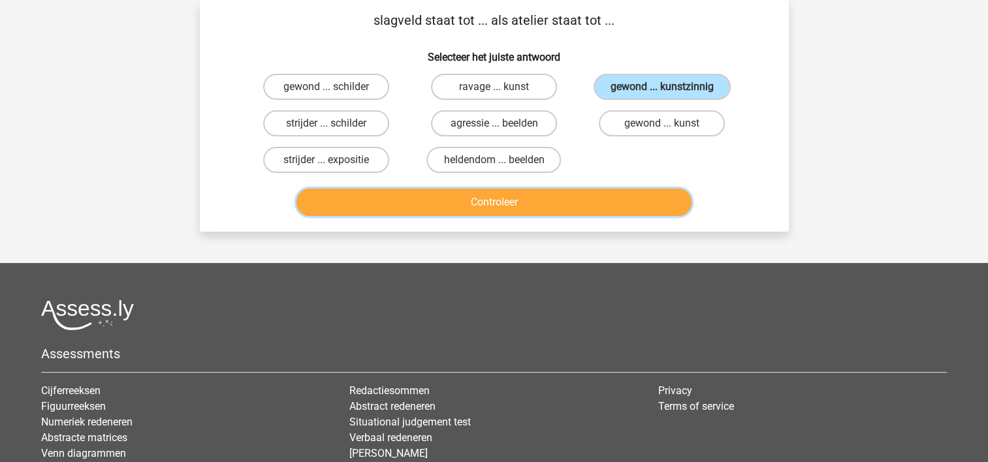
click at [614, 204] on button "Controleer" at bounding box center [494, 202] width 395 height 27
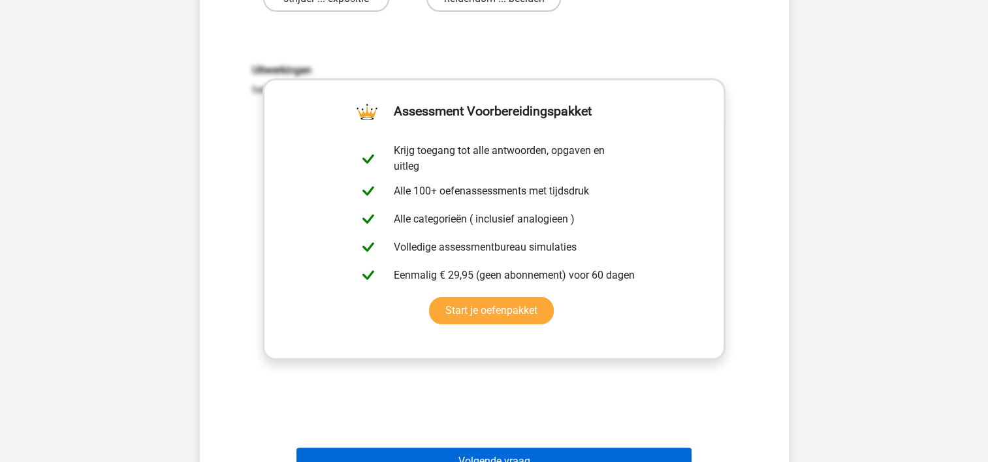
scroll to position [452, 0]
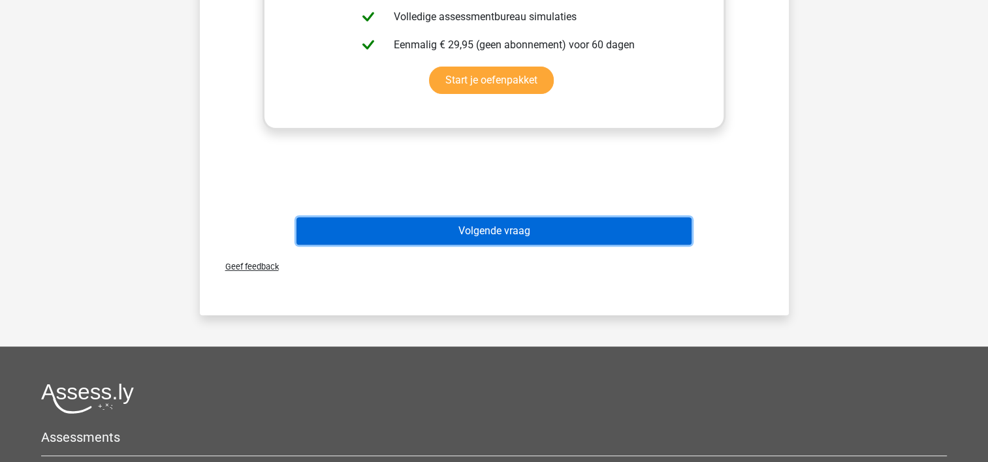
click at [532, 233] on button "Volgende vraag" at bounding box center [494, 231] width 395 height 27
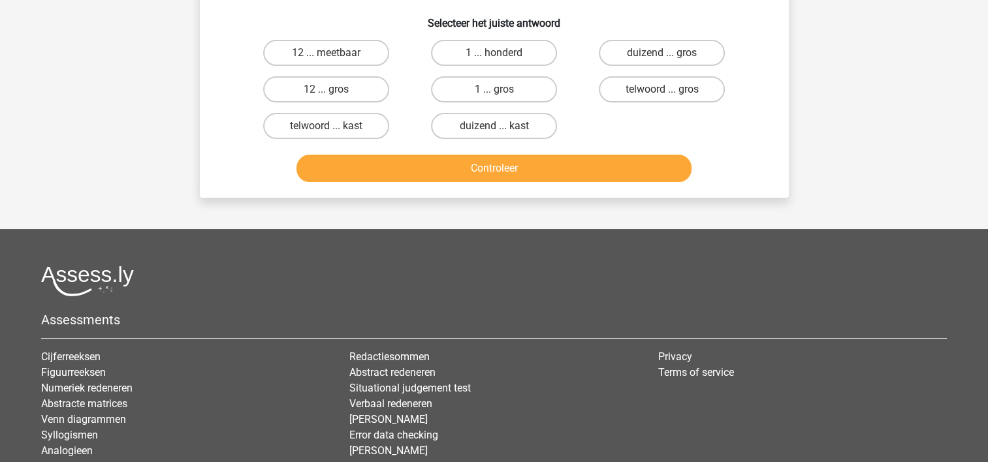
scroll to position [60, 0]
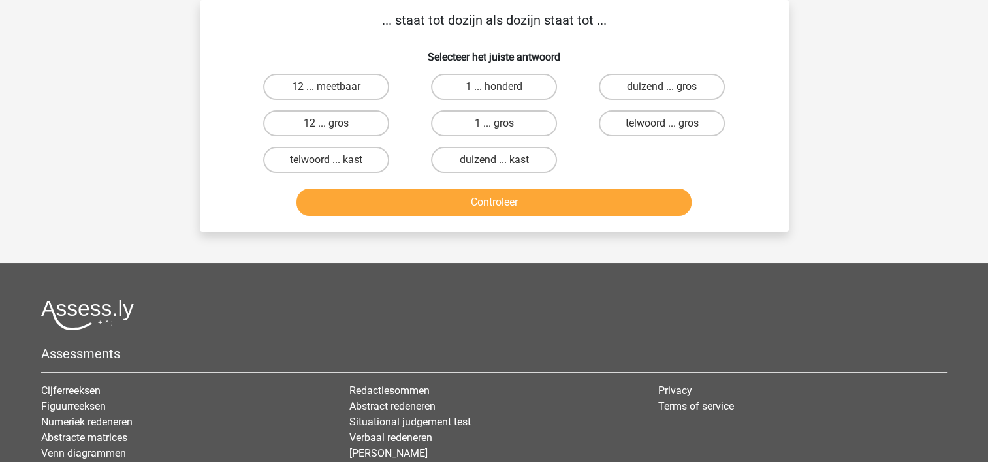
drag, startPoint x: 351, startPoint y: 122, endPoint x: 340, endPoint y: 187, distance: 66.3
click at [350, 123] on label "12 ... gros" at bounding box center [326, 123] width 126 height 26
click at [334, 123] on input "12 ... gros" at bounding box center [330, 127] width 8 height 8
radio input "true"
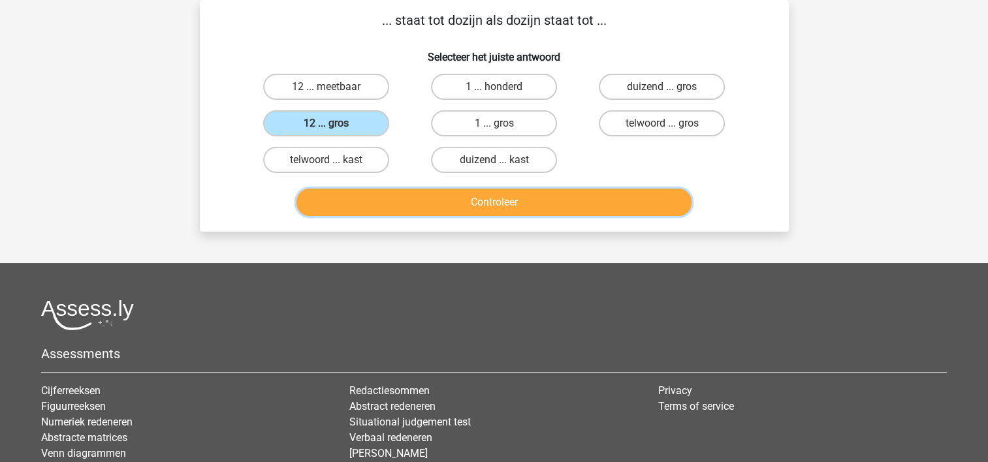
click at [360, 204] on button "Controleer" at bounding box center [494, 202] width 395 height 27
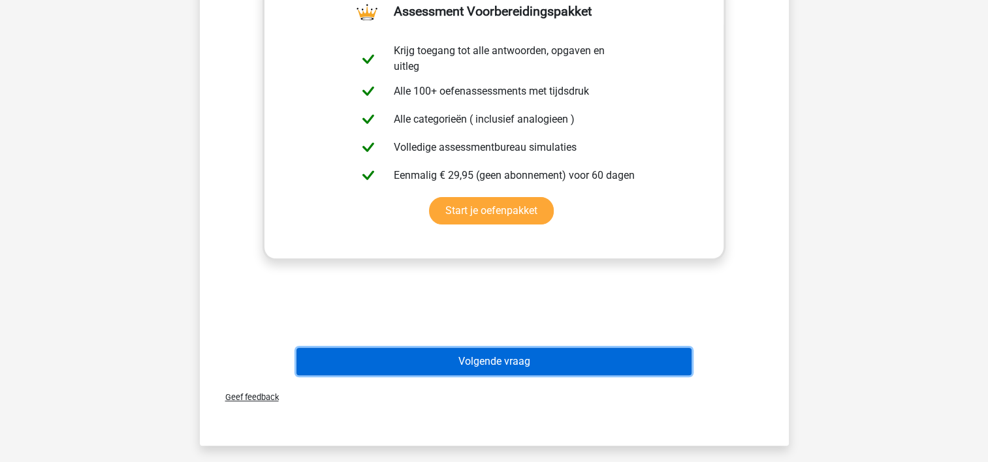
click at [557, 360] on button "Volgende vraag" at bounding box center [494, 361] width 395 height 27
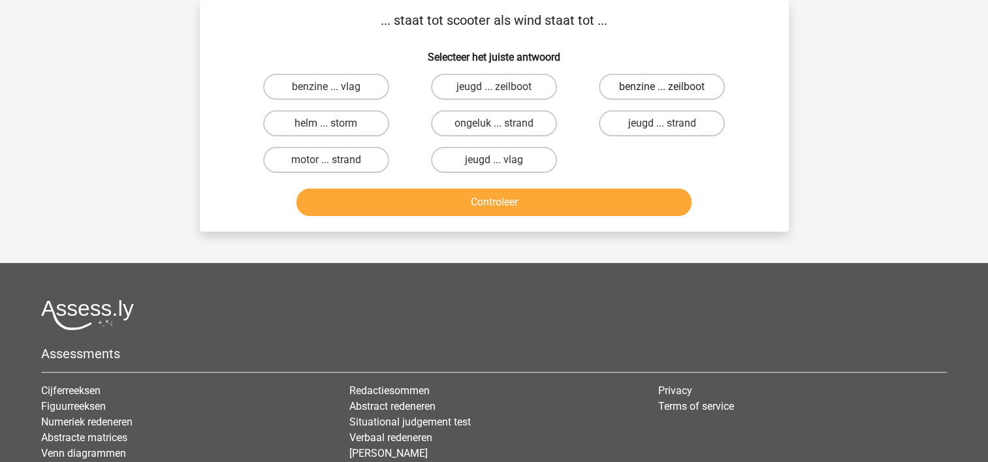
click at [705, 88] on label "benzine ... zeilboot" at bounding box center [662, 87] width 126 height 26
click at [671, 88] on input "benzine ... zeilboot" at bounding box center [666, 91] width 8 height 8
radio input "true"
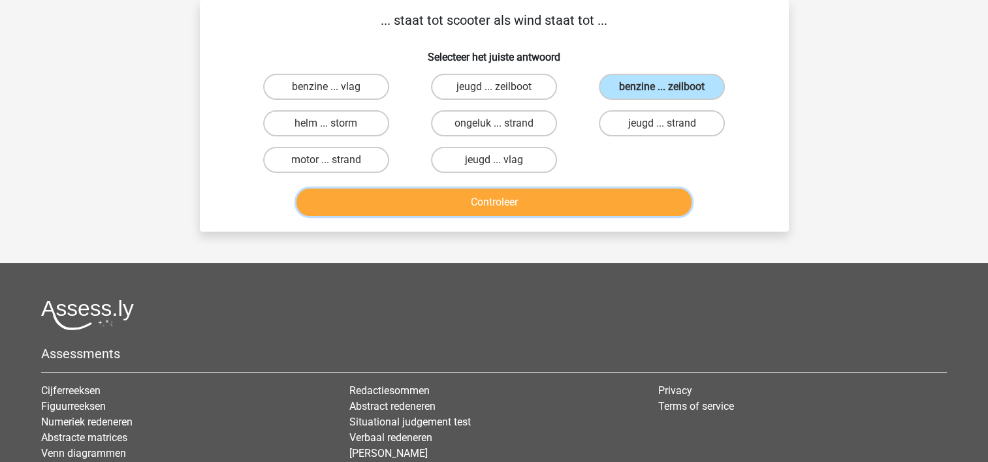
click at [611, 189] on button "Controleer" at bounding box center [494, 202] width 395 height 27
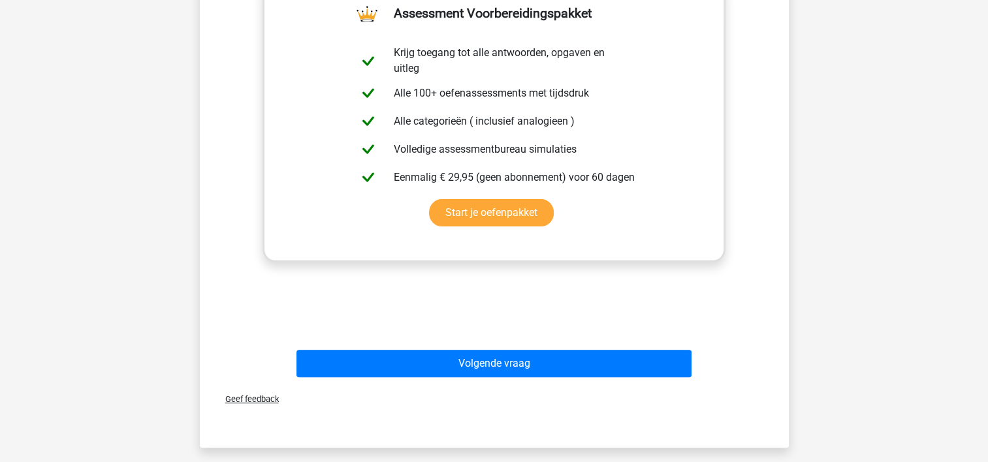
scroll to position [321, 0]
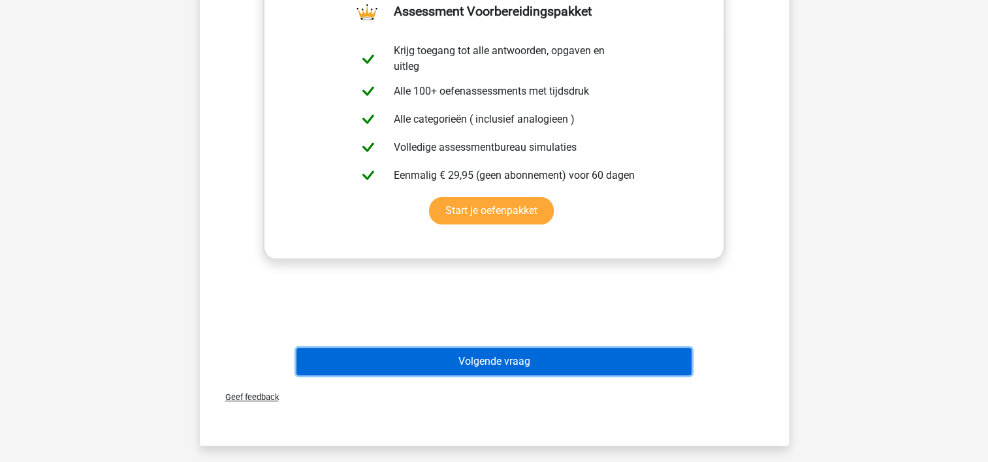
click at [512, 354] on button "Volgende vraag" at bounding box center [494, 361] width 395 height 27
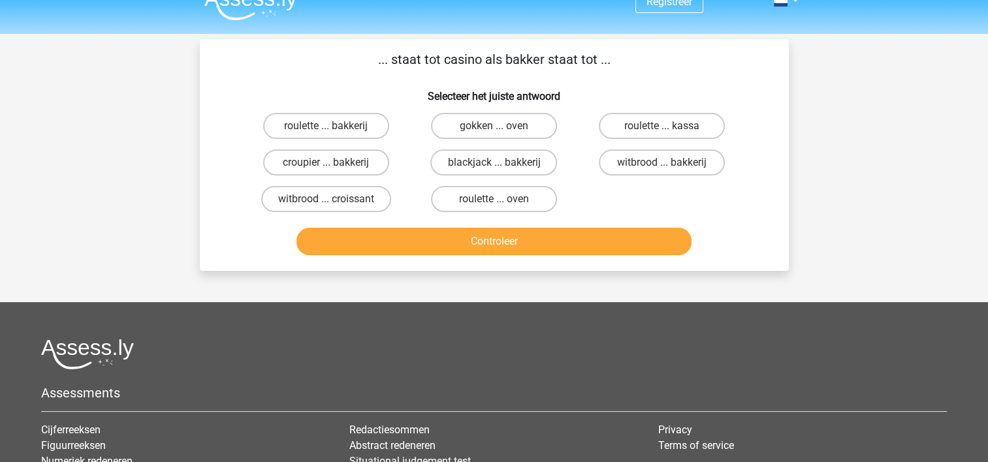
scroll to position [0, 0]
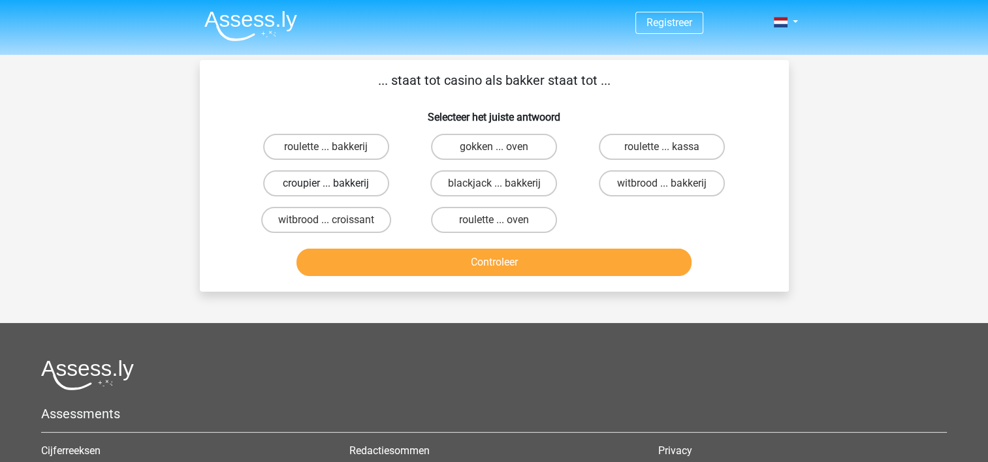
click at [360, 182] on label "croupier ... bakkerij" at bounding box center [326, 183] width 126 height 26
click at [334, 184] on input "croupier ... bakkerij" at bounding box center [330, 188] width 8 height 8
radio input "true"
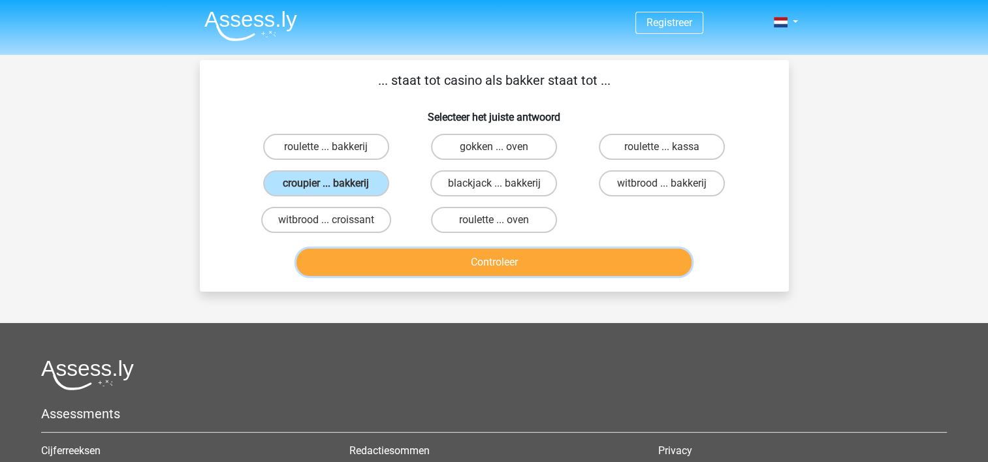
click at [368, 250] on button "Controleer" at bounding box center [494, 262] width 395 height 27
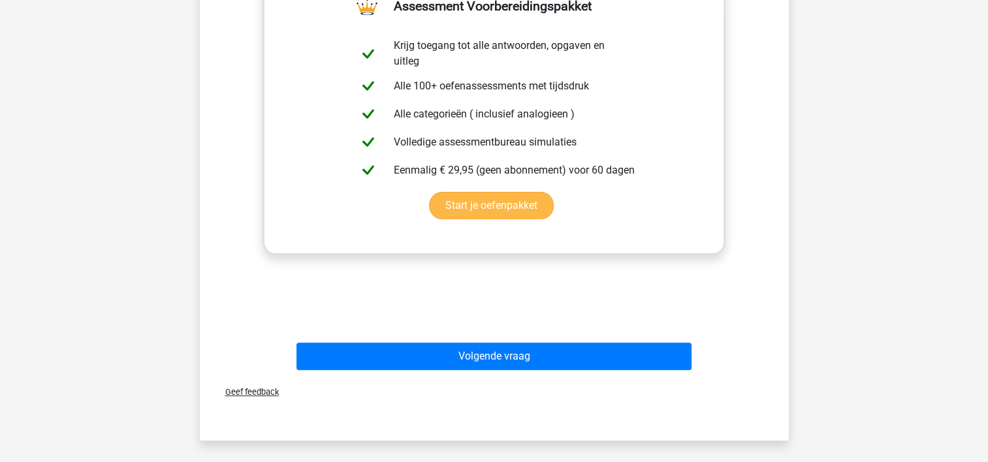
scroll to position [523, 0]
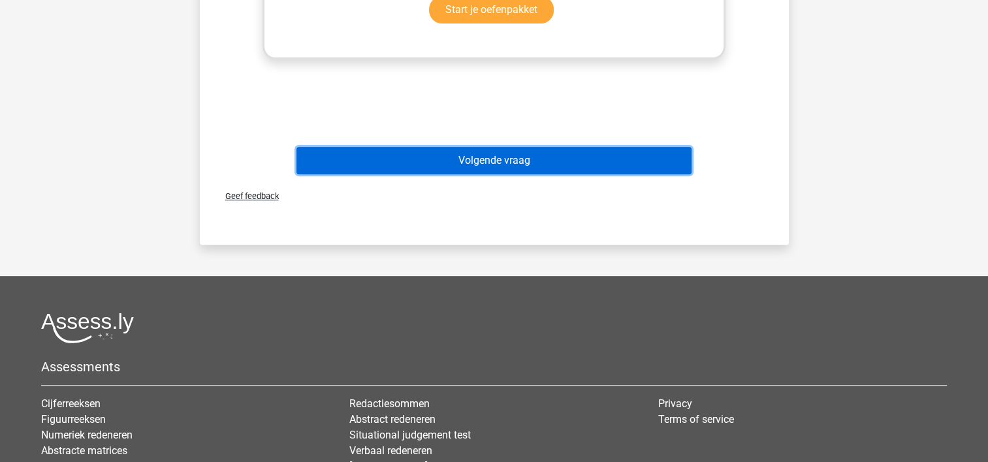
click at [505, 152] on button "Volgende vraag" at bounding box center [494, 160] width 395 height 27
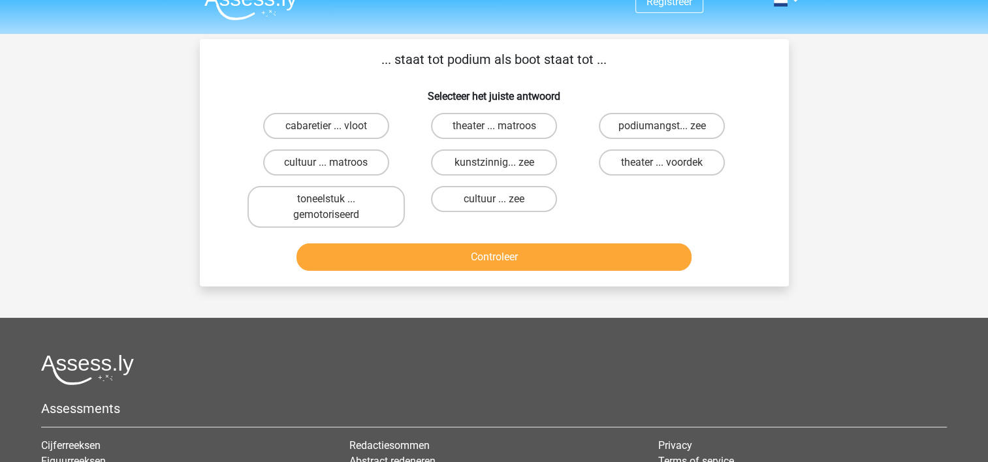
scroll to position [0, 0]
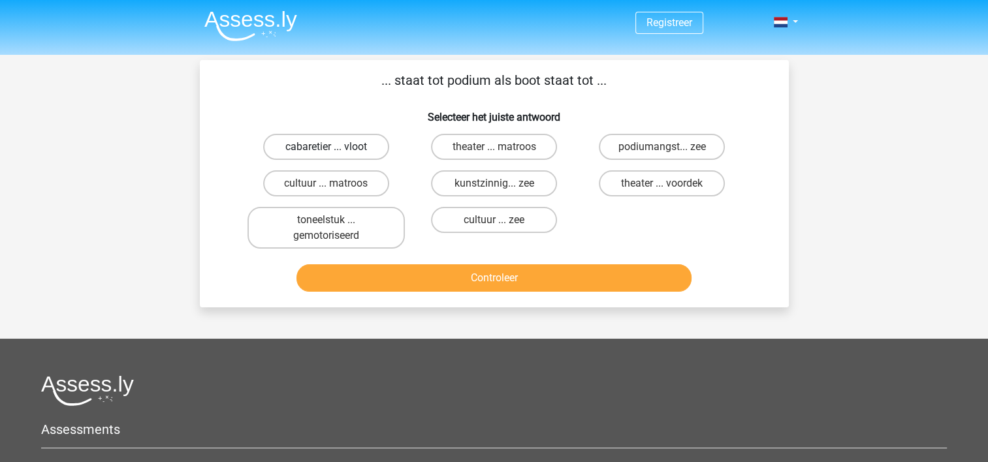
click at [334, 144] on label "cabaretier ... vloot" at bounding box center [326, 147] width 126 height 26
click at [334, 147] on input "cabaretier ... vloot" at bounding box center [330, 151] width 8 height 8
radio input "true"
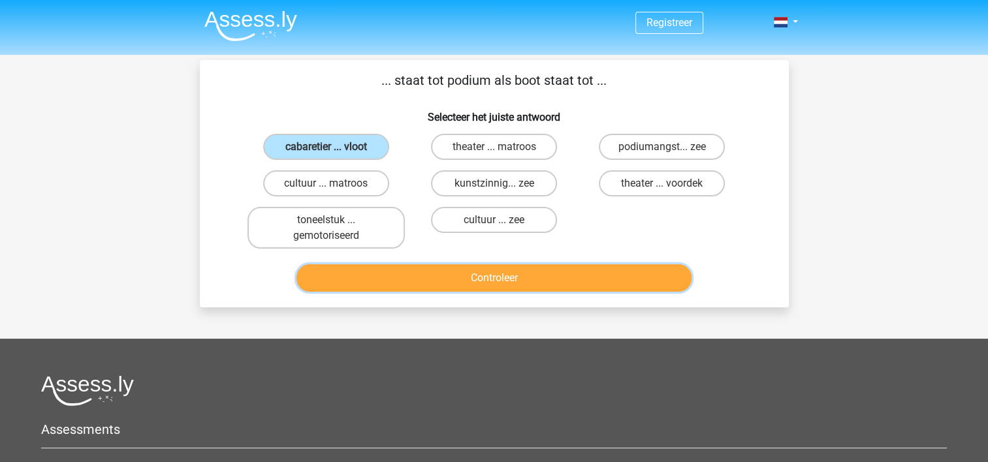
click at [447, 282] on button "Controleer" at bounding box center [494, 278] width 395 height 27
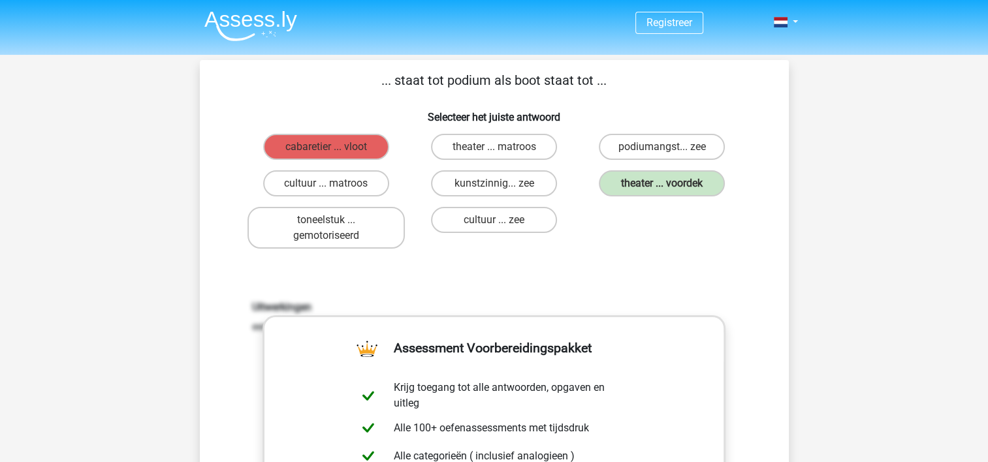
scroll to position [327, 0]
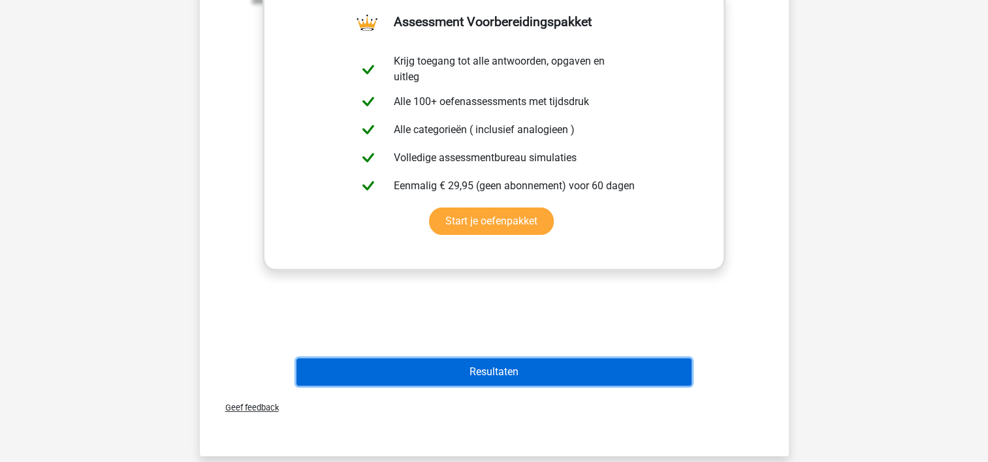
drag, startPoint x: 560, startPoint y: 377, endPoint x: 513, endPoint y: 366, distance: 47.7
click at [557, 377] on button "Resultaten" at bounding box center [494, 372] width 395 height 27
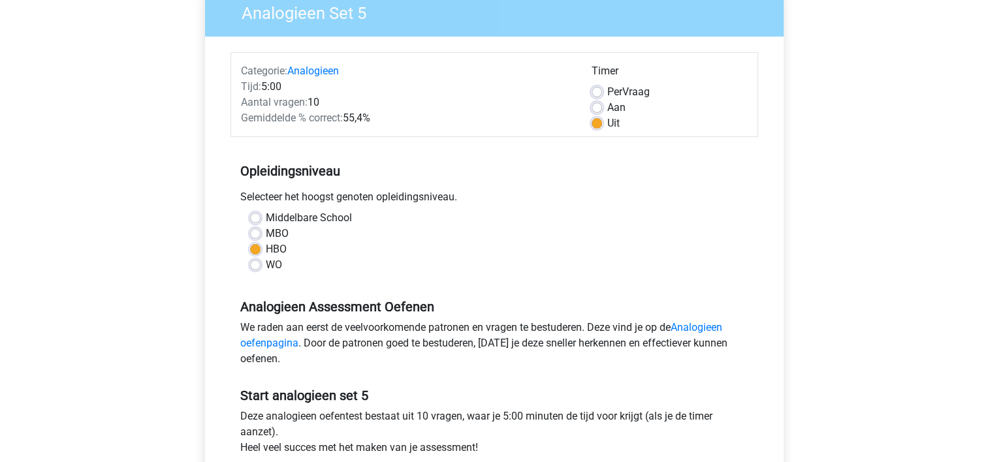
scroll to position [392, 0]
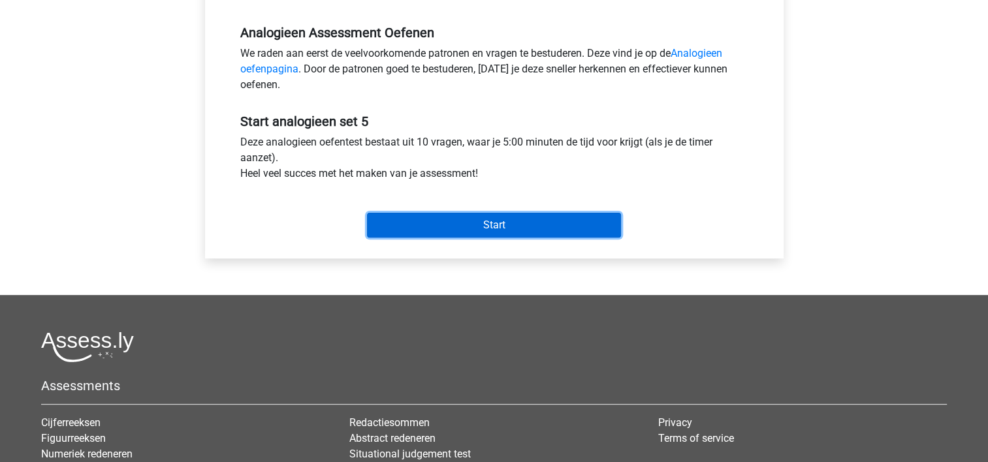
click at [486, 225] on input "Start" at bounding box center [494, 225] width 254 height 25
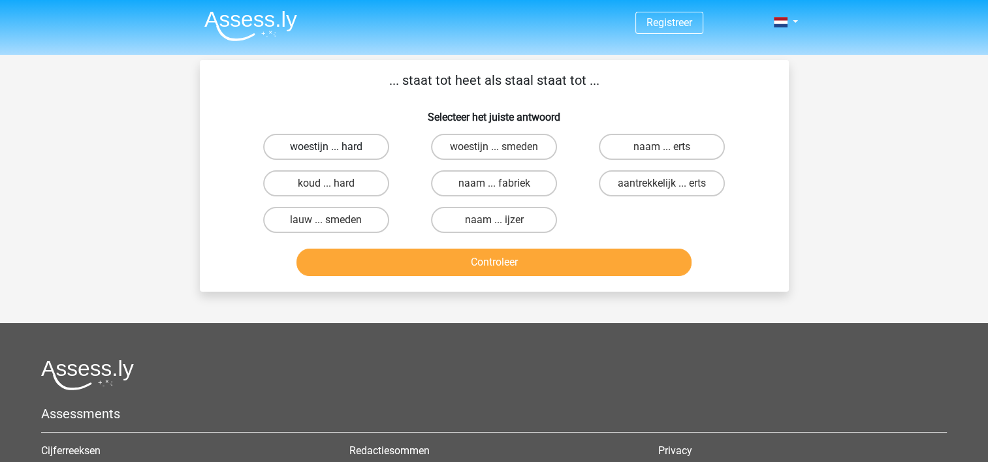
click at [293, 148] on label "woestijn ... hard" at bounding box center [326, 147] width 126 height 26
click at [326, 148] on input "woestijn ... hard" at bounding box center [330, 151] width 8 height 8
radio input "true"
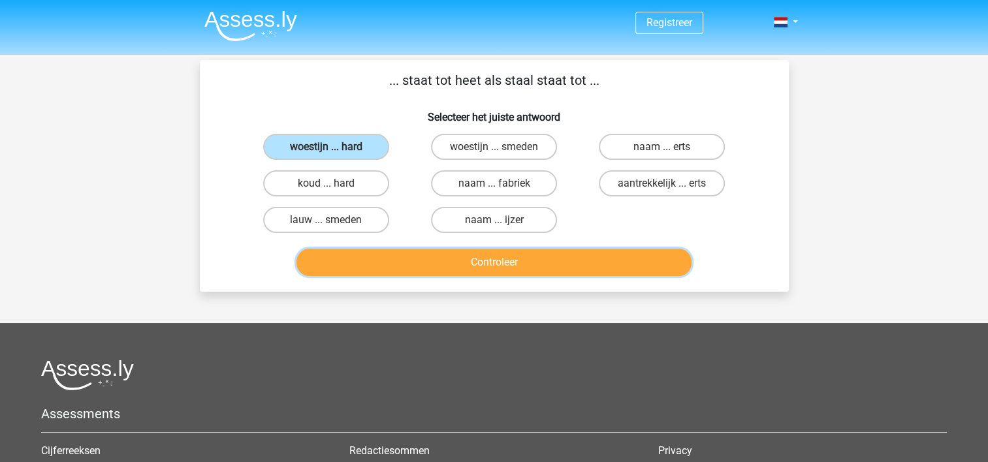
click at [389, 261] on button "Controleer" at bounding box center [494, 262] width 395 height 27
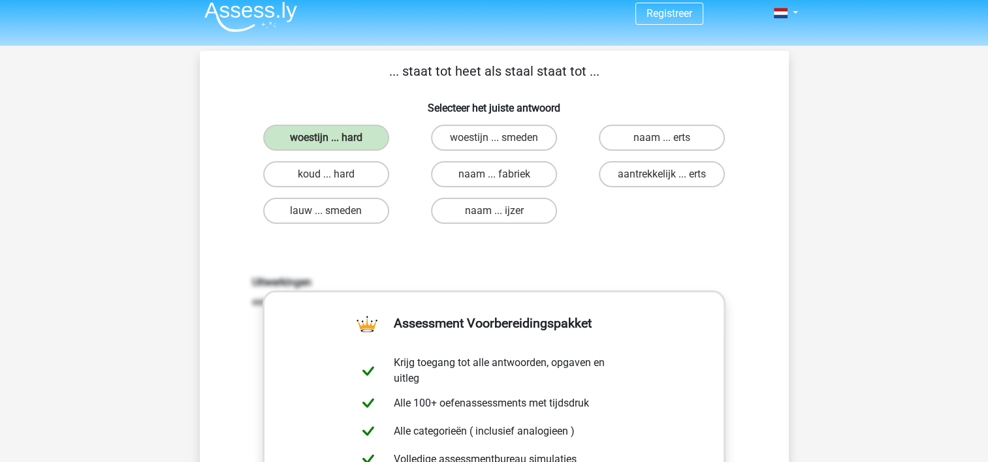
scroll to position [261, 0]
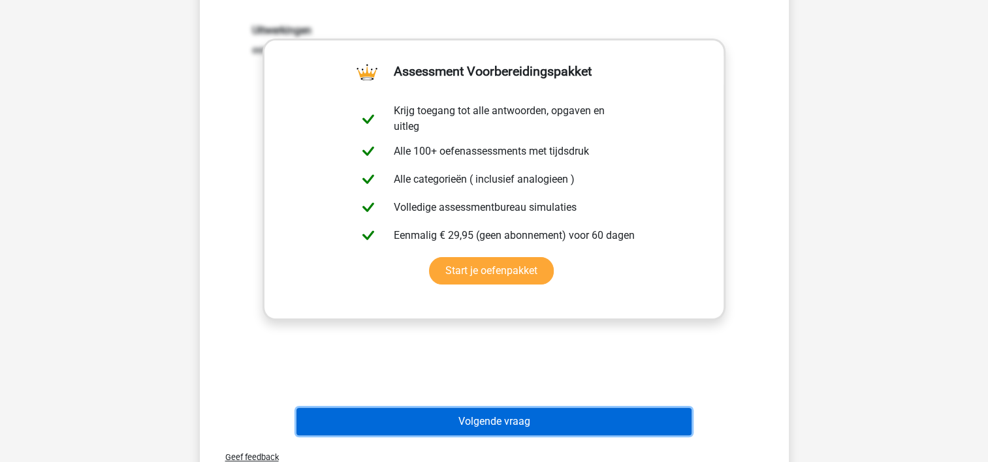
click at [487, 416] on button "Volgende vraag" at bounding box center [494, 421] width 395 height 27
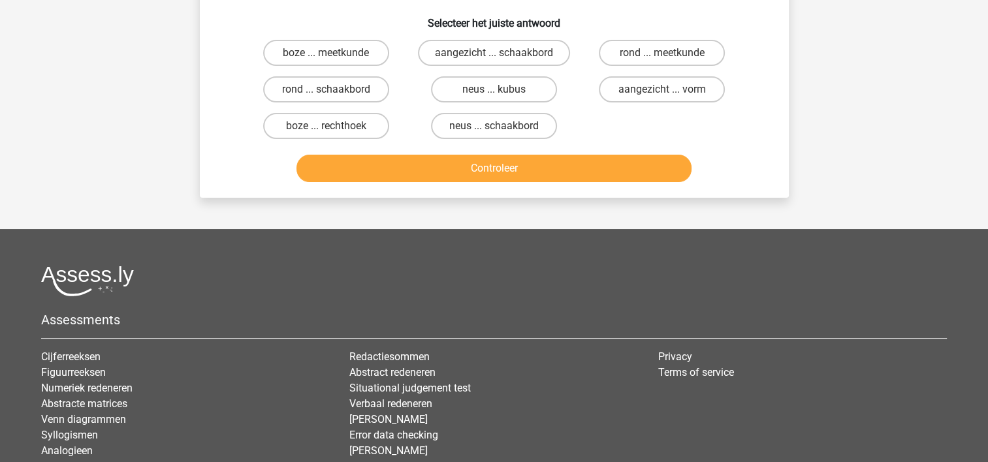
scroll to position [60, 0]
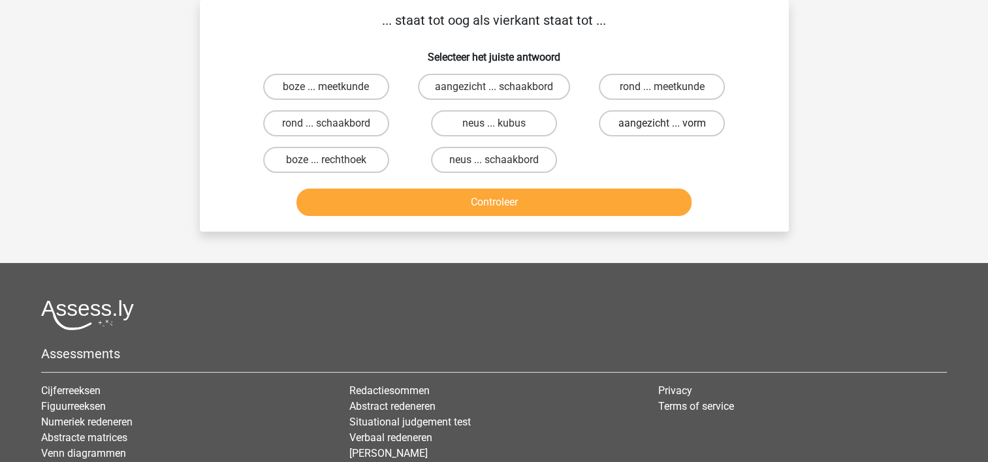
click at [624, 115] on label "aangezicht ... vorm" at bounding box center [662, 123] width 126 height 26
click at [662, 123] on input "aangezicht ... vorm" at bounding box center [666, 127] width 8 height 8
radio input "true"
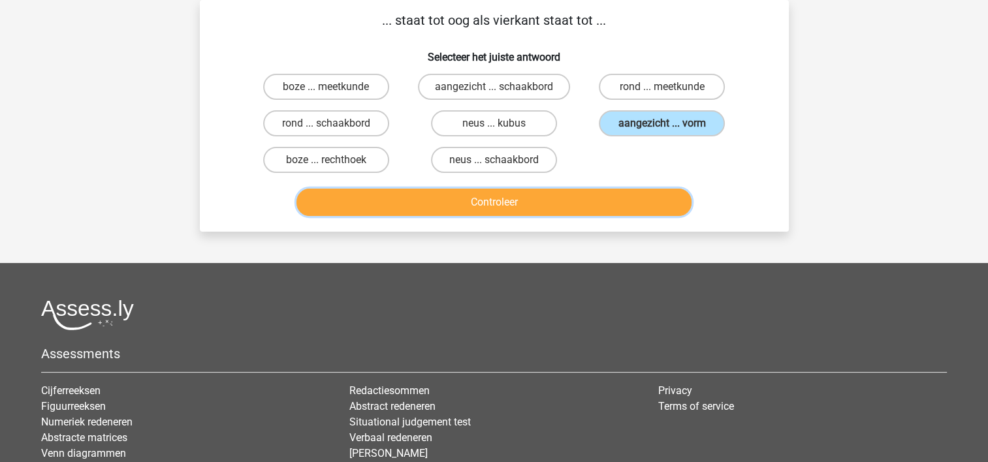
click at [550, 203] on button "Controleer" at bounding box center [494, 202] width 395 height 27
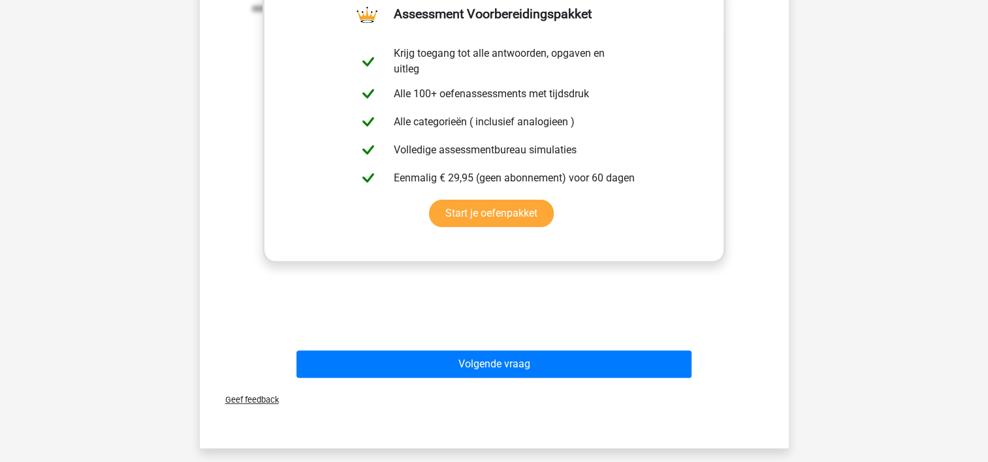
scroll to position [321, 0]
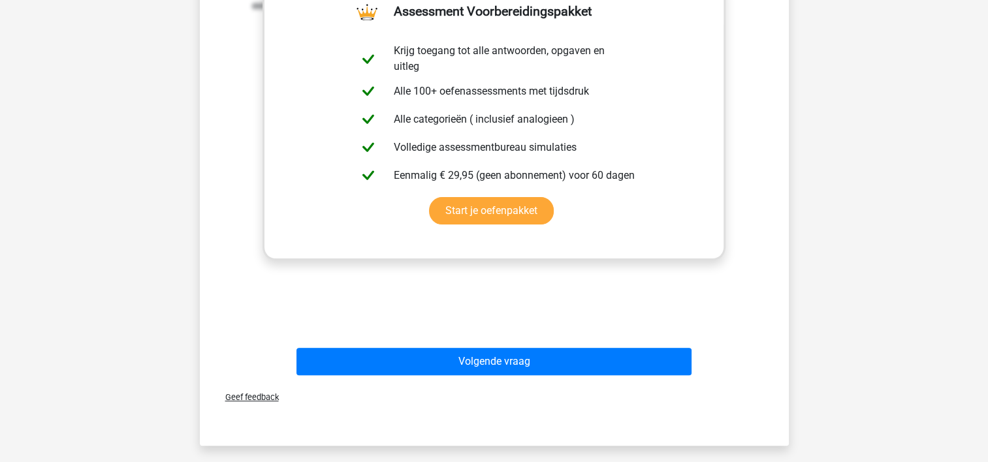
click at [585, 379] on div "Volgende vraag" at bounding box center [494, 364] width 504 height 33
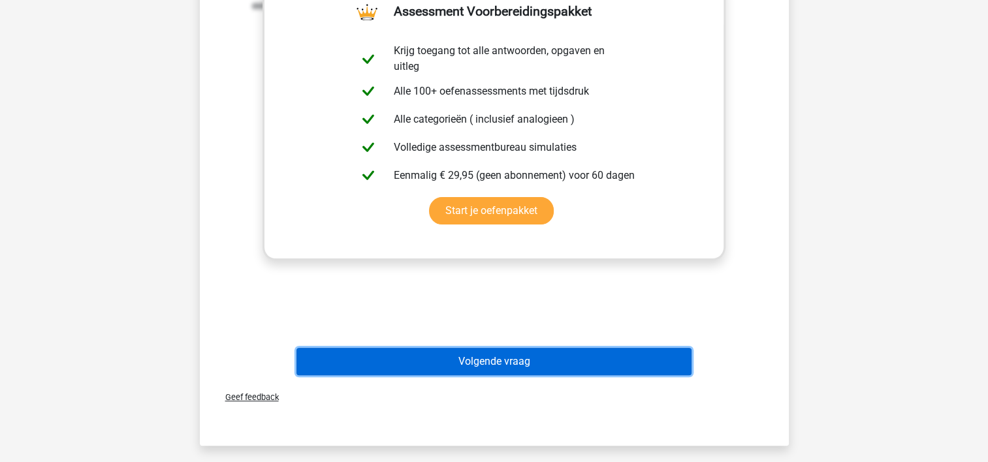
click at [582, 358] on button "Volgende vraag" at bounding box center [494, 361] width 395 height 27
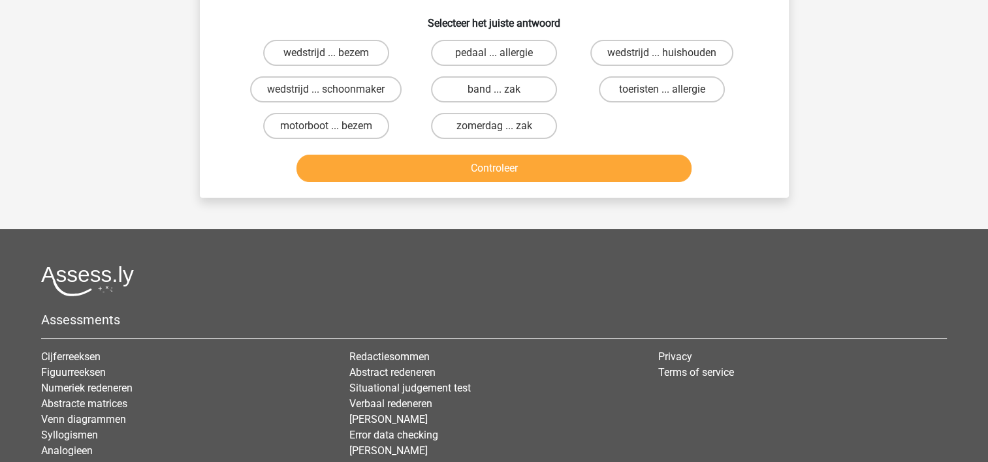
scroll to position [60, 0]
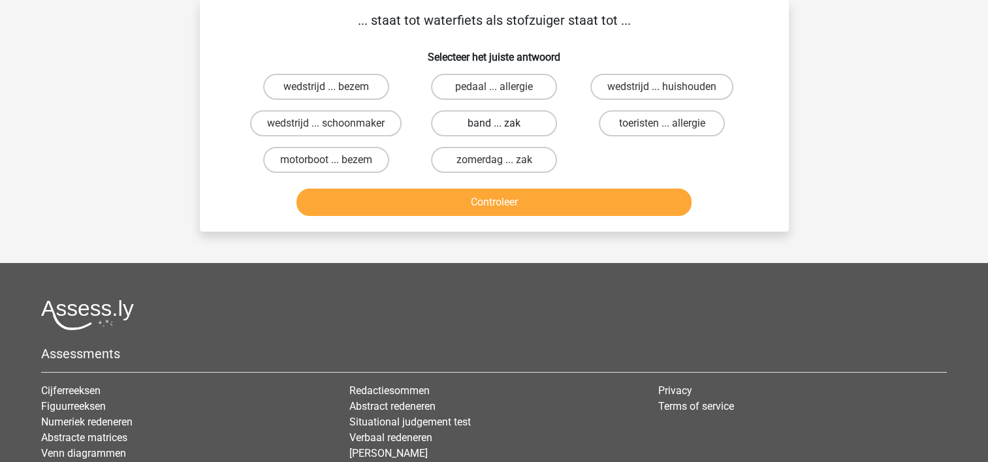
click at [515, 119] on label "band ... zak" at bounding box center [494, 123] width 126 height 26
click at [502, 123] on input "band ... zak" at bounding box center [498, 127] width 8 height 8
radio input "true"
click at [359, 159] on label "motorboot ... bezem" at bounding box center [326, 160] width 126 height 26
click at [334, 160] on input "motorboot ... bezem" at bounding box center [330, 164] width 8 height 8
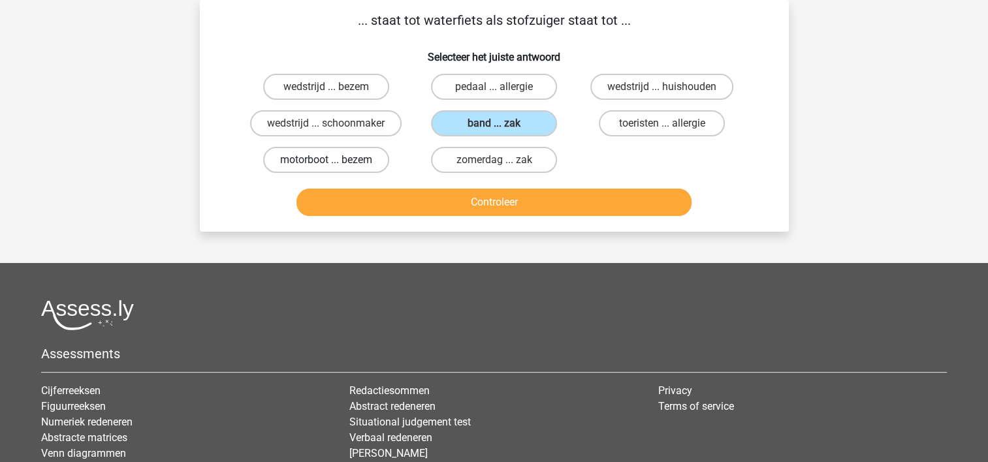
radio input "true"
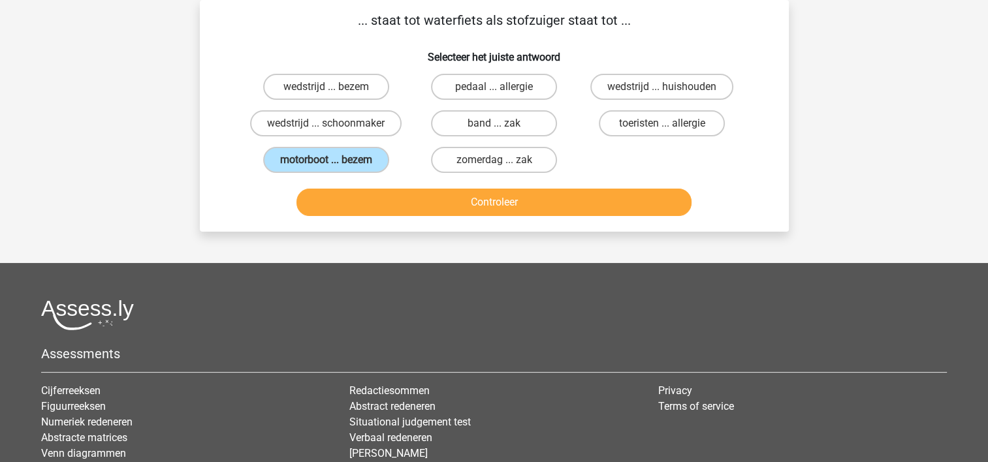
click at [402, 218] on div "Controleer" at bounding box center [494, 205] width 504 height 33
click at [398, 206] on button "Controleer" at bounding box center [494, 202] width 395 height 27
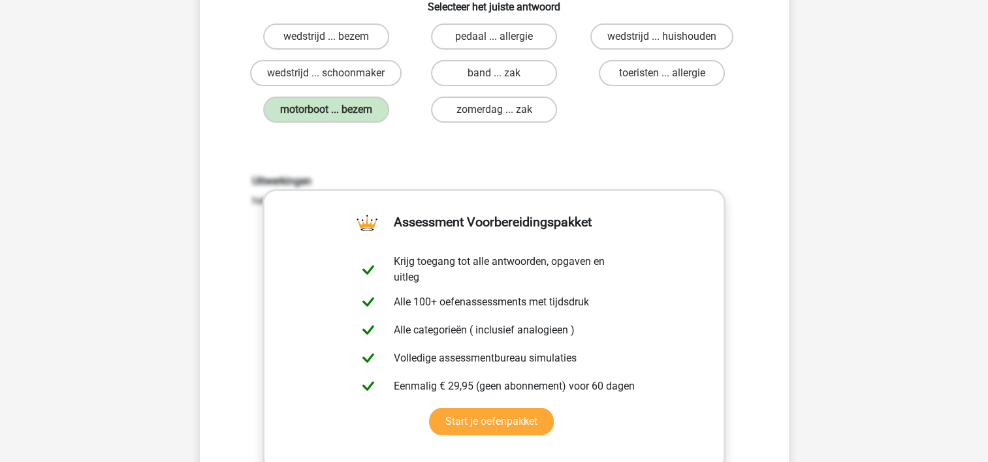
scroll to position [256, 0]
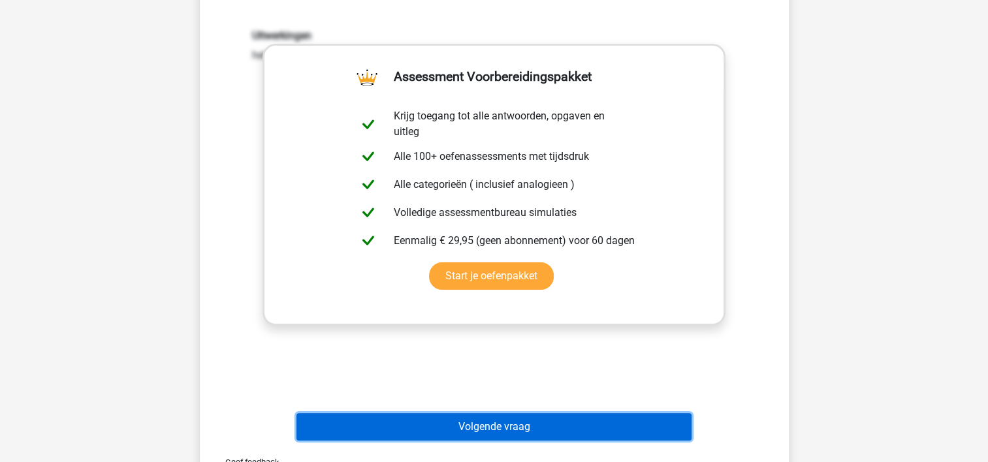
click at [551, 423] on button "Volgende vraag" at bounding box center [494, 426] width 395 height 27
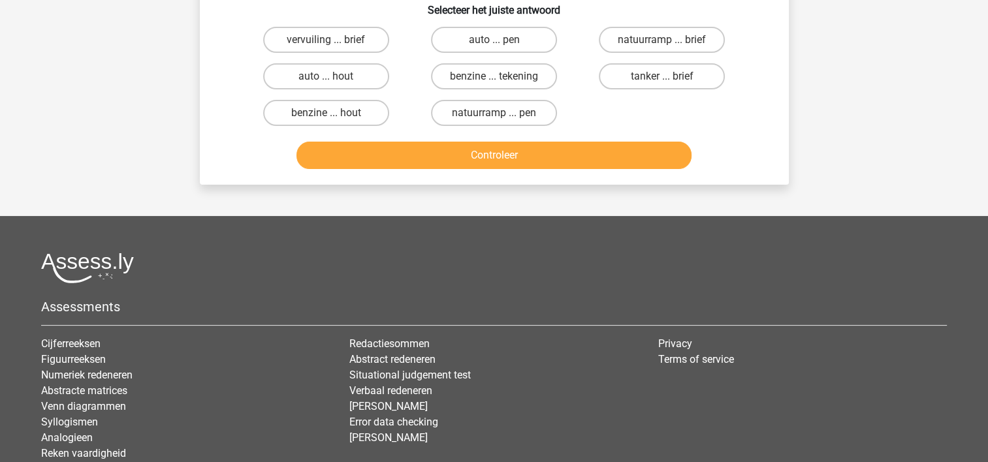
scroll to position [60, 0]
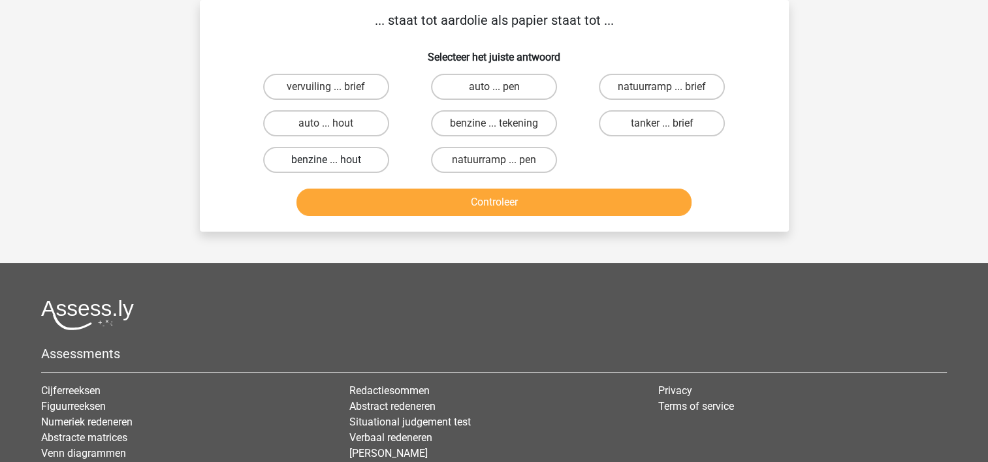
click at [342, 161] on label "benzine ... hout" at bounding box center [326, 160] width 126 height 26
click at [334, 161] on input "benzine ... hout" at bounding box center [330, 164] width 8 height 8
radio input "true"
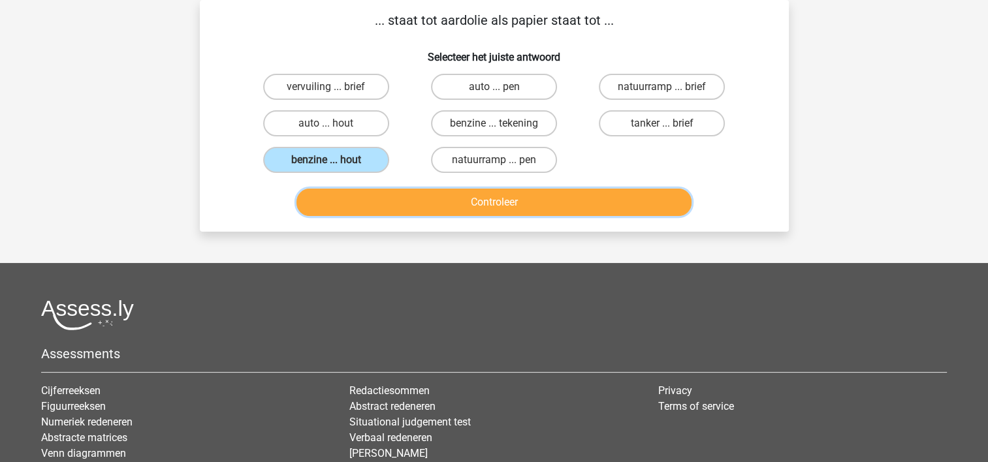
click at [409, 206] on button "Controleer" at bounding box center [494, 202] width 395 height 27
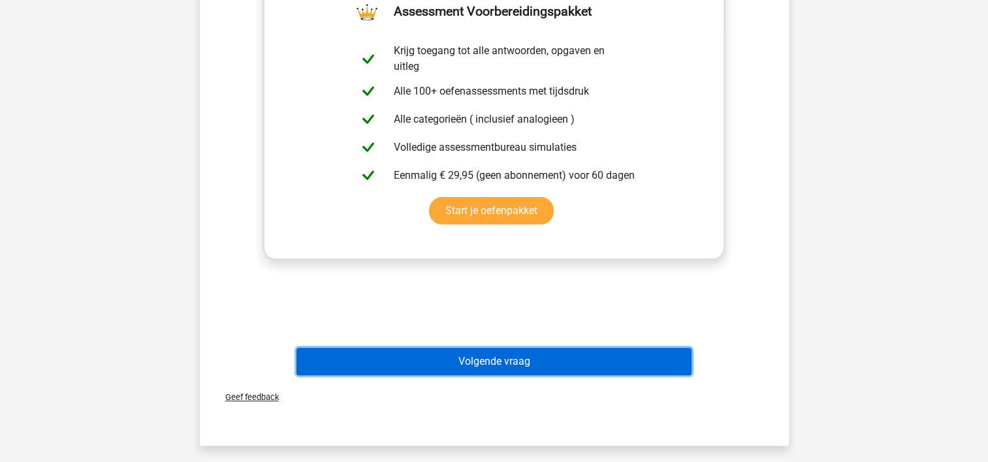
click at [511, 365] on button "Volgende vraag" at bounding box center [494, 361] width 395 height 27
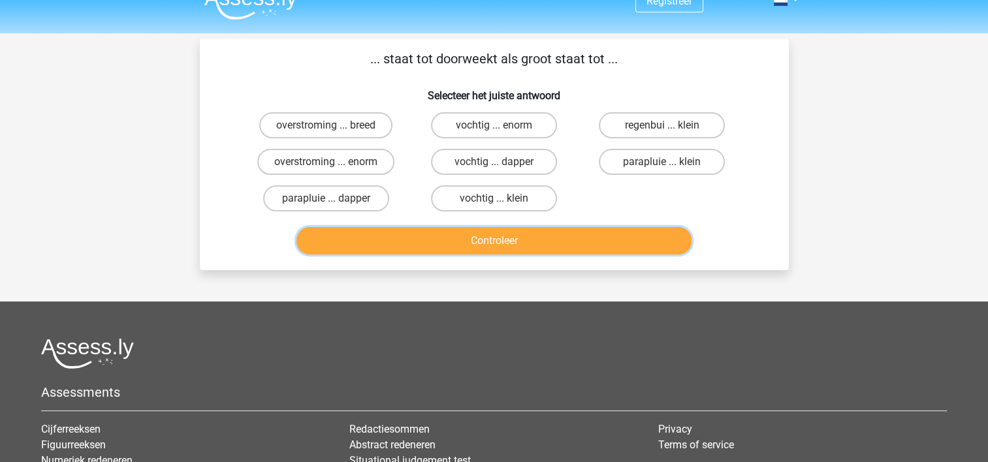
scroll to position [0, 0]
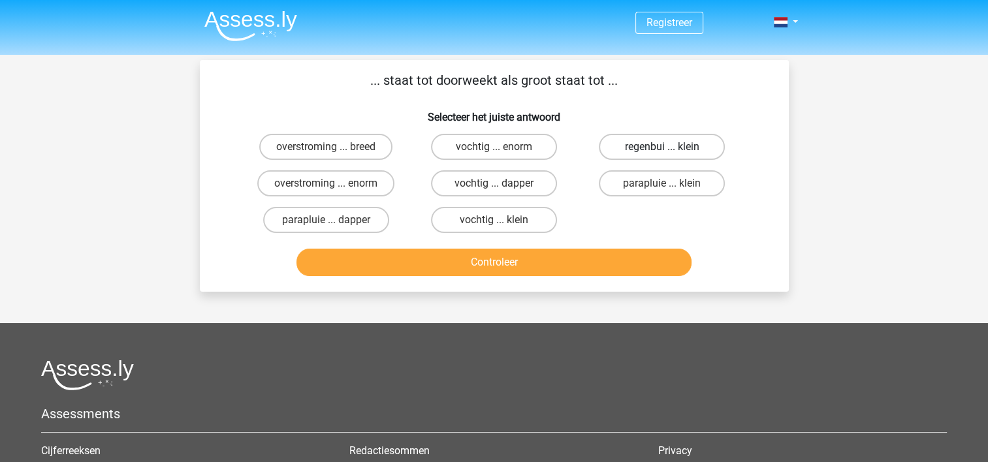
click at [661, 150] on label "regenbui ... klein" at bounding box center [662, 147] width 126 height 26
click at [662, 150] on input "regenbui ... klein" at bounding box center [666, 151] width 8 height 8
radio input "true"
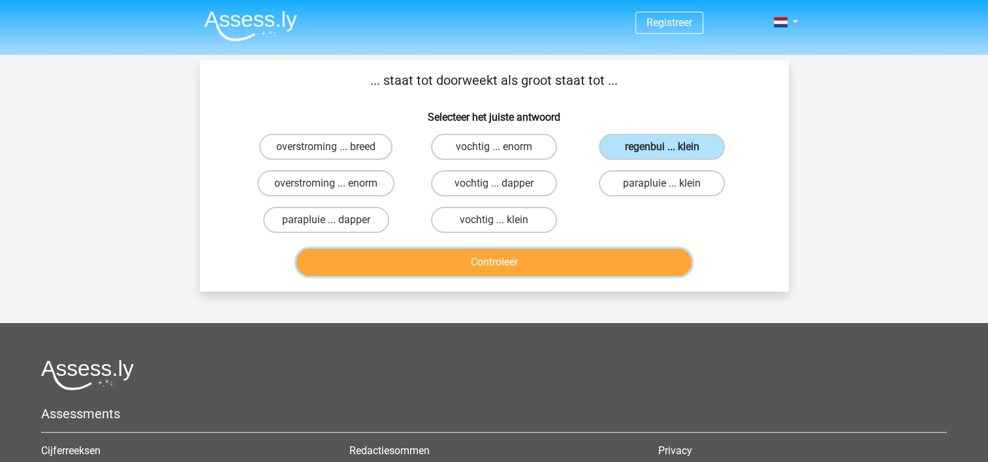
click at [512, 262] on button "Controleer" at bounding box center [494, 262] width 395 height 27
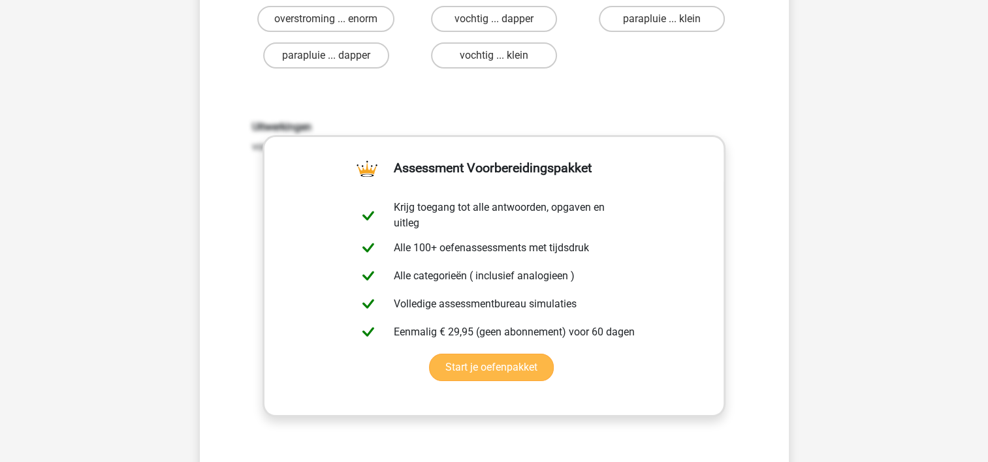
scroll to position [196, 0]
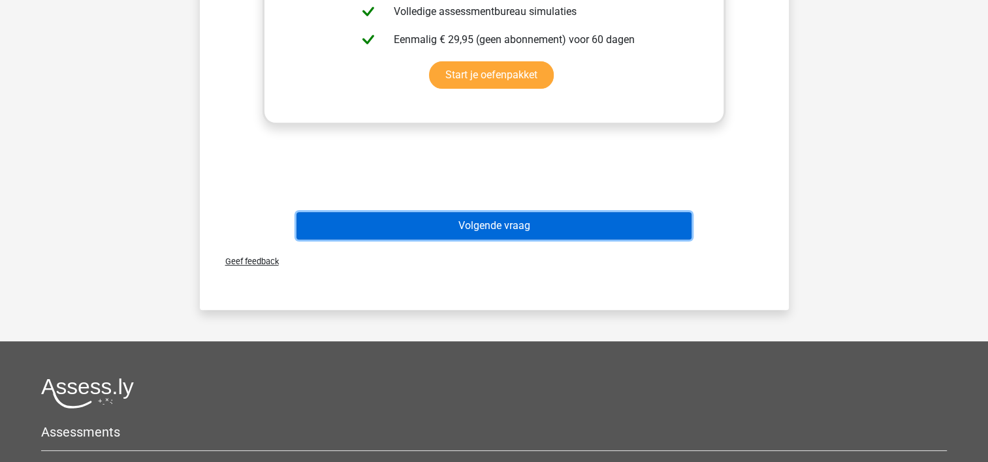
drag, startPoint x: 543, startPoint y: 221, endPoint x: 533, endPoint y: 225, distance: 11.0
click at [541, 222] on button "Volgende vraag" at bounding box center [494, 225] width 395 height 27
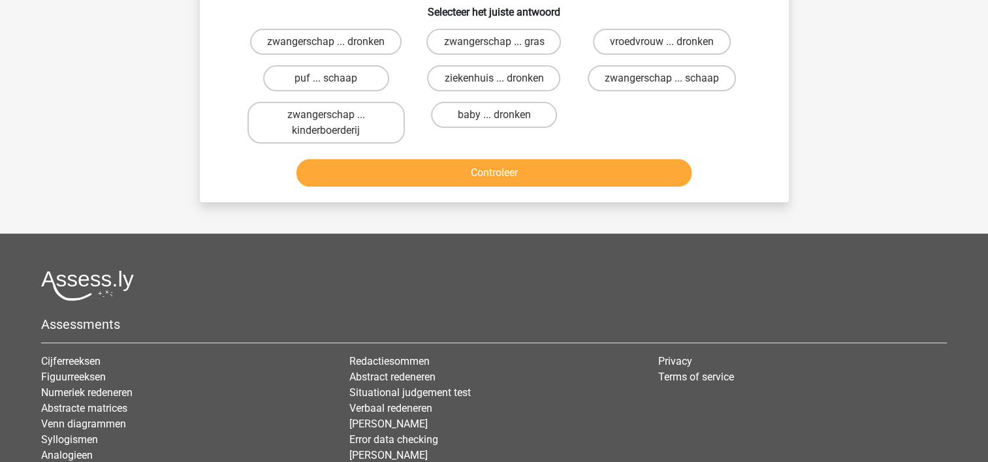
scroll to position [60, 0]
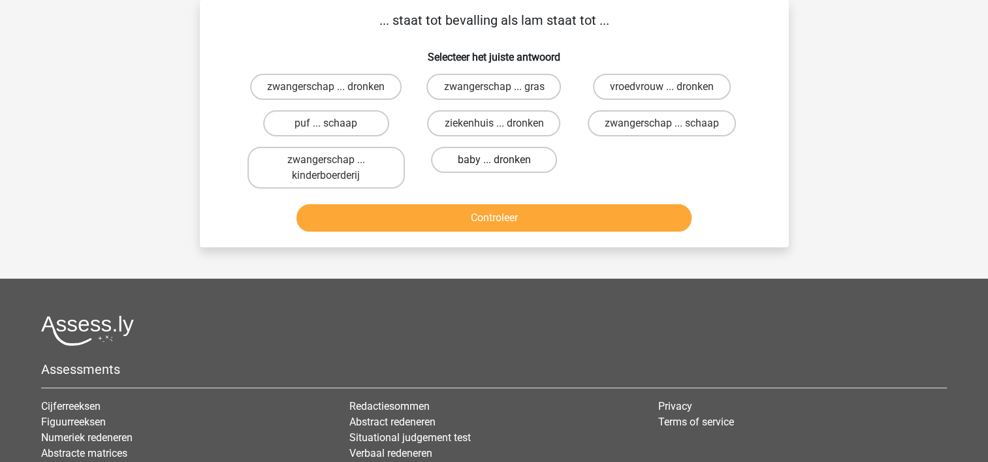
drag, startPoint x: 517, startPoint y: 155, endPoint x: 507, endPoint y: 167, distance: 16.2
click at [515, 157] on label "baby ... dronken" at bounding box center [494, 160] width 126 height 26
click at [502, 160] on input "baby ... dronken" at bounding box center [498, 164] width 8 height 8
radio input "true"
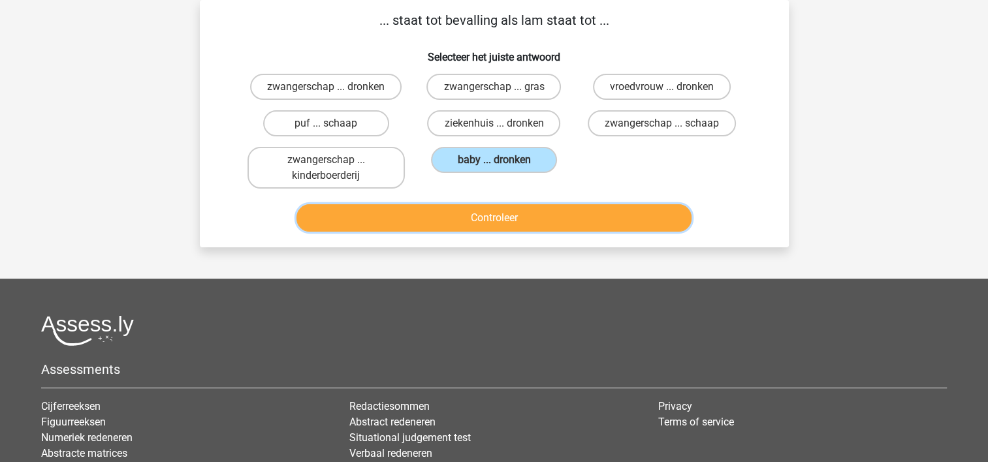
click at [492, 219] on button "Controleer" at bounding box center [494, 217] width 395 height 27
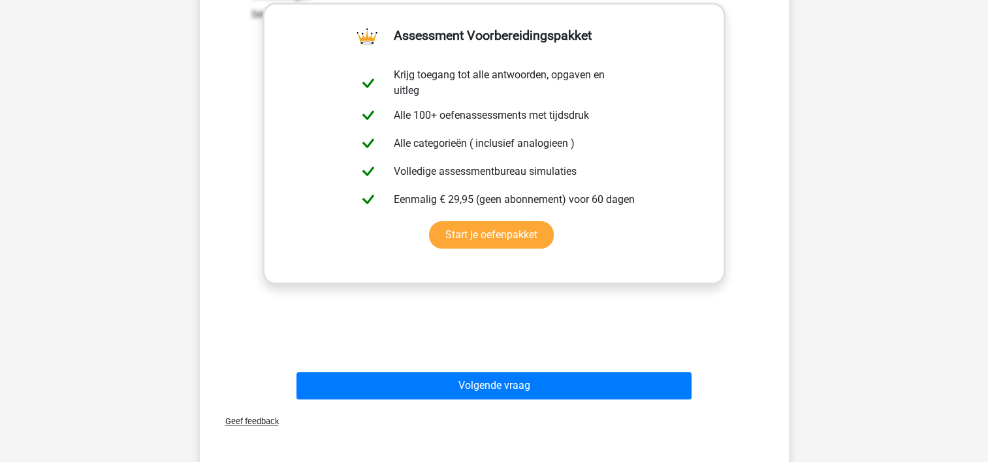
scroll to position [321, 0]
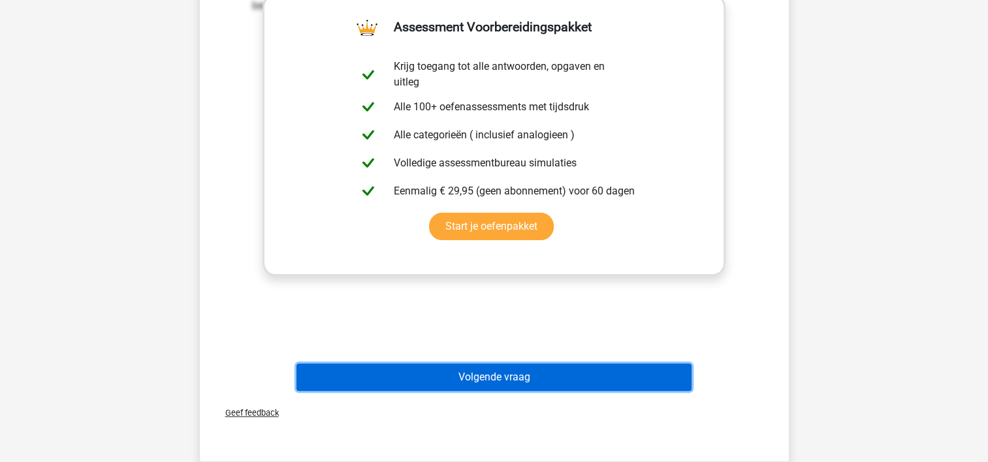
click at [530, 370] on button "Volgende vraag" at bounding box center [494, 377] width 395 height 27
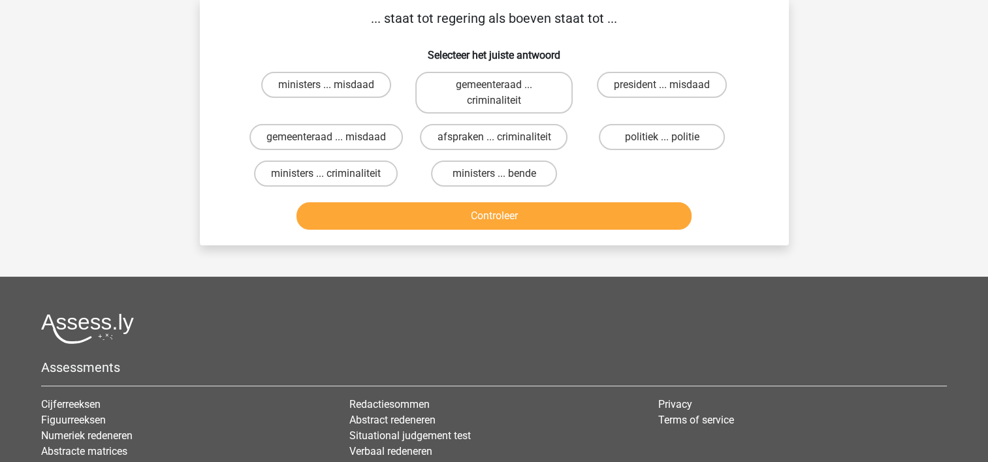
scroll to position [60, 0]
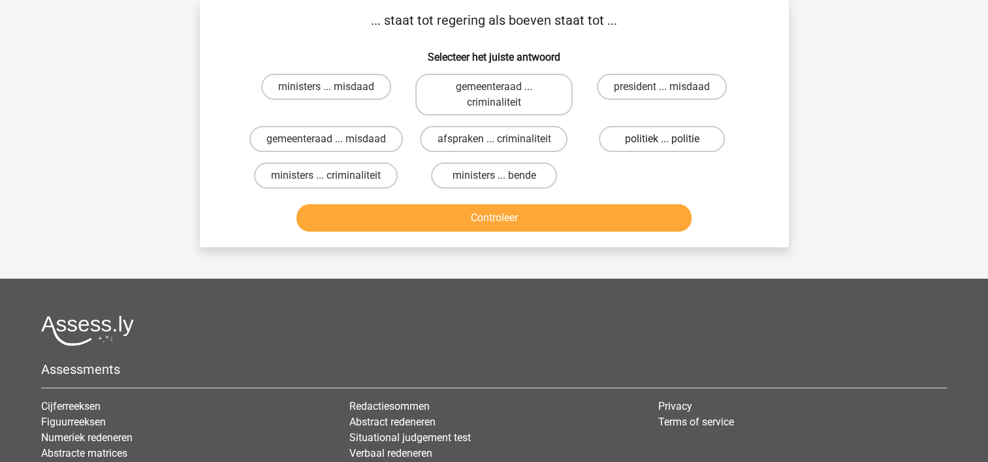
click at [715, 143] on label "politiek ... politie" at bounding box center [662, 139] width 126 height 26
click at [671, 143] on input "politiek ... politie" at bounding box center [666, 143] width 8 height 8
radio input "true"
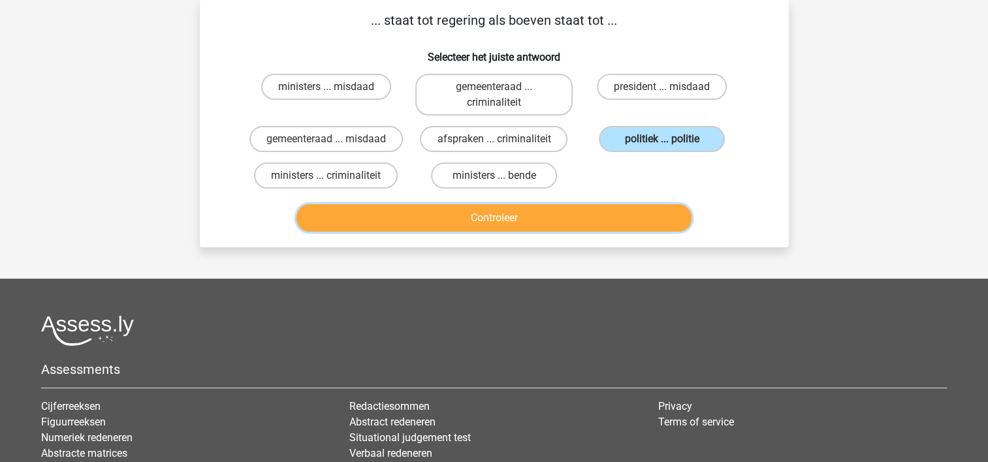
click at [612, 218] on button "Controleer" at bounding box center [494, 217] width 395 height 27
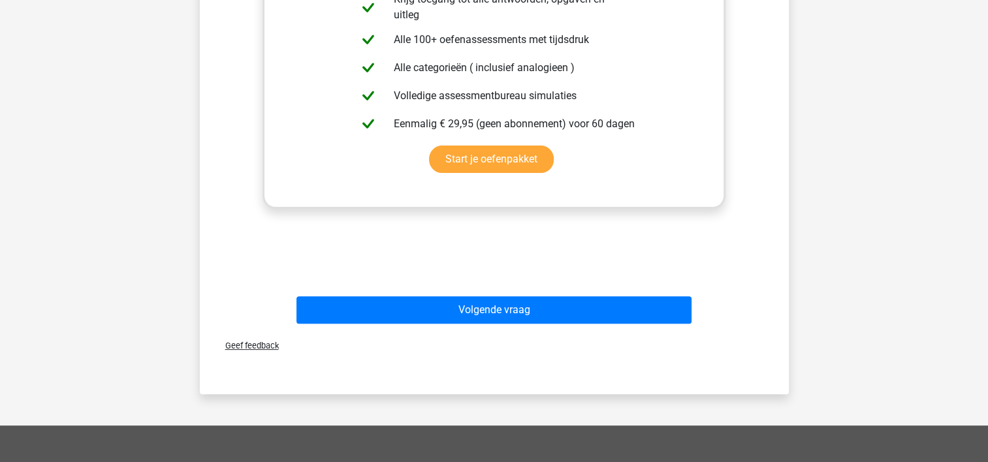
scroll to position [452, 0]
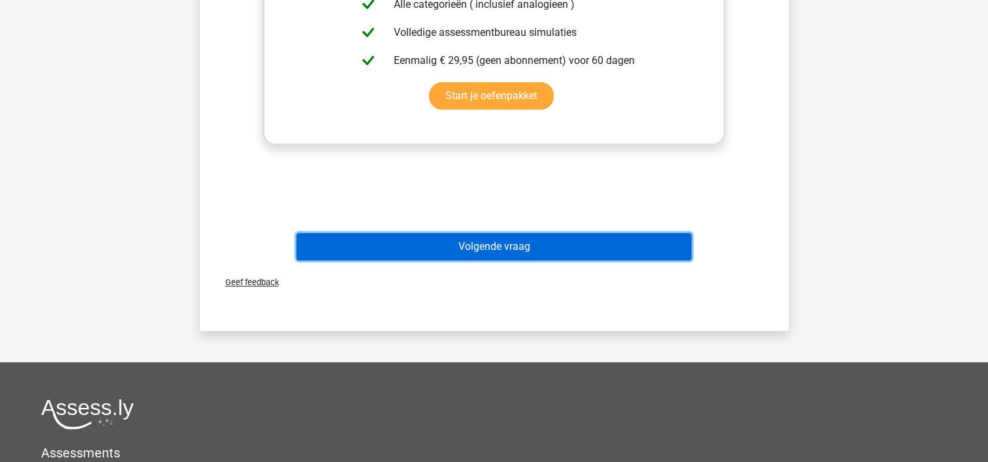
click at [549, 253] on button "Volgende vraag" at bounding box center [494, 246] width 395 height 27
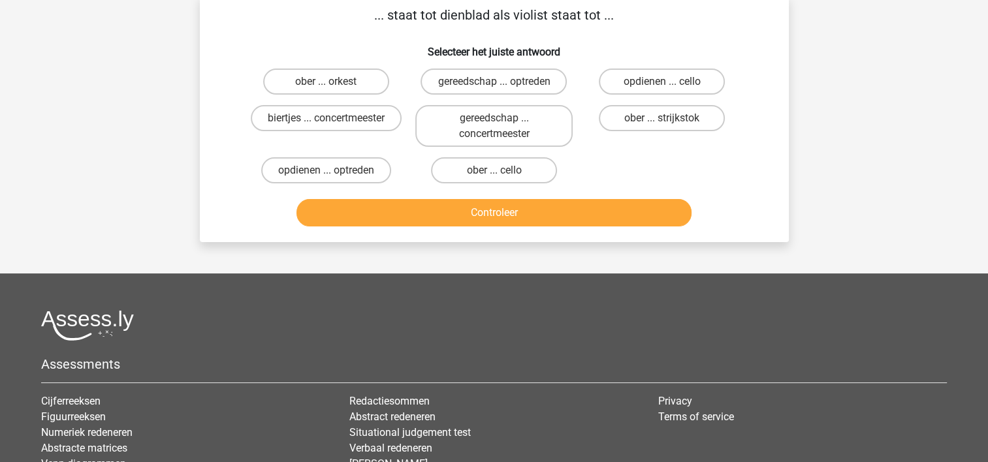
scroll to position [0, 0]
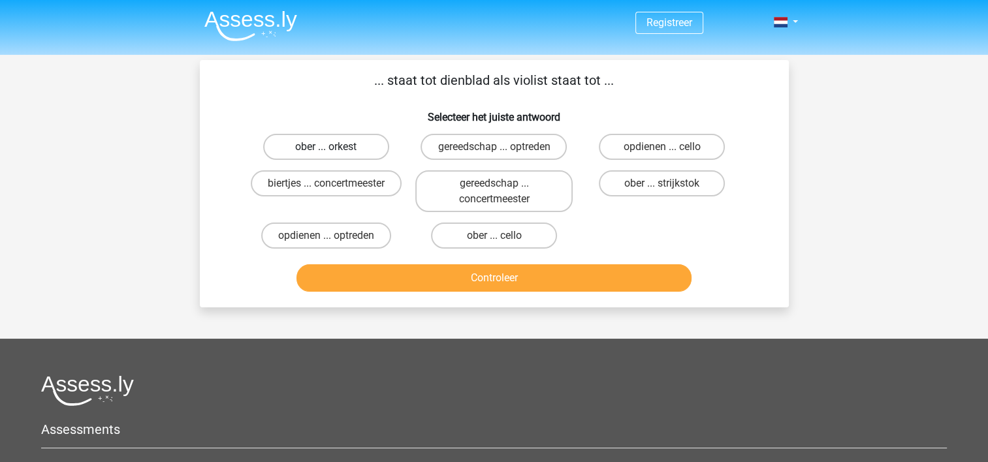
drag, startPoint x: 290, startPoint y: 152, endPoint x: 335, endPoint y: 229, distance: 89.3
click at [290, 152] on label "ober ... orkest" at bounding box center [326, 147] width 126 height 26
click at [326, 152] on input "ober ... orkest" at bounding box center [330, 151] width 8 height 8
radio input "true"
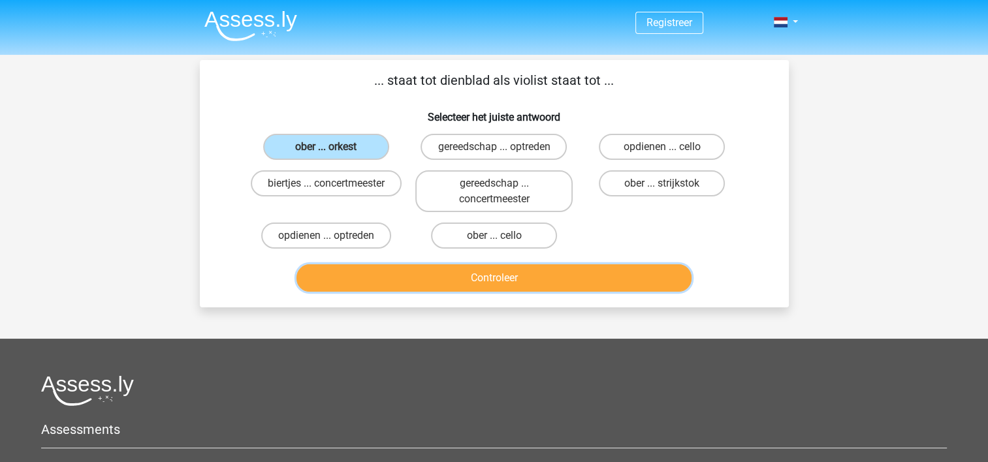
click at [392, 280] on button "Controleer" at bounding box center [494, 278] width 395 height 27
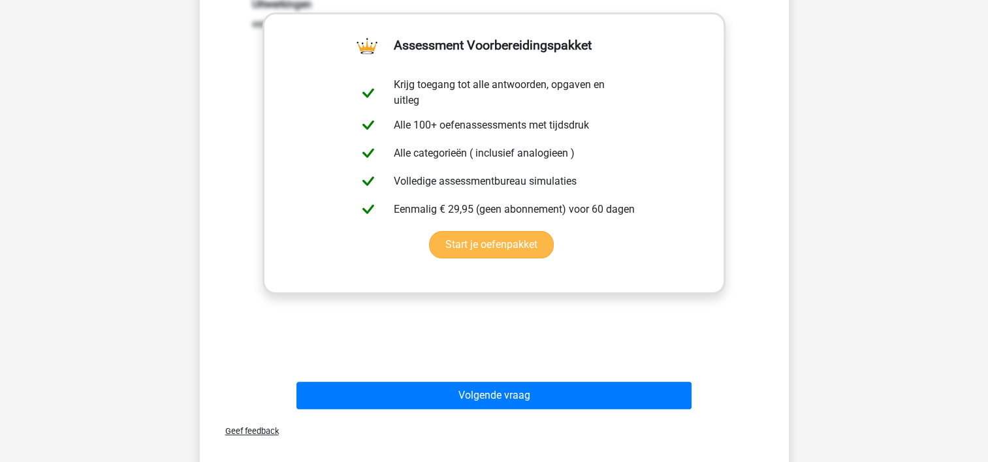
scroll to position [261, 0]
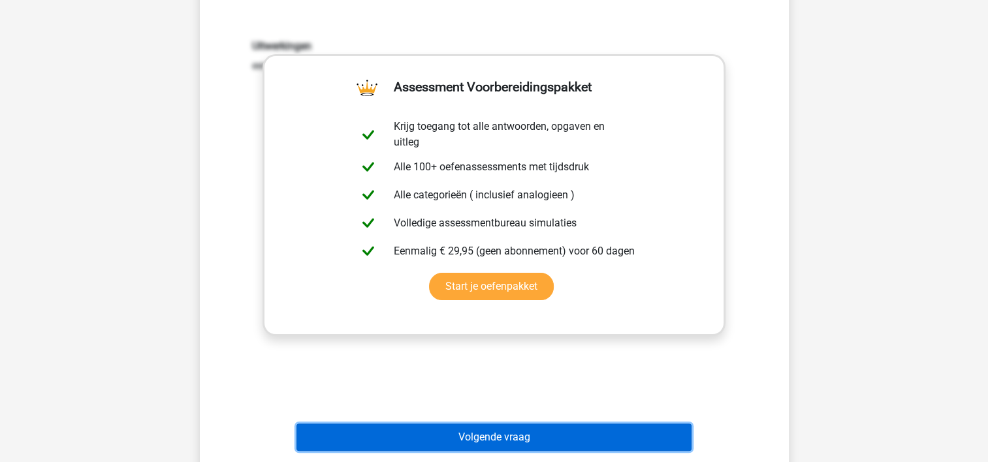
click at [478, 436] on button "Volgende vraag" at bounding box center [494, 437] width 395 height 27
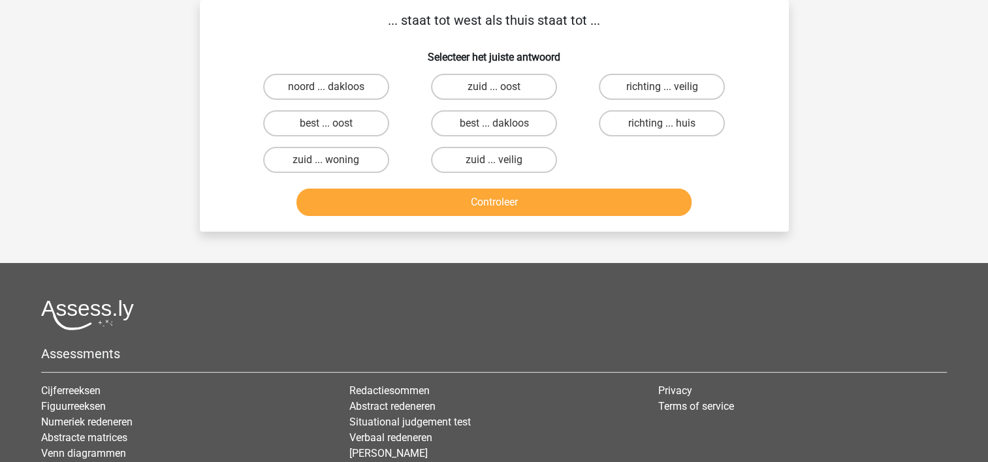
scroll to position [0, 0]
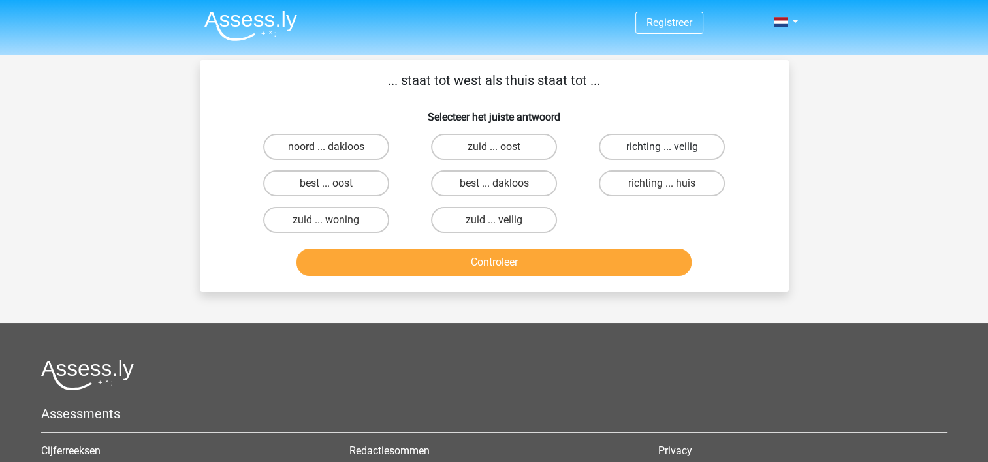
click at [630, 148] on label "richting ... veilig" at bounding box center [662, 147] width 126 height 26
click at [662, 148] on input "richting ... veilig" at bounding box center [666, 151] width 8 height 8
radio input "true"
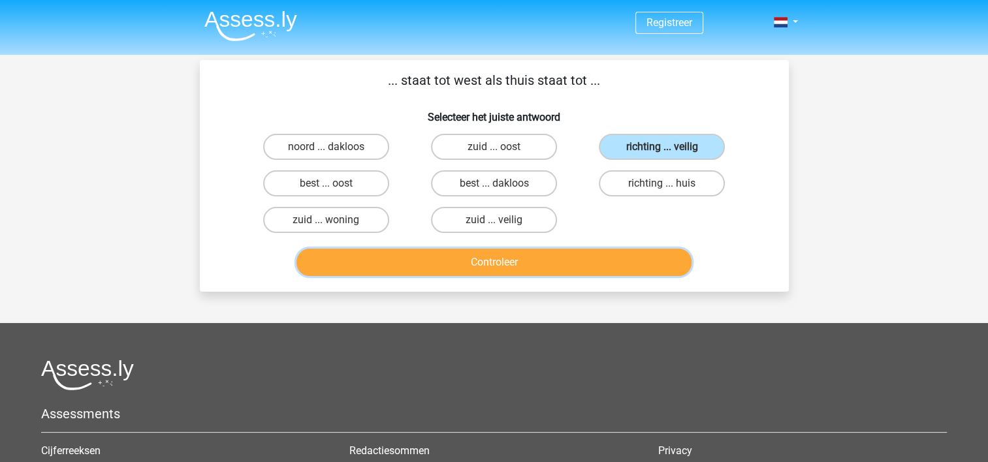
drag, startPoint x: 525, startPoint y: 267, endPoint x: 514, endPoint y: 269, distance: 10.8
click at [521, 267] on button "Controleer" at bounding box center [494, 262] width 395 height 27
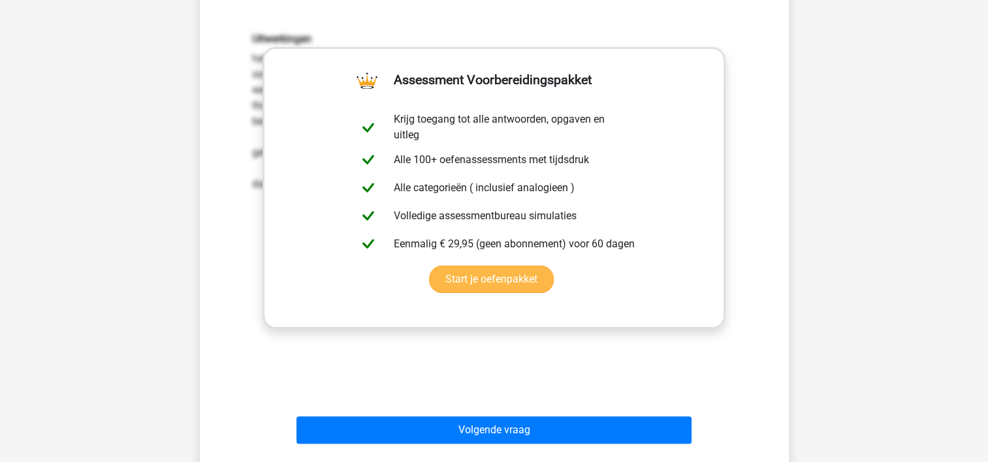
scroll to position [261, 0]
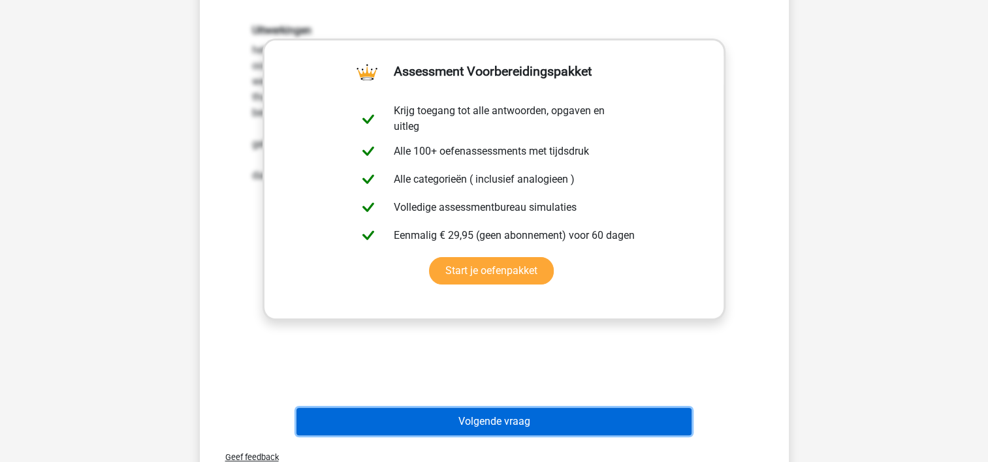
click at [489, 426] on button "Volgende vraag" at bounding box center [494, 421] width 395 height 27
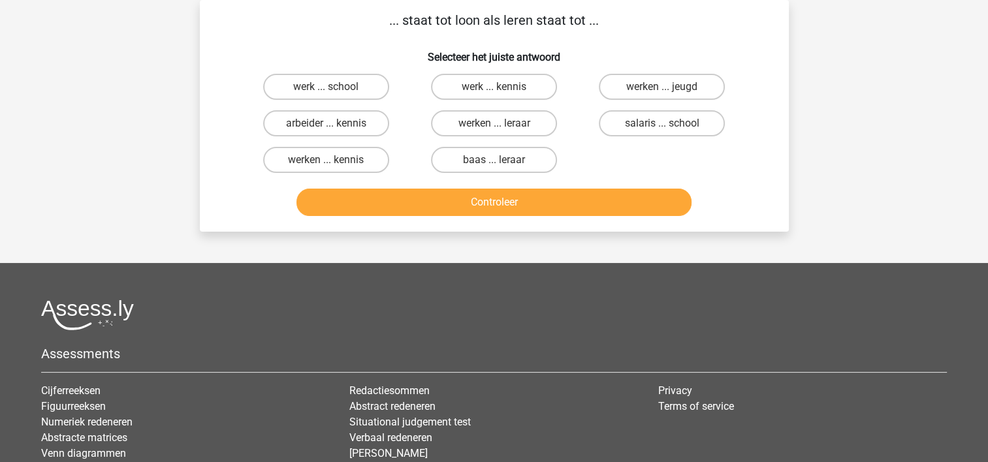
scroll to position [0, 0]
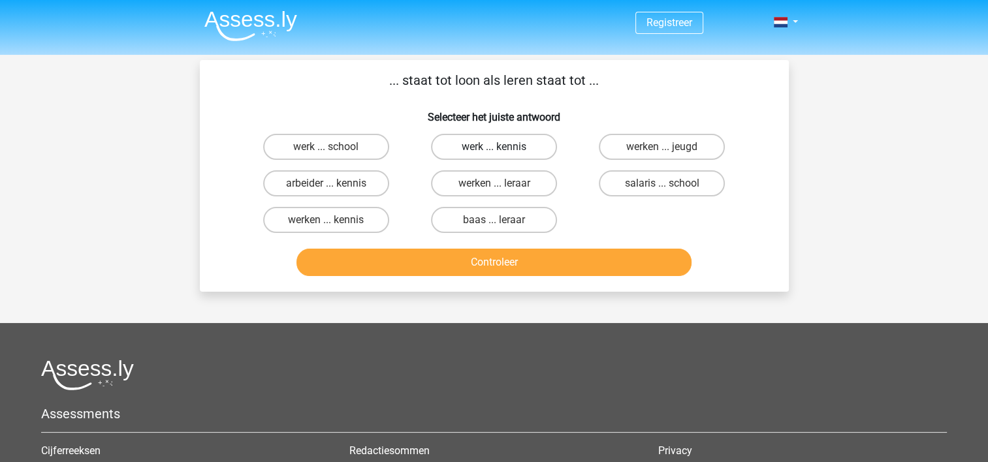
click at [484, 142] on label "werk ... kennis" at bounding box center [494, 147] width 126 height 26
click at [494, 147] on input "werk ... kennis" at bounding box center [498, 151] width 8 height 8
radio input "true"
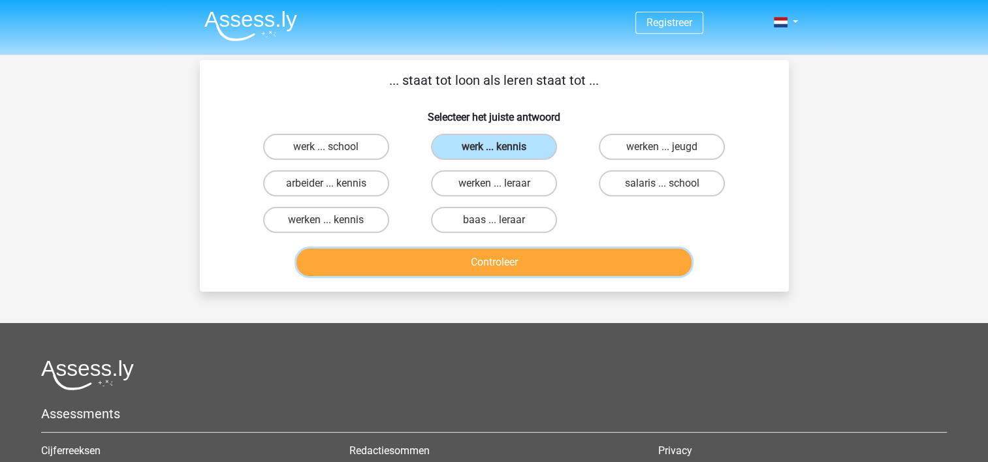
click at [481, 257] on button "Controleer" at bounding box center [494, 262] width 395 height 27
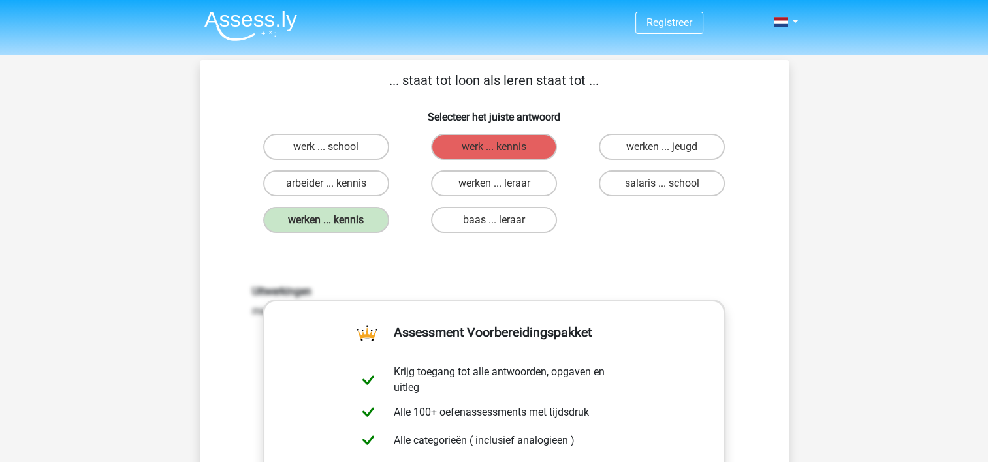
click at [479, 264] on div "Uitwerkingen men werkt over het algemeen om loon te vergaren, men leert over he…" at bounding box center [494, 456] width 547 height 405
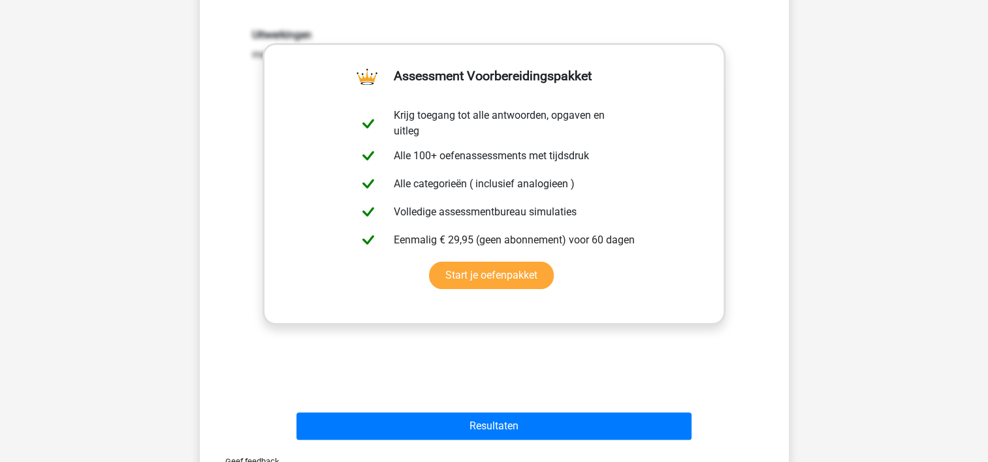
scroll to position [261, 0]
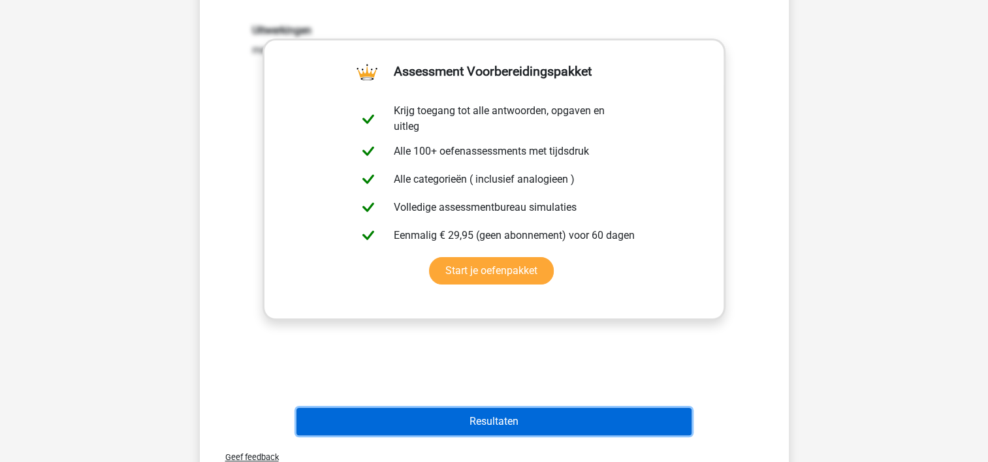
click at [502, 419] on button "Resultaten" at bounding box center [494, 421] width 395 height 27
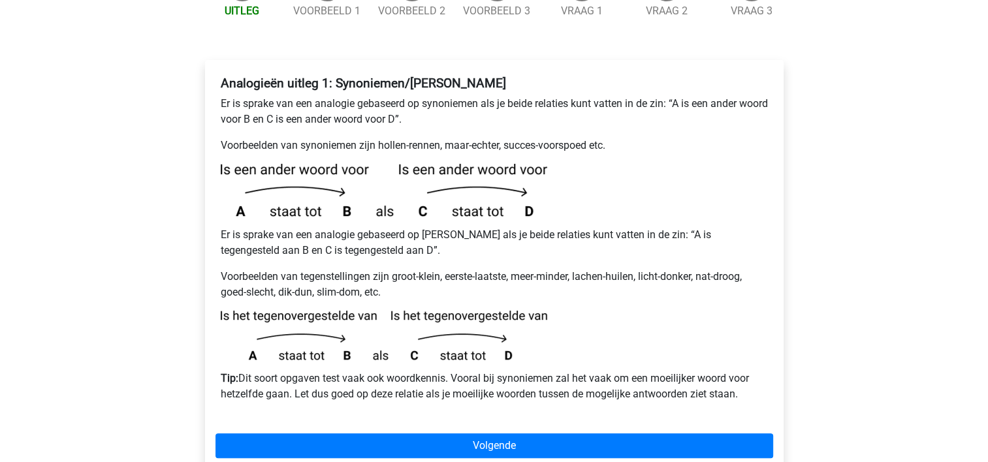
scroll to position [261, 0]
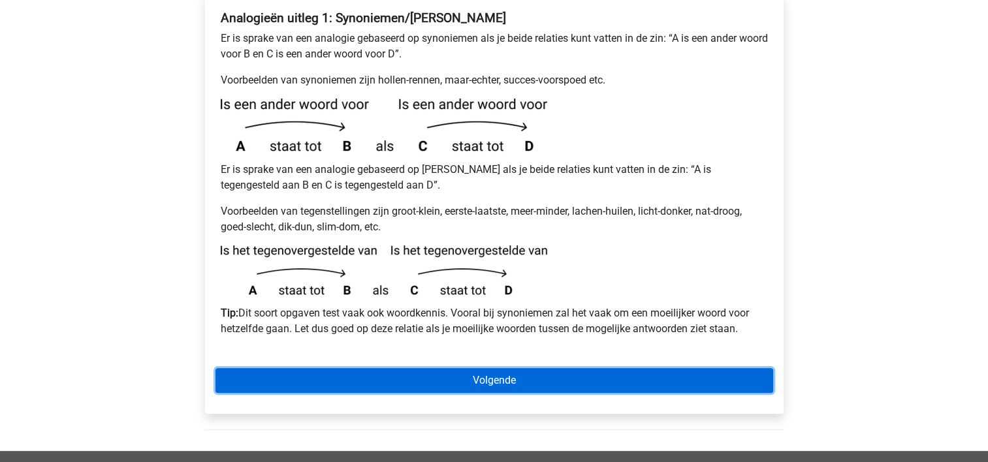
click at [489, 368] on link "Volgende" at bounding box center [495, 380] width 558 height 25
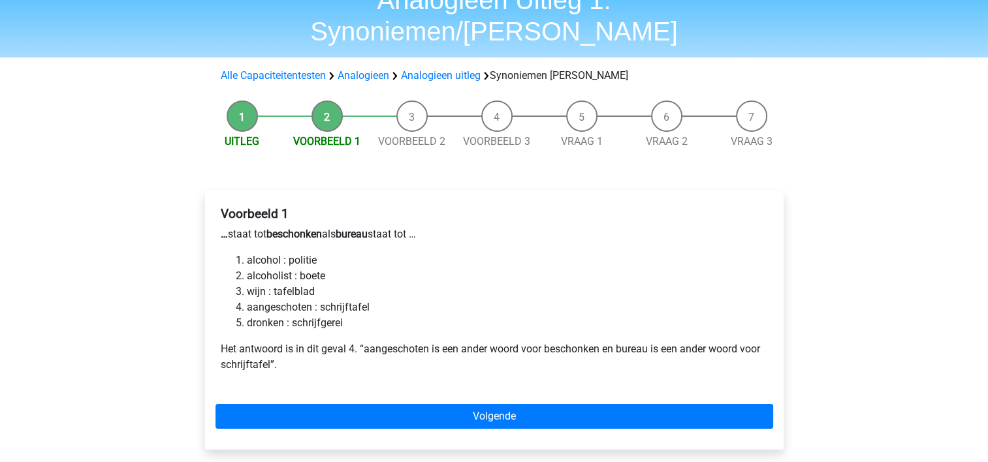
scroll to position [131, 0]
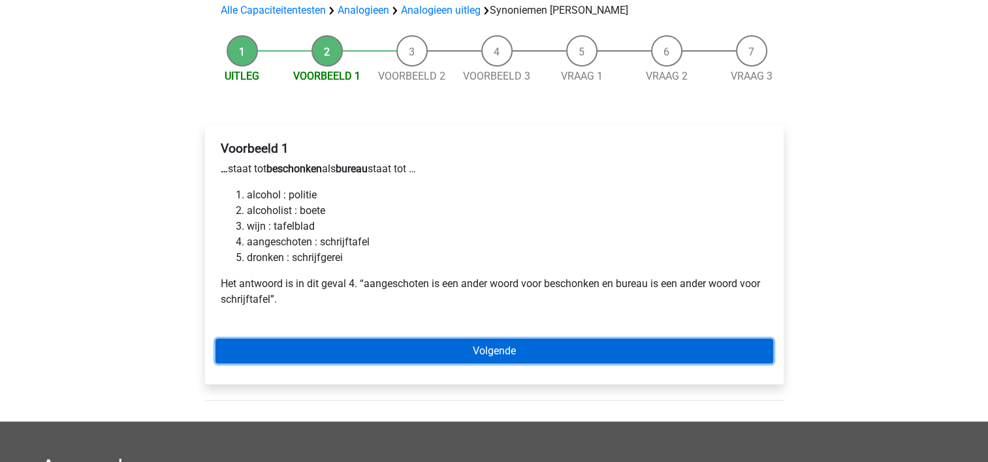
click at [476, 339] on link "Volgende" at bounding box center [495, 351] width 558 height 25
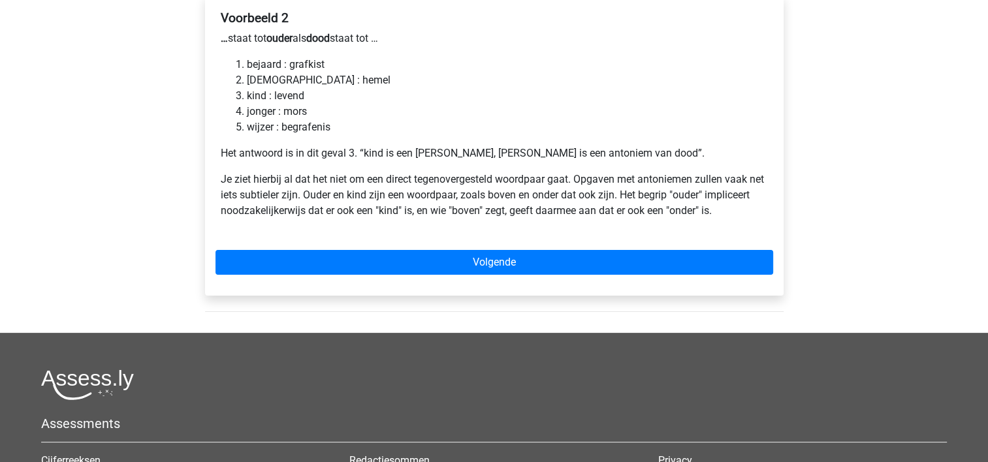
scroll to position [196, 0]
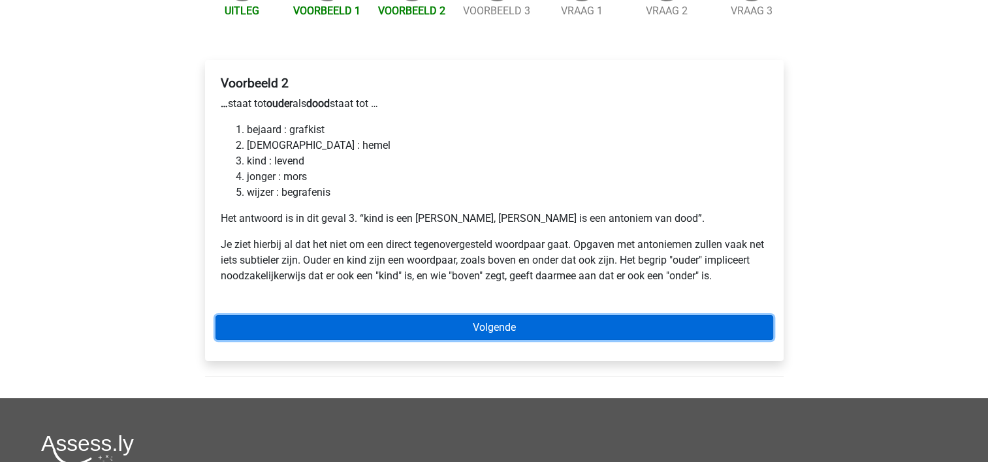
click at [512, 316] on link "Volgende" at bounding box center [495, 328] width 558 height 25
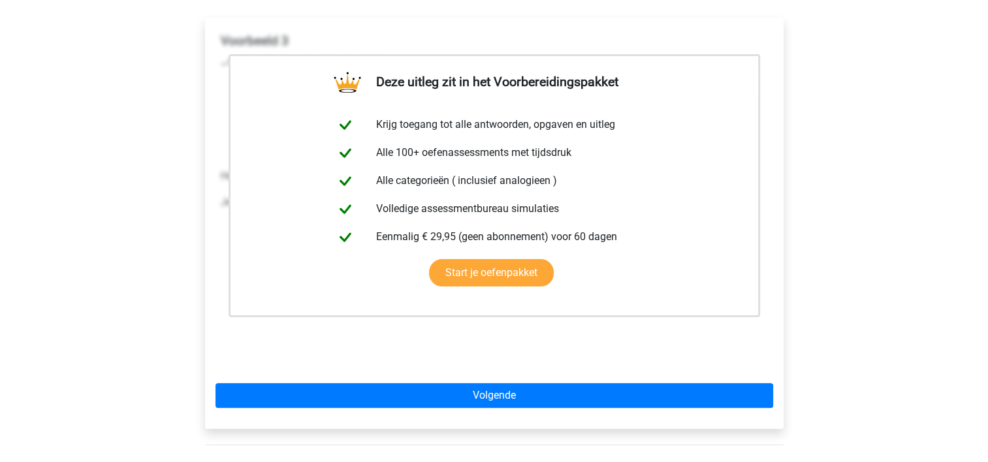
scroll to position [261, 0]
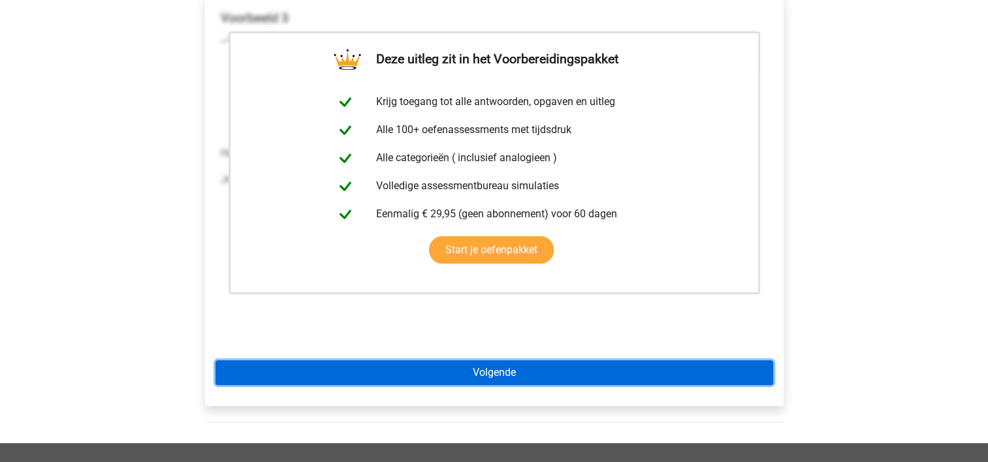
click at [505, 361] on link "Volgende" at bounding box center [495, 373] width 558 height 25
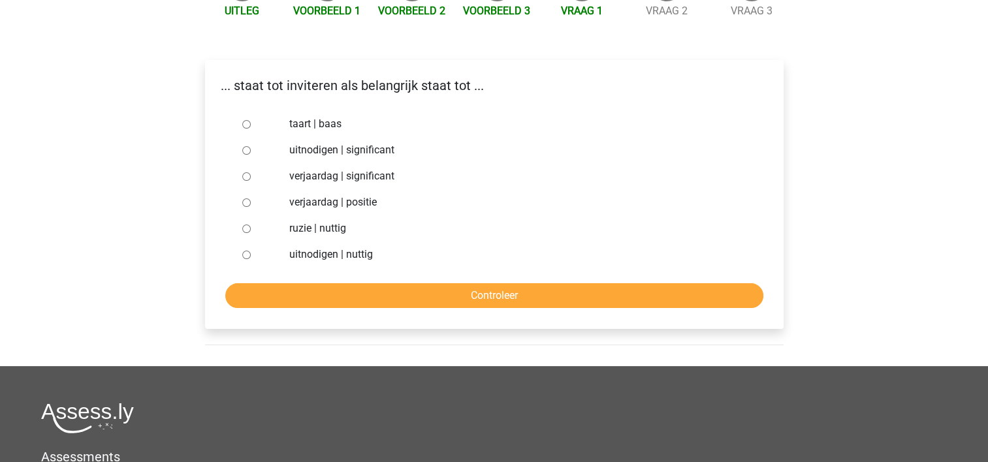
scroll to position [133, 0]
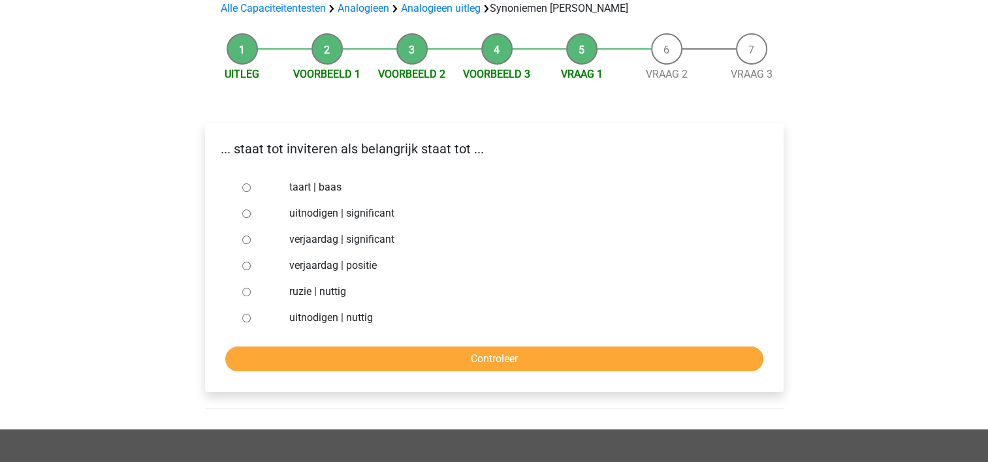
click at [324, 206] on label "uitnodigen | significant" at bounding box center [515, 214] width 452 height 16
click at [251, 210] on input "uitnodigen | significant" at bounding box center [246, 214] width 8 height 8
radio input "true"
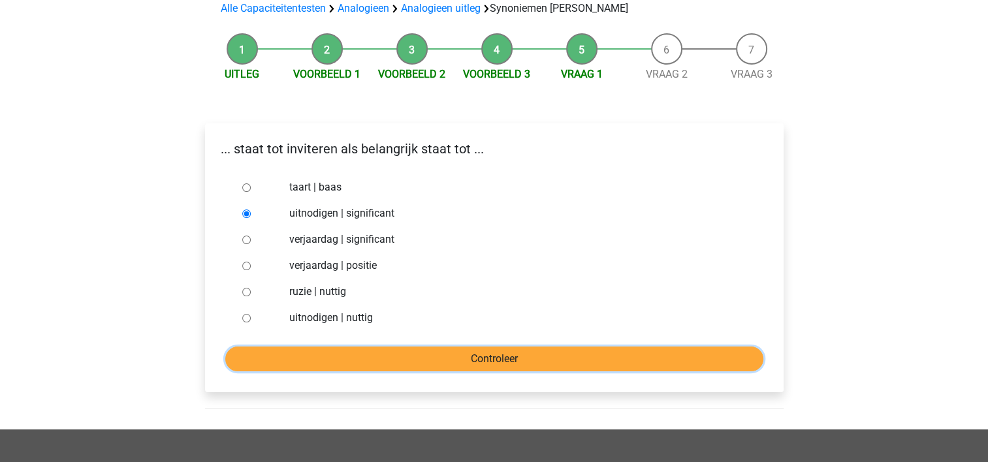
click at [416, 347] on input "Controleer" at bounding box center [494, 359] width 538 height 25
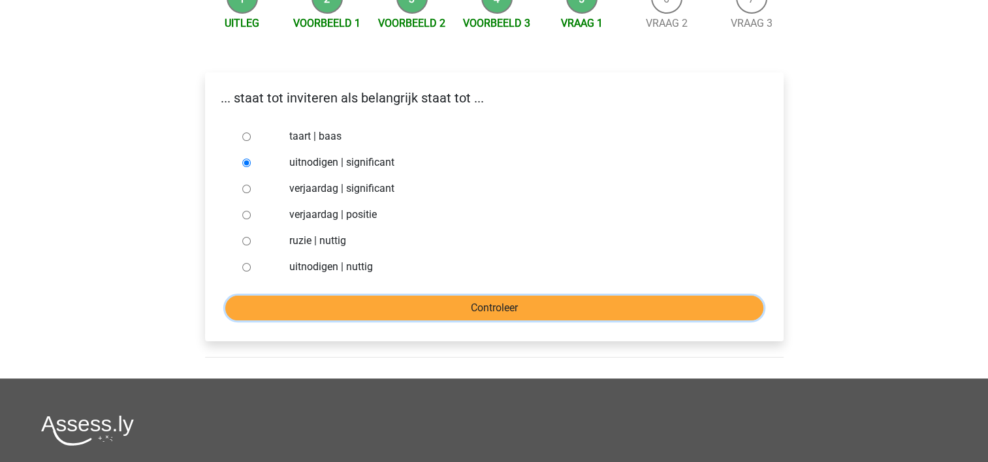
scroll to position [198, 0]
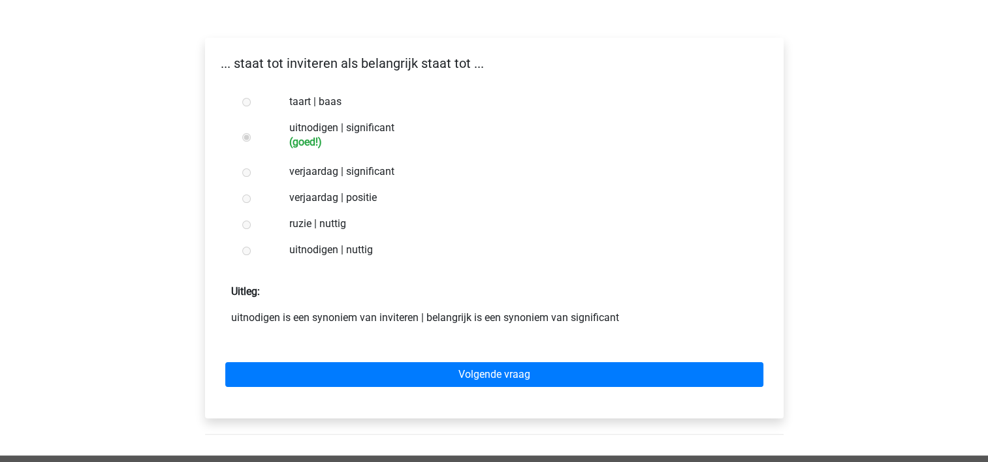
scroll to position [196, 0]
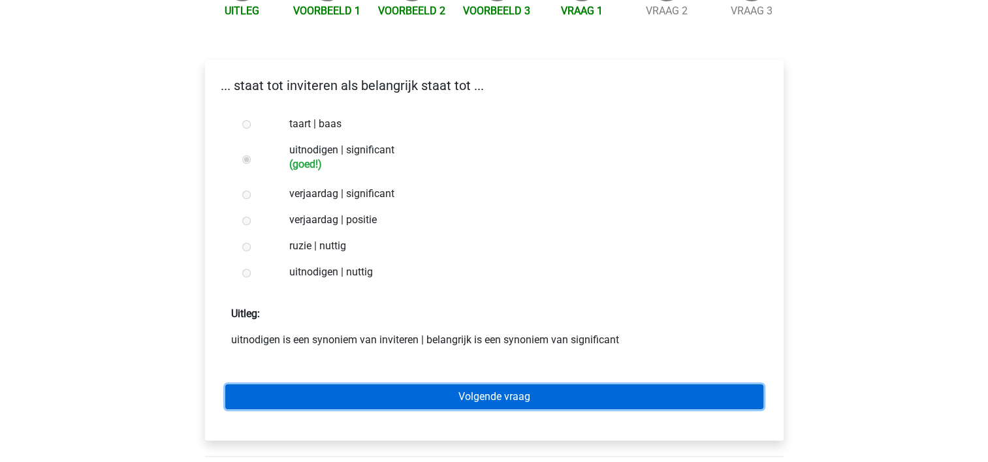
click at [496, 385] on link "Volgende vraag" at bounding box center [494, 397] width 538 height 25
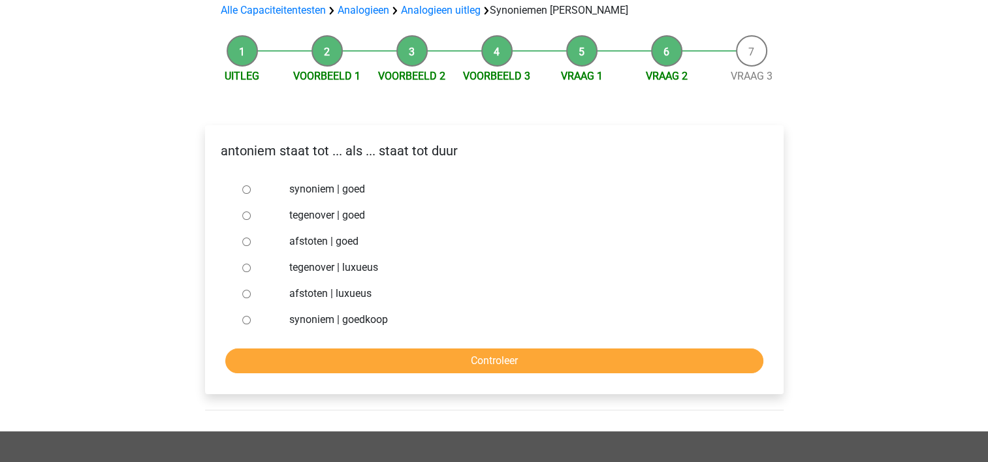
scroll to position [65, 0]
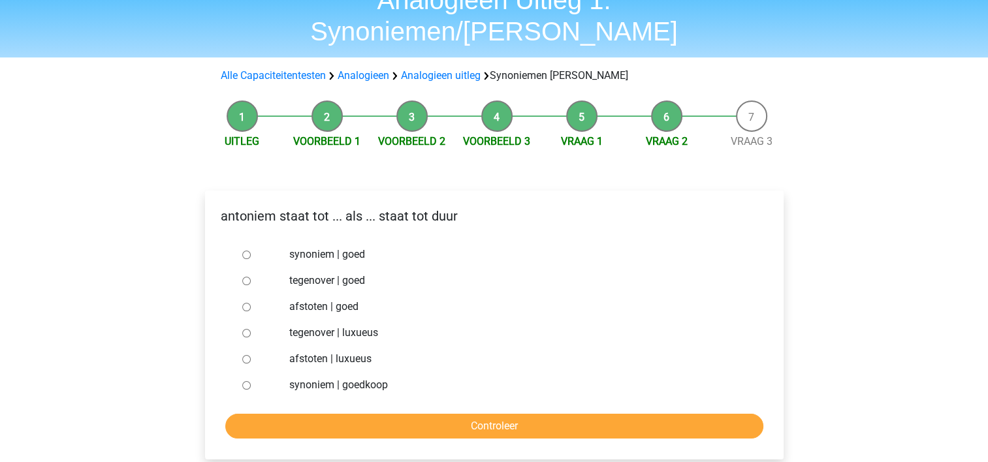
click at [318, 378] on label "synoniem | goedkoop" at bounding box center [515, 386] width 452 height 16
drag, startPoint x: 318, startPoint y: 353, endPoint x: 246, endPoint y: 357, distance: 72.6
click at [246, 381] on input "synoniem | goedkoop" at bounding box center [246, 385] width 8 height 8
radio input "true"
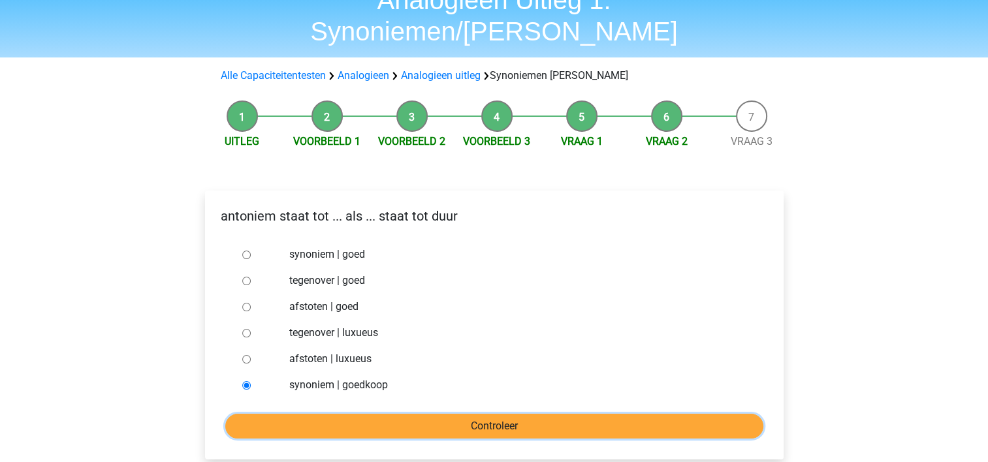
click at [319, 414] on input "Controleer" at bounding box center [494, 426] width 538 height 25
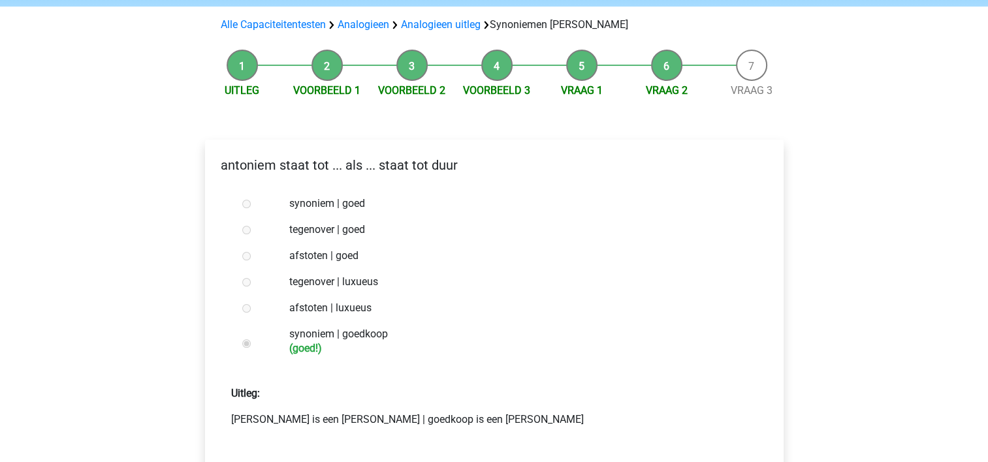
scroll to position [131, 0]
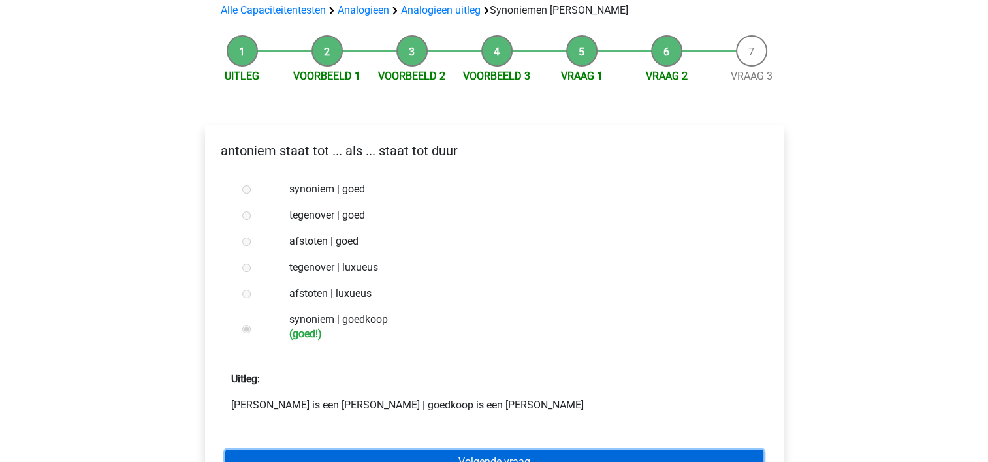
click at [510, 450] on link "Volgende vraag" at bounding box center [494, 462] width 538 height 25
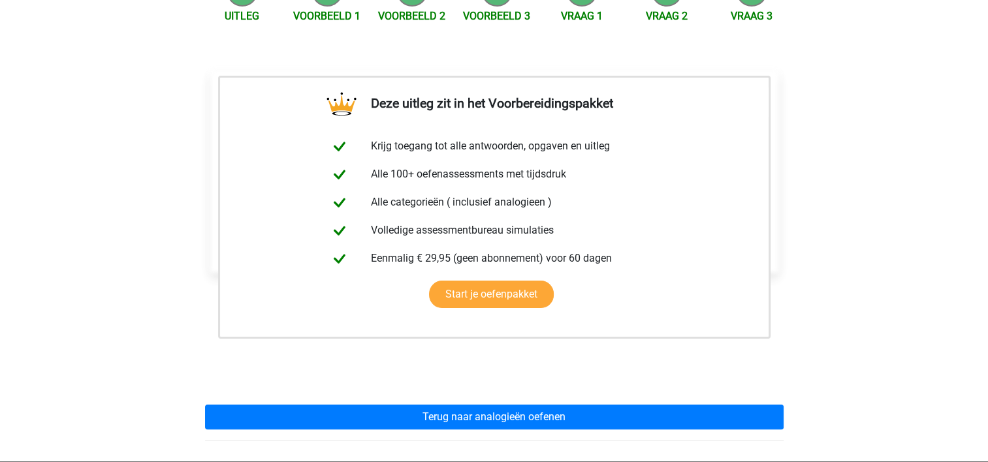
scroll to position [261, 0]
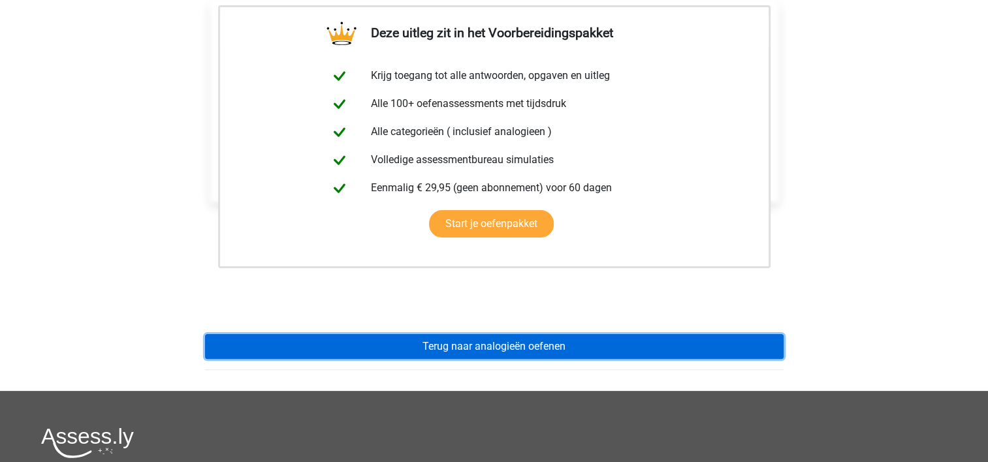
click at [491, 334] on link "Terug naar analogieën oefenen" at bounding box center [494, 346] width 579 height 25
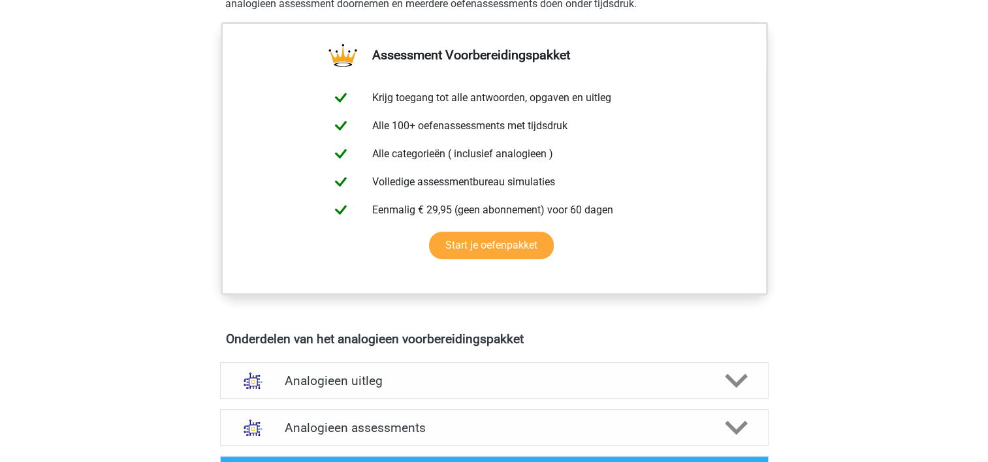
scroll to position [261, 0]
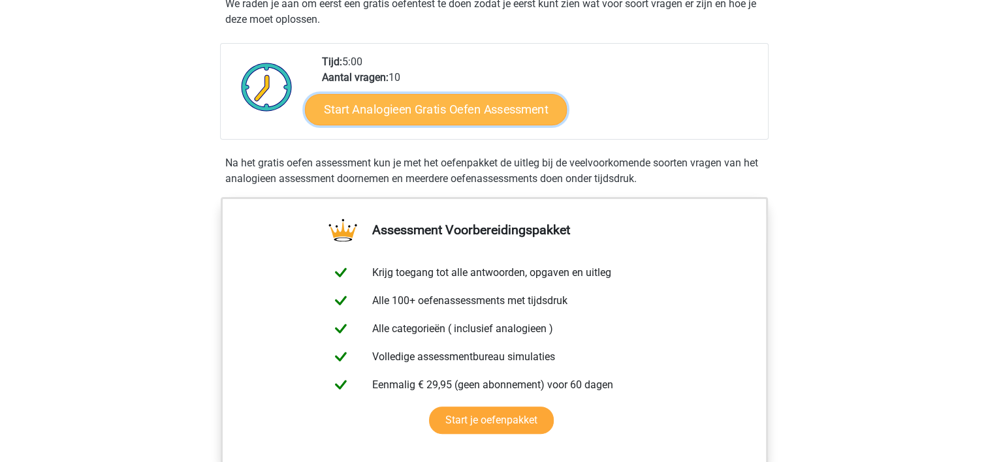
click at [408, 112] on link "Start Analogieen Gratis Oefen Assessment" at bounding box center [436, 108] width 262 height 31
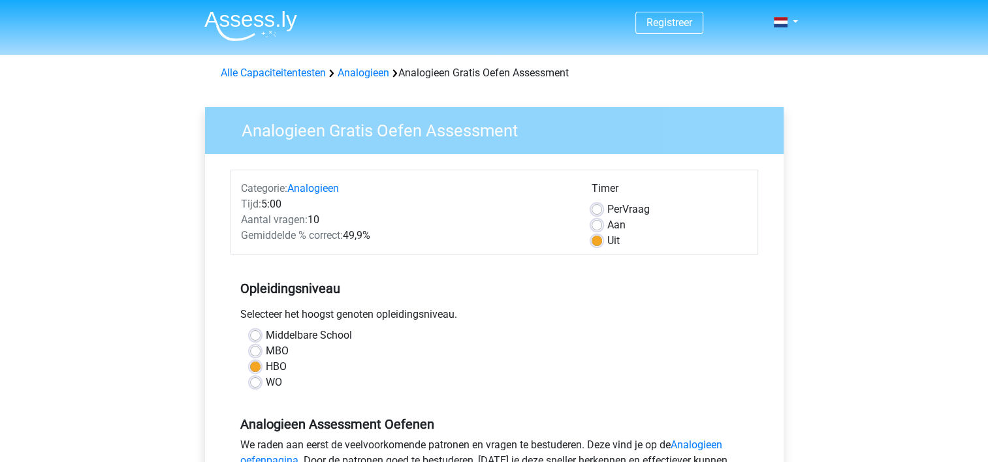
click at [608, 226] on label "Aan" at bounding box center [617, 226] width 18 height 16
click at [598, 226] on input "Aan" at bounding box center [597, 224] width 10 height 13
radio input "true"
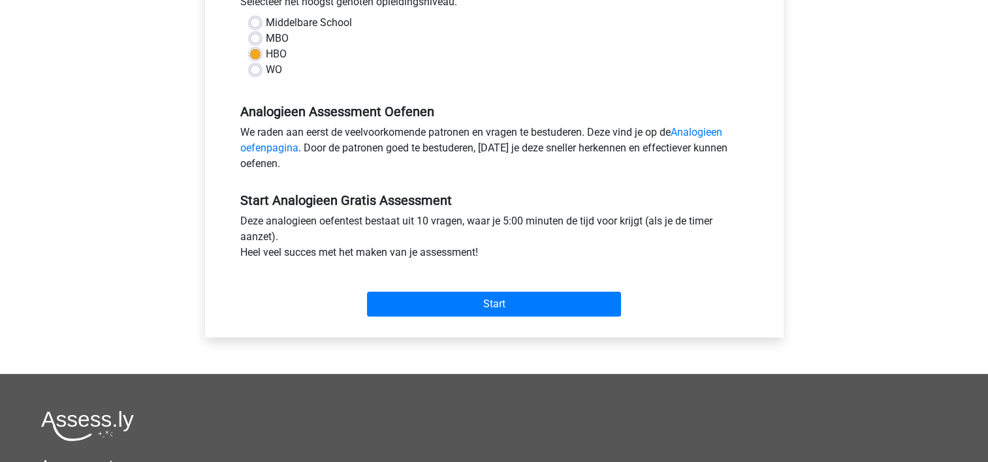
scroll to position [327, 0]
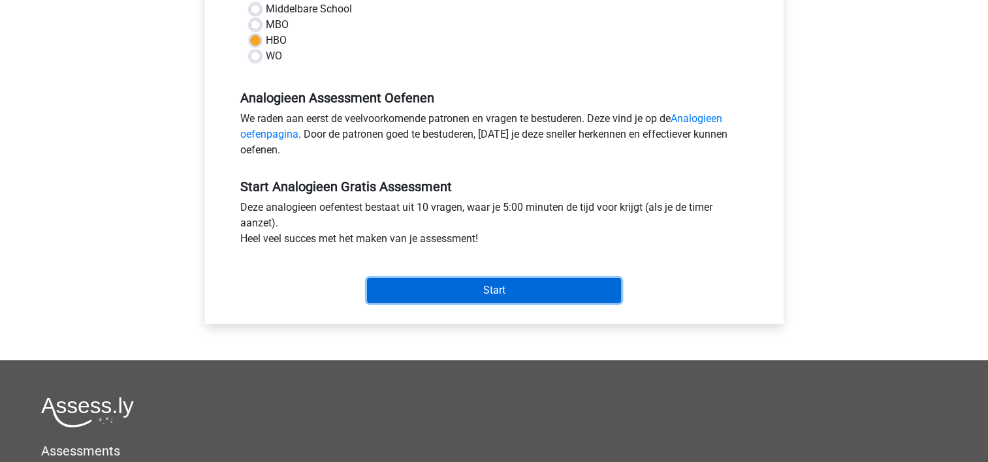
click at [536, 286] on input "Start" at bounding box center [494, 290] width 254 height 25
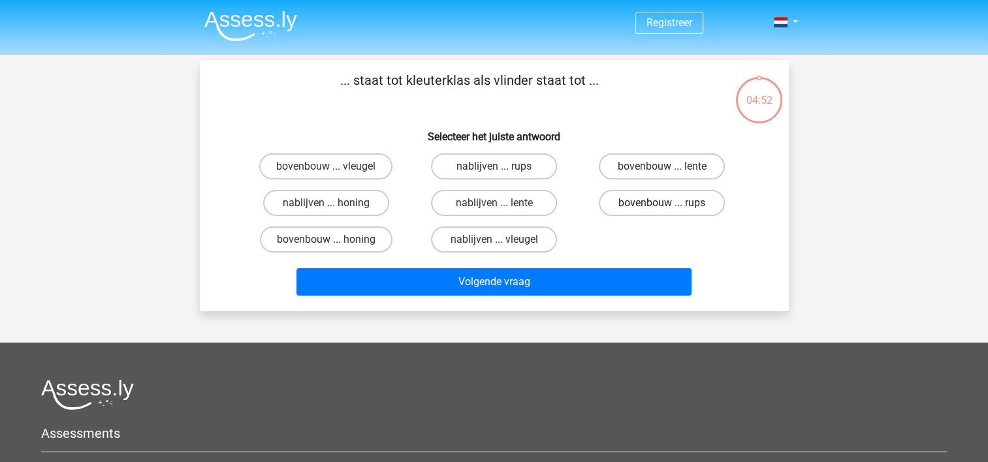
click at [655, 202] on label "bovenbouw ... rups" at bounding box center [662, 203] width 126 height 26
click at [662, 203] on input "bovenbouw ... rups" at bounding box center [666, 207] width 8 height 8
radio input "true"
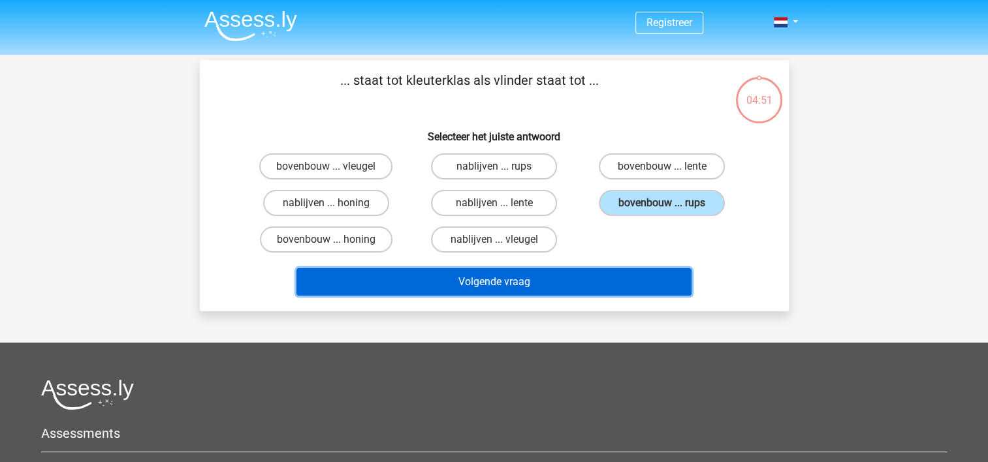
click at [543, 279] on button "Volgende vraag" at bounding box center [494, 281] width 395 height 27
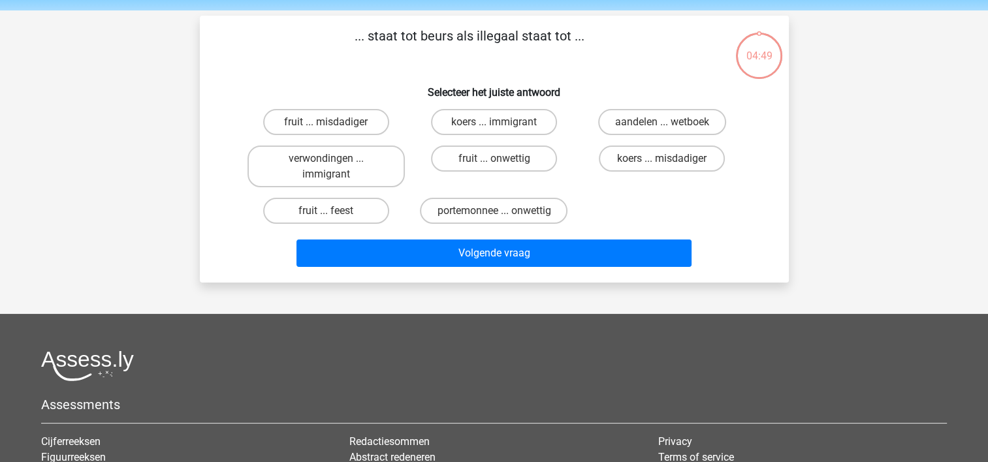
scroll to position [60, 0]
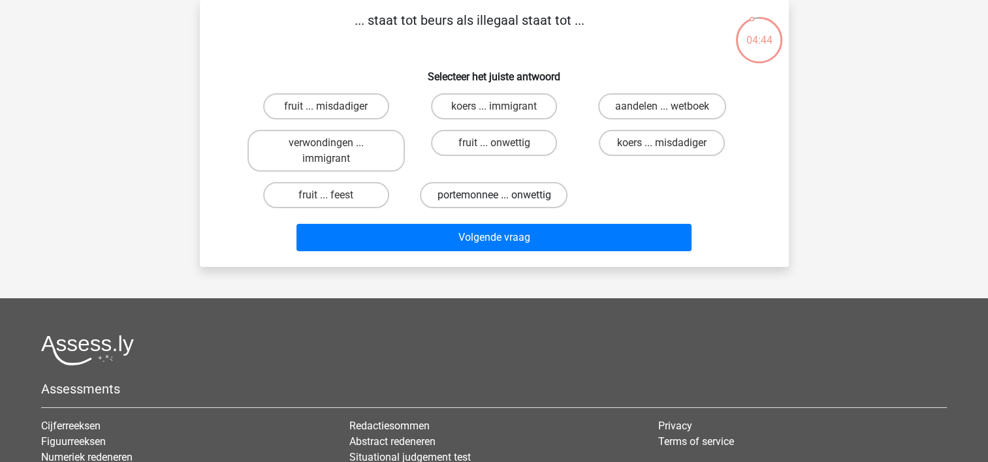
click at [507, 191] on label "portemonnee ... onwettig" at bounding box center [494, 195] width 148 height 26
click at [502, 195] on input "portemonnee ... onwettig" at bounding box center [498, 199] width 8 height 8
radio input "true"
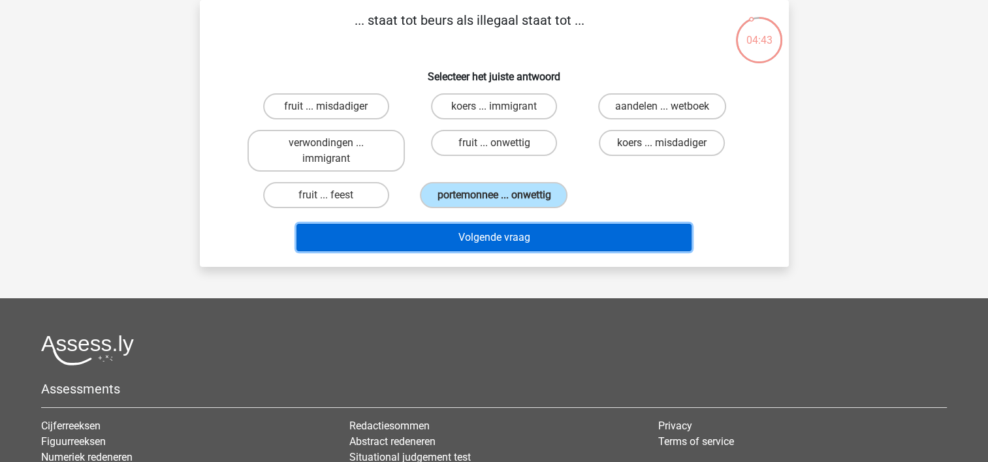
click at [492, 235] on button "Volgende vraag" at bounding box center [494, 237] width 395 height 27
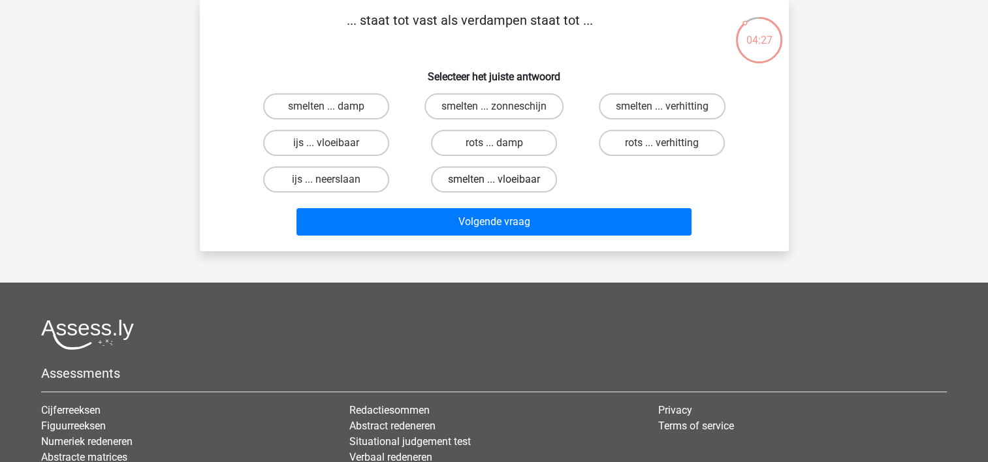
click at [474, 178] on label "smelten ... vloeibaar" at bounding box center [494, 180] width 126 height 26
click at [494, 180] on input "smelten ... vloeibaar" at bounding box center [498, 184] width 8 height 8
radio input "true"
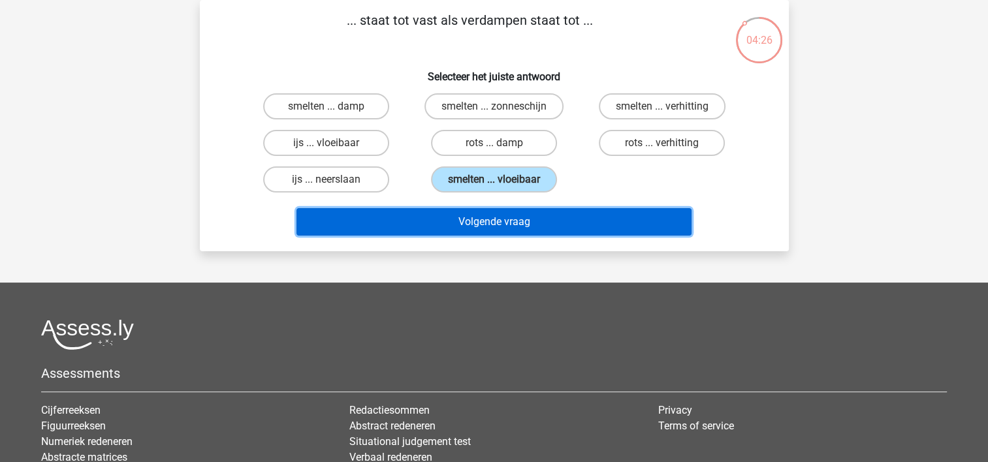
click at [473, 218] on button "Volgende vraag" at bounding box center [494, 221] width 395 height 27
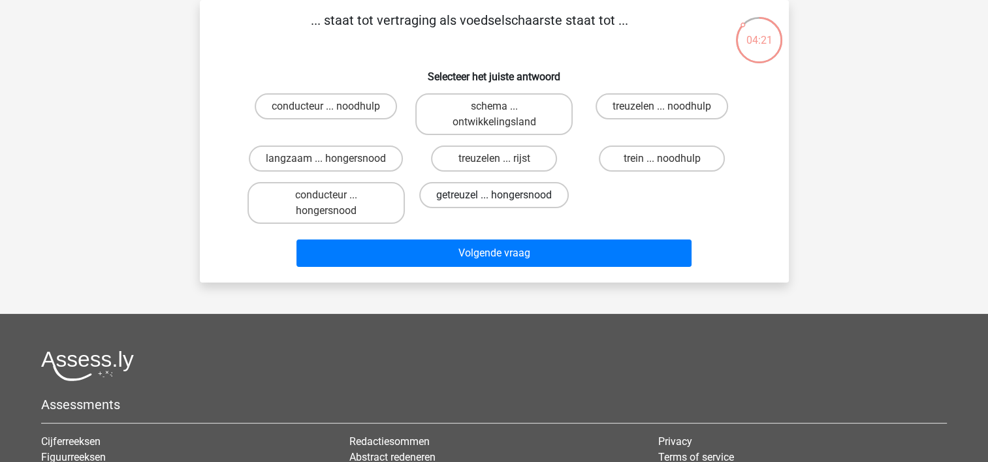
click at [455, 195] on label "getreuzel ... hongersnood" at bounding box center [494, 195] width 150 height 26
click at [494, 195] on input "getreuzel ... hongersnood" at bounding box center [498, 199] width 8 height 8
radio input "true"
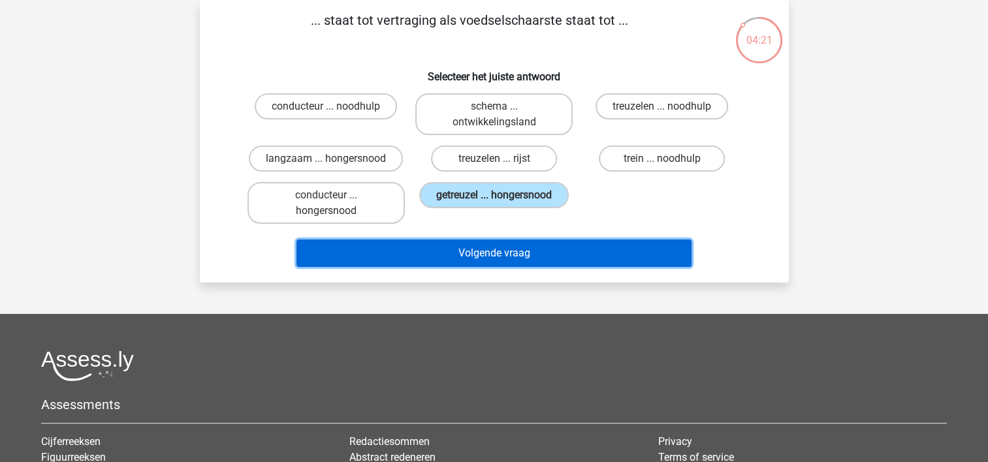
click at [457, 257] on button "Volgende vraag" at bounding box center [494, 253] width 395 height 27
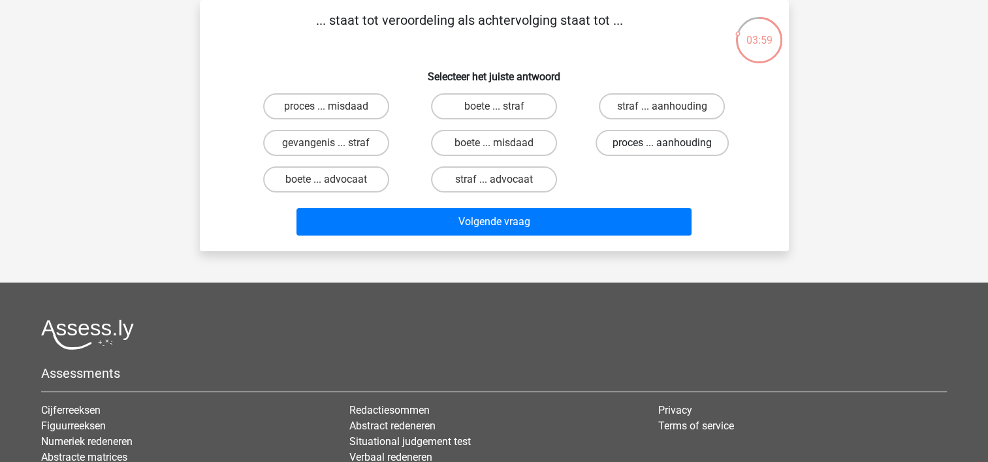
click at [645, 143] on label "proces ... aanhouding" at bounding box center [662, 143] width 133 height 26
click at [662, 143] on input "proces ... aanhouding" at bounding box center [666, 147] width 8 height 8
radio input "true"
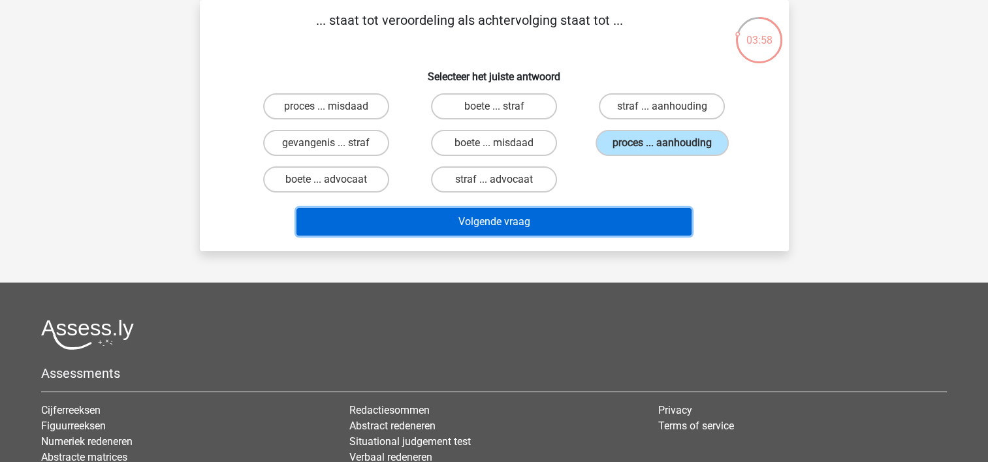
click at [581, 216] on button "Volgende vraag" at bounding box center [494, 221] width 395 height 27
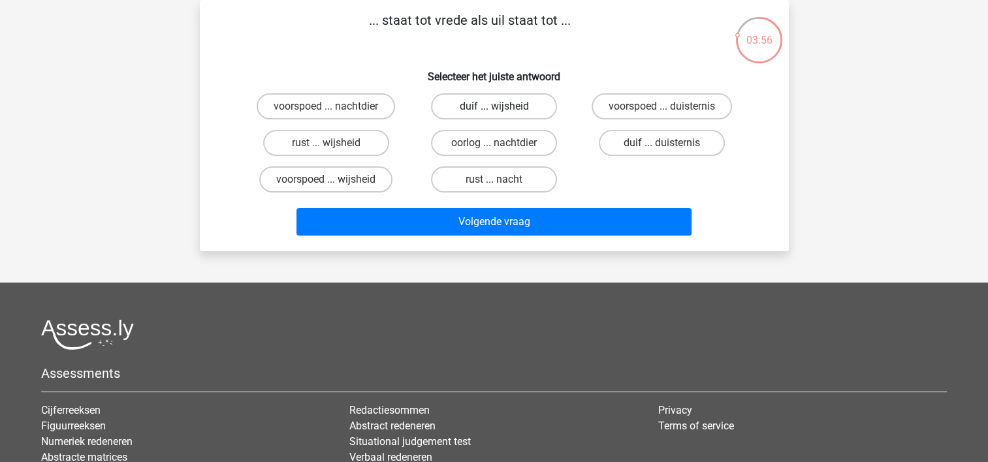
click at [504, 101] on label "duif ... wijsheid" at bounding box center [494, 106] width 126 height 26
click at [502, 106] on input "duif ... wijsheid" at bounding box center [498, 110] width 8 height 8
radio input "true"
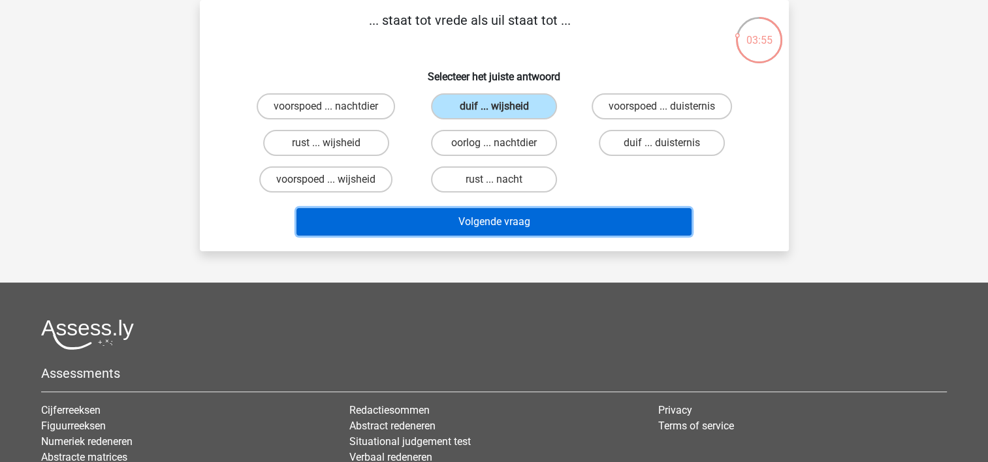
click at [463, 226] on button "Volgende vraag" at bounding box center [494, 221] width 395 height 27
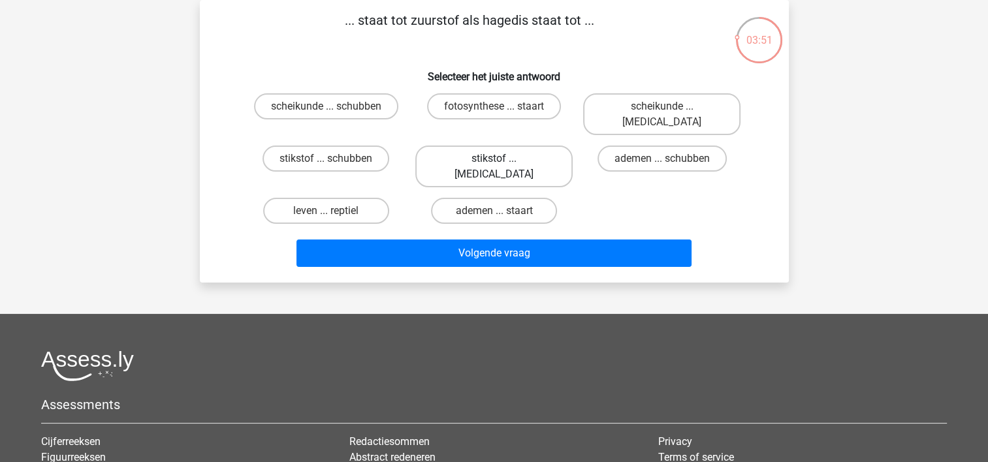
click at [489, 149] on label "stikstof ... krokodil" at bounding box center [493, 167] width 157 height 42
click at [494, 159] on input "stikstof ... krokodil" at bounding box center [498, 163] width 8 height 8
radio input "true"
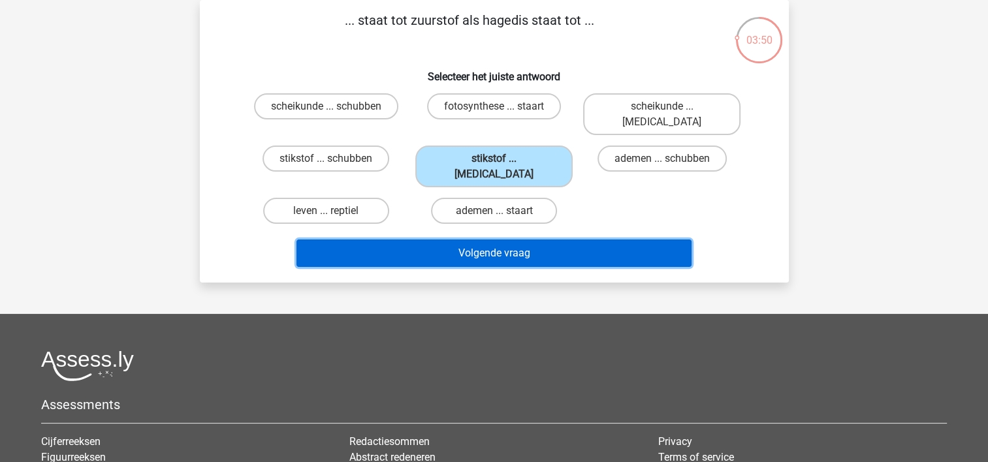
click at [466, 240] on button "Volgende vraag" at bounding box center [494, 253] width 395 height 27
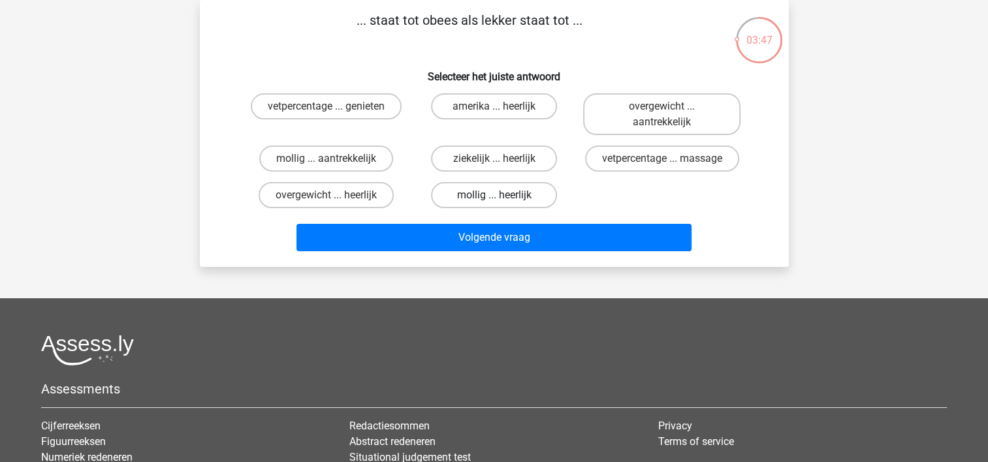
click at [473, 184] on label "mollig ... heerlijk" at bounding box center [494, 195] width 126 height 26
click at [494, 195] on input "mollig ... heerlijk" at bounding box center [498, 199] width 8 height 8
radio input "true"
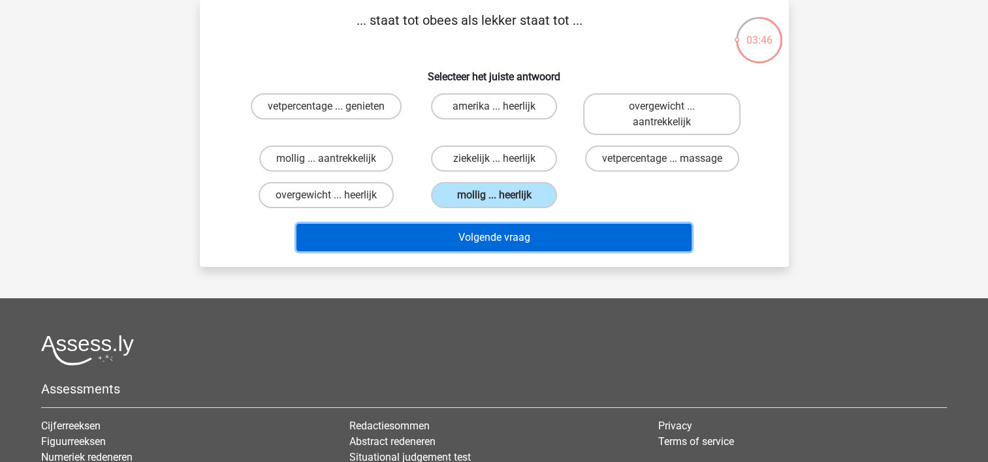
click at [469, 234] on button "Volgende vraag" at bounding box center [494, 237] width 395 height 27
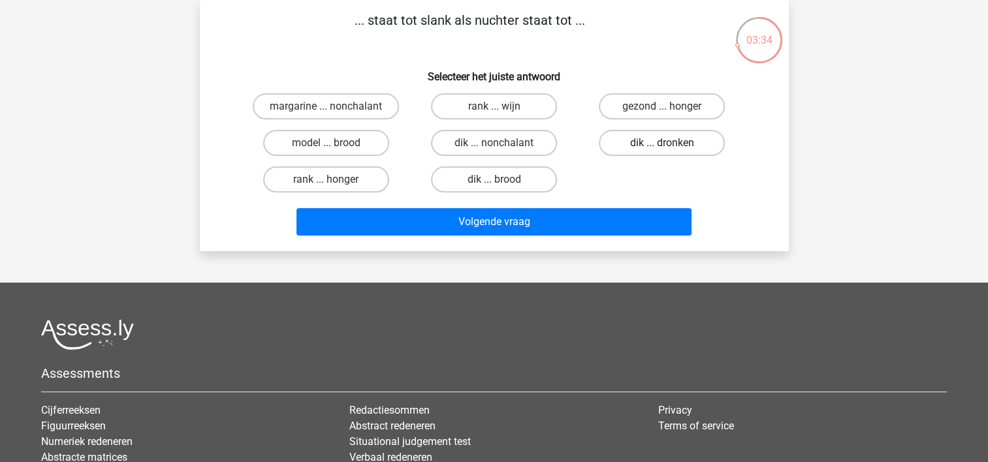
click at [623, 138] on label "dik ... dronken" at bounding box center [662, 143] width 126 height 26
click at [662, 143] on input "dik ... dronken" at bounding box center [666, 147] width 8 height 8
radio input "true"
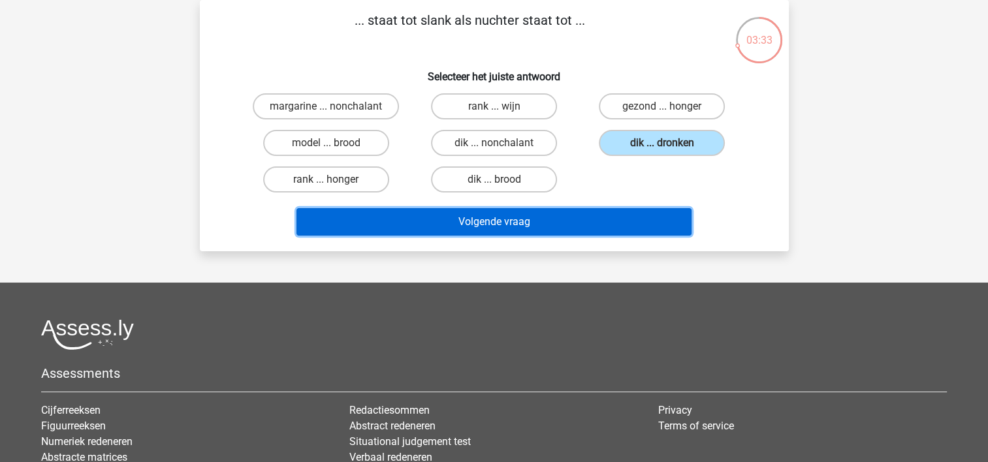
click at [523, 225] on button "Volgende vraag" at bounding box center [494, 221] width 395 height 27
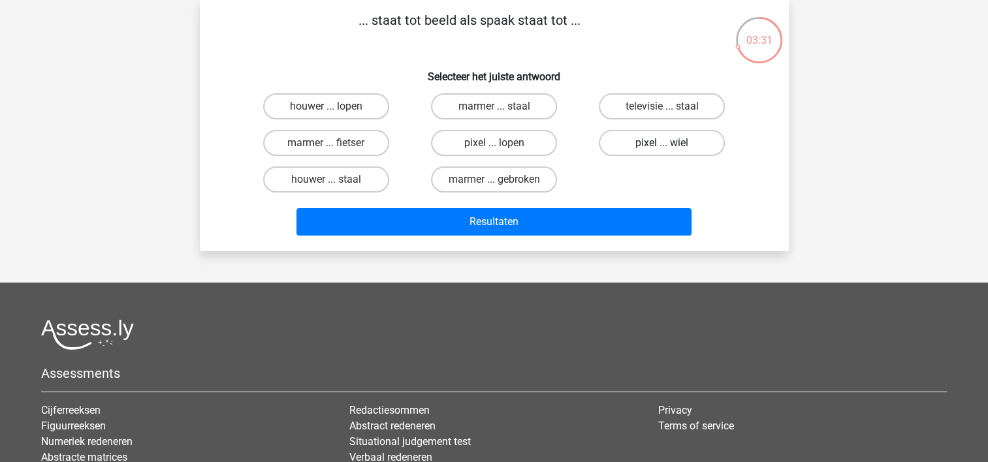
click at [620, 143] on label "pixel ... wiel" at bounding box center [662, 143] width 126 height 26
click at [662, 143] on input "pixel ... wiel" at bounding box center [666, 147] width 8 height 8
radio input "true"
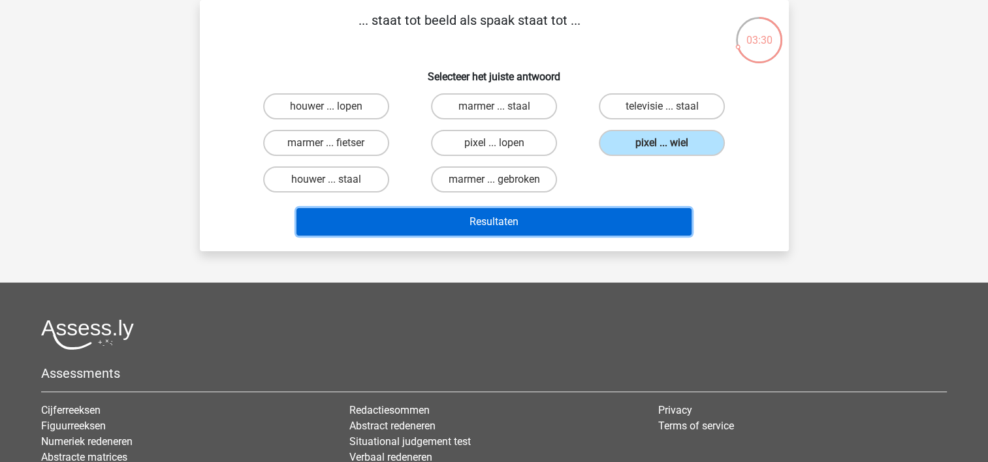
click at [559, 224] on button "Resultaten" at bounding box center [494, 221] width 395 height 27
